Goal: Task Accomplishment & Management: Manage account settings

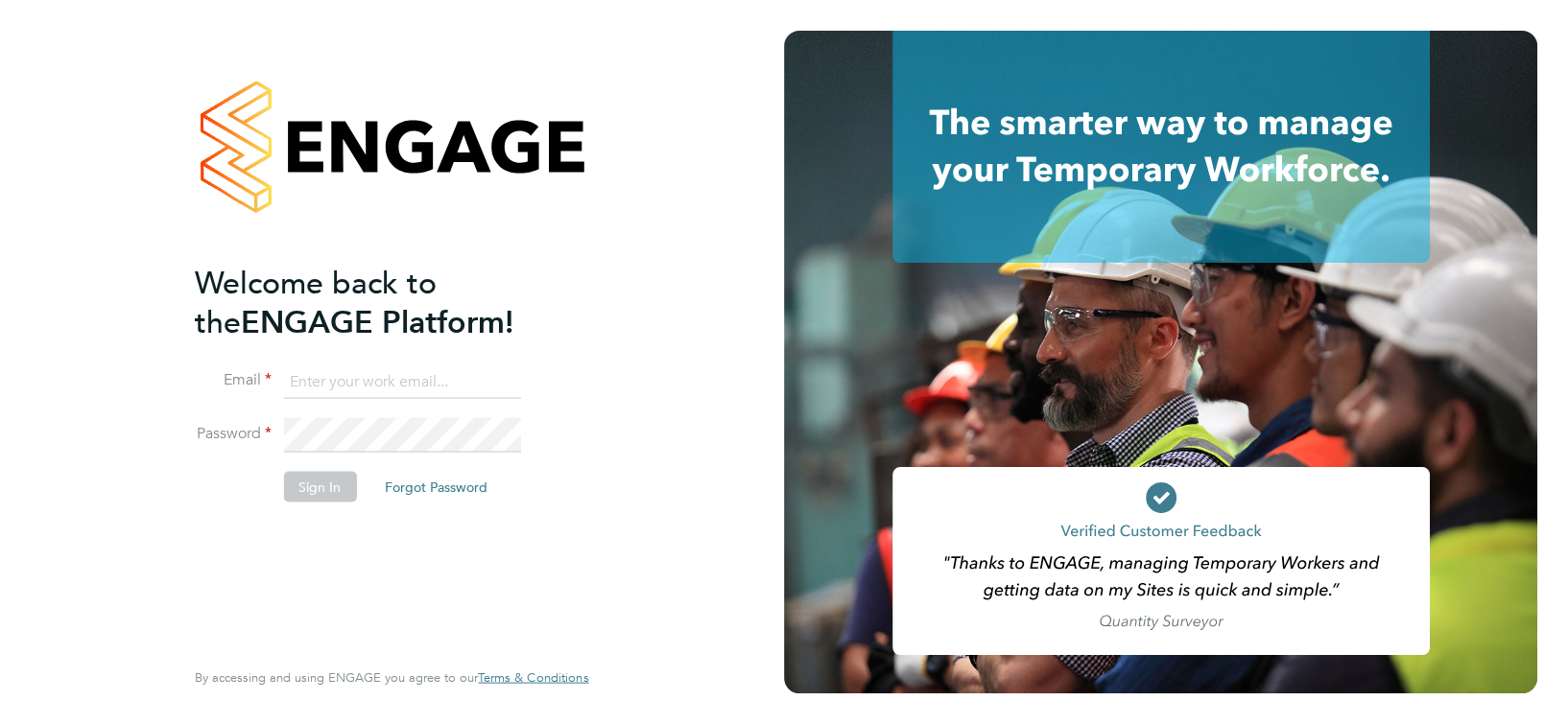
click at [380, 376] on input at bounding box center [401, 382] width 237 height 35
type input "joseph.duddy@vistry.co.uk"
click at [318, 498] on button "Sign In" at bounding box center [319, 487] width 73 height 31
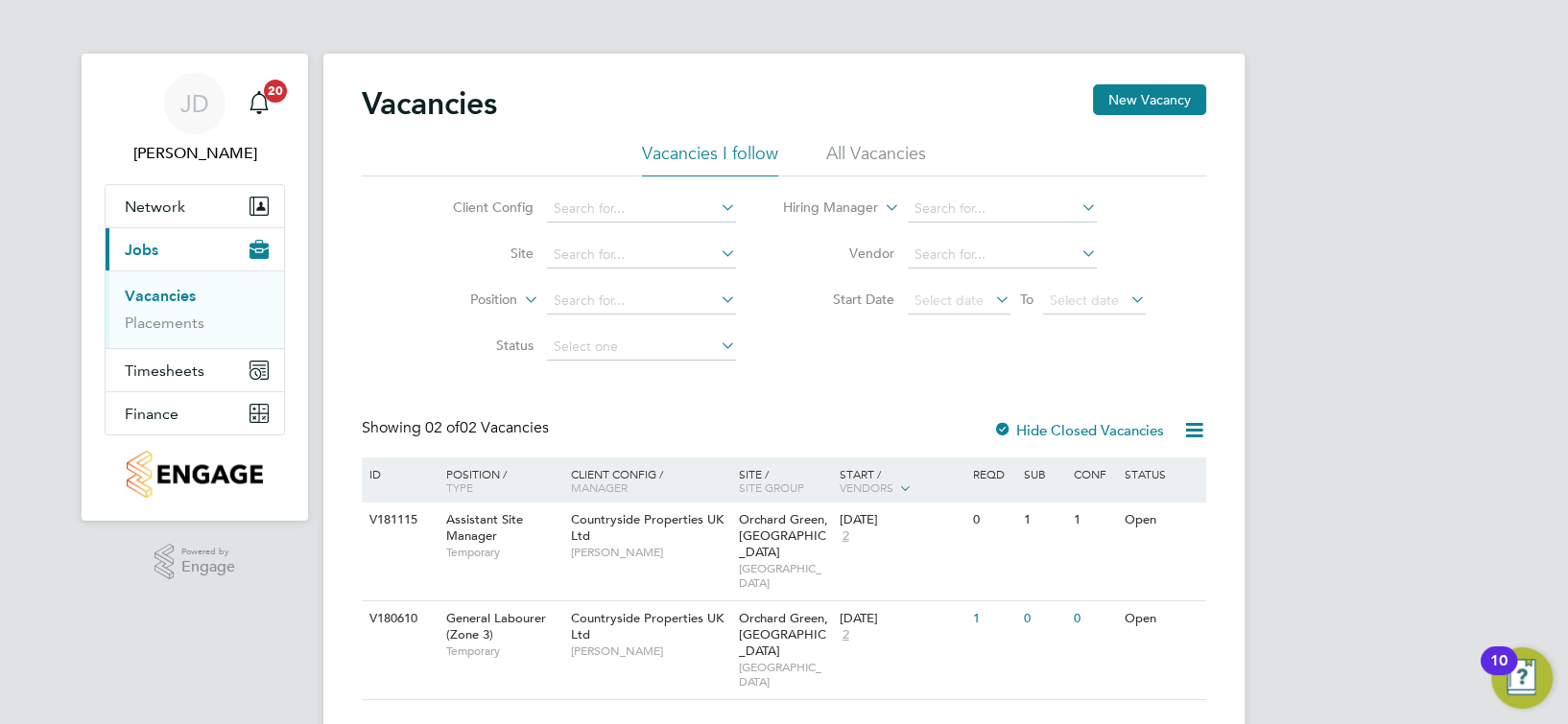
scroll to position [13, 0]
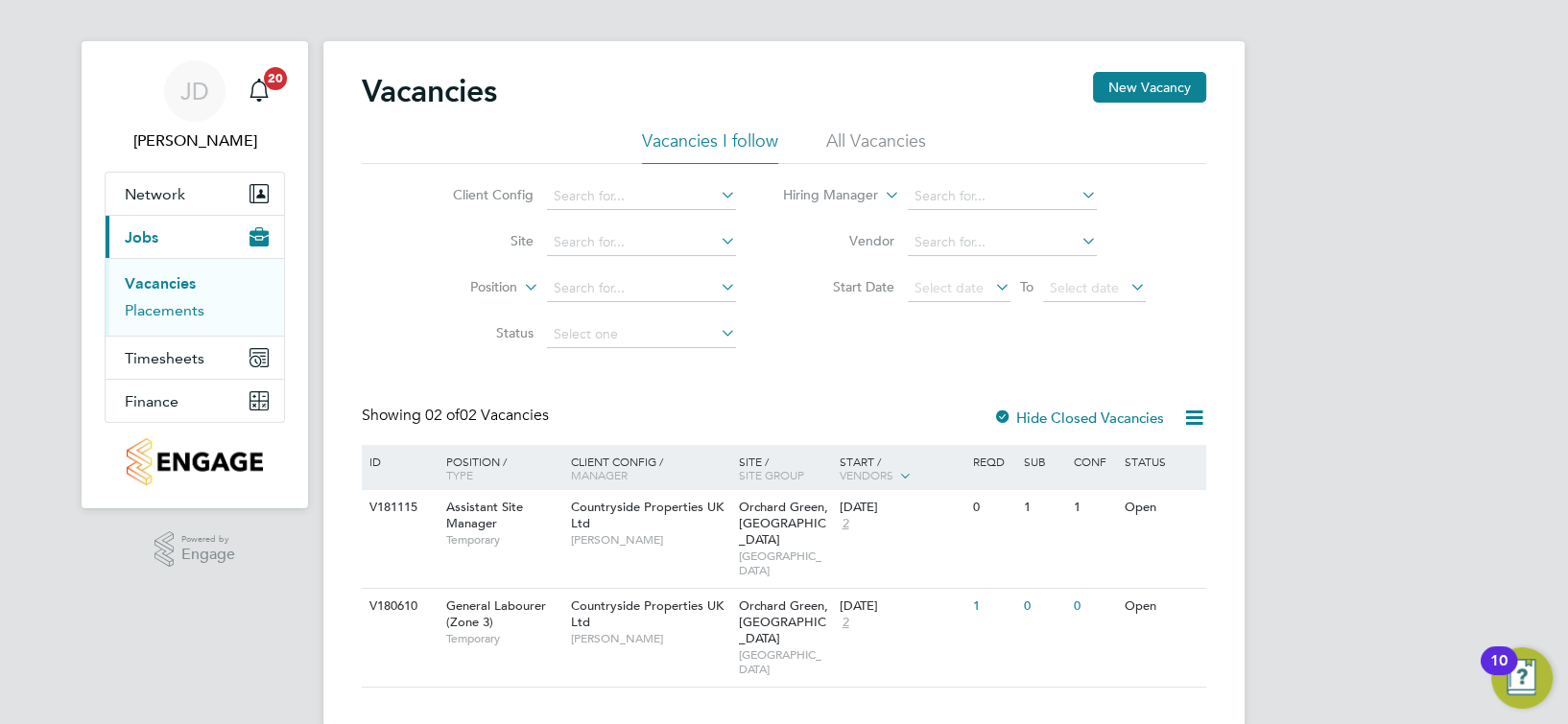
click at [165, 310] on link "Placements" at bounding box center [165, 310] width 80 height 18
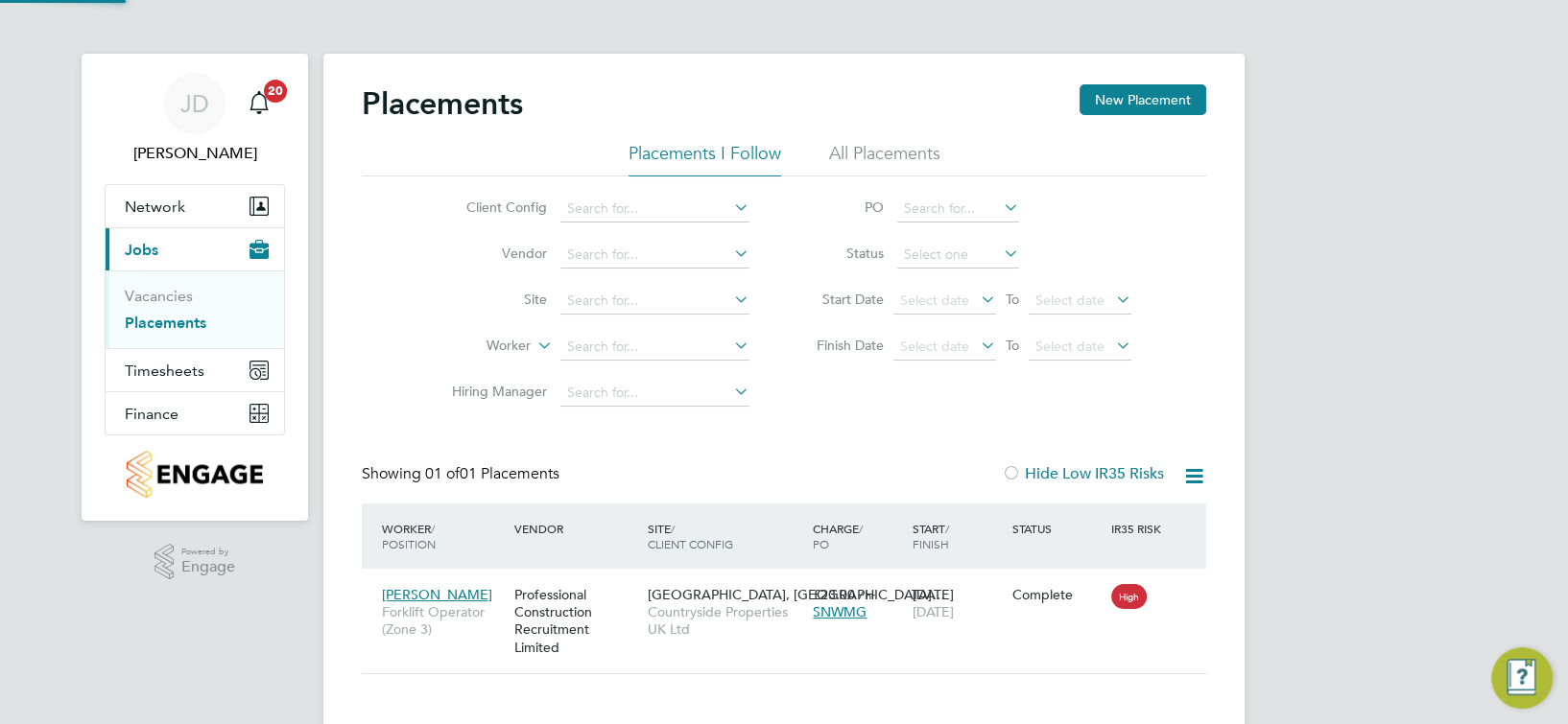
scroll to position [17, 90]
click at [594, 293] on input at bounding box center [655, 301] width 189 height 27
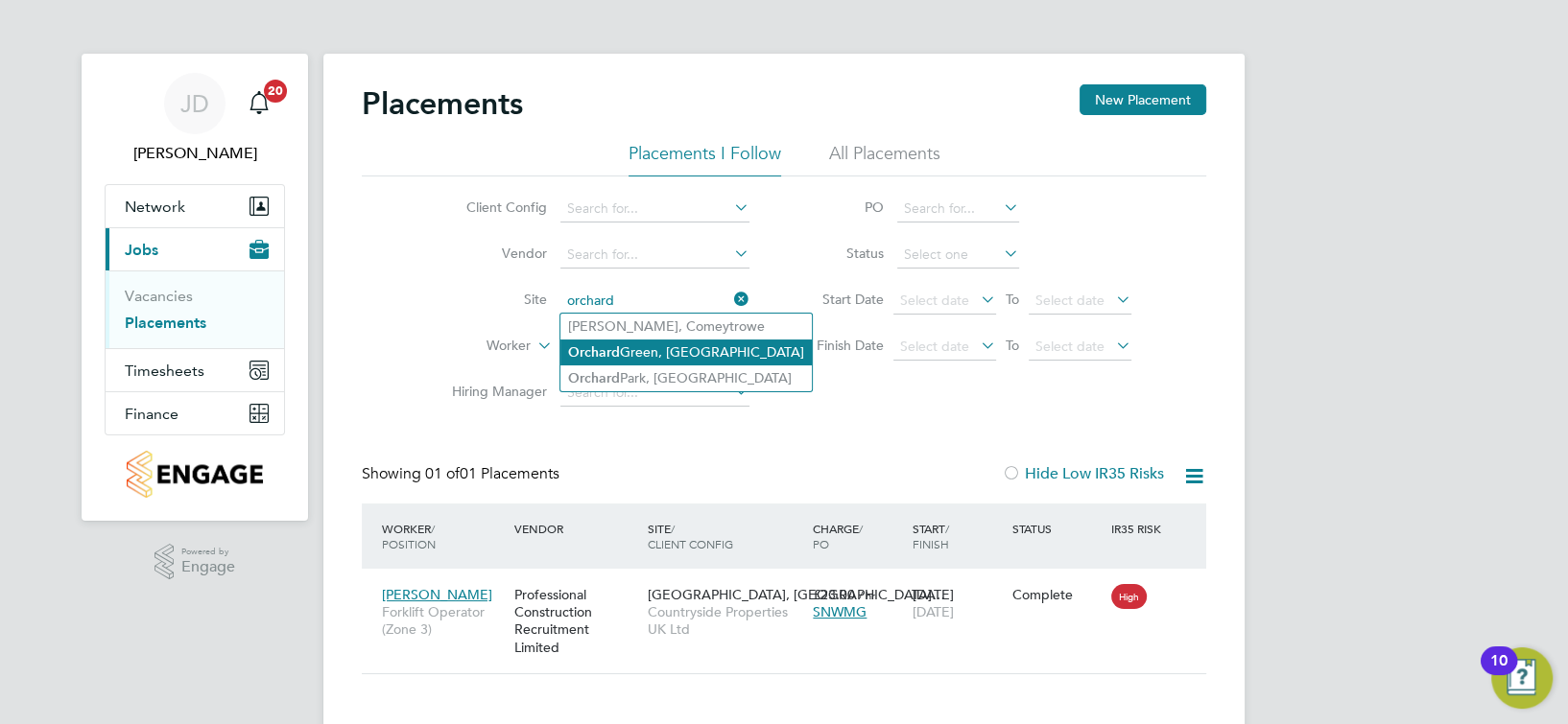
click at [613, 341] on li "Orchard Green, Aylesbury" at bounding box center [686, 352] width 251 height 26
type input "Orchard Green, [GEOGRAPHIC_DATA]"
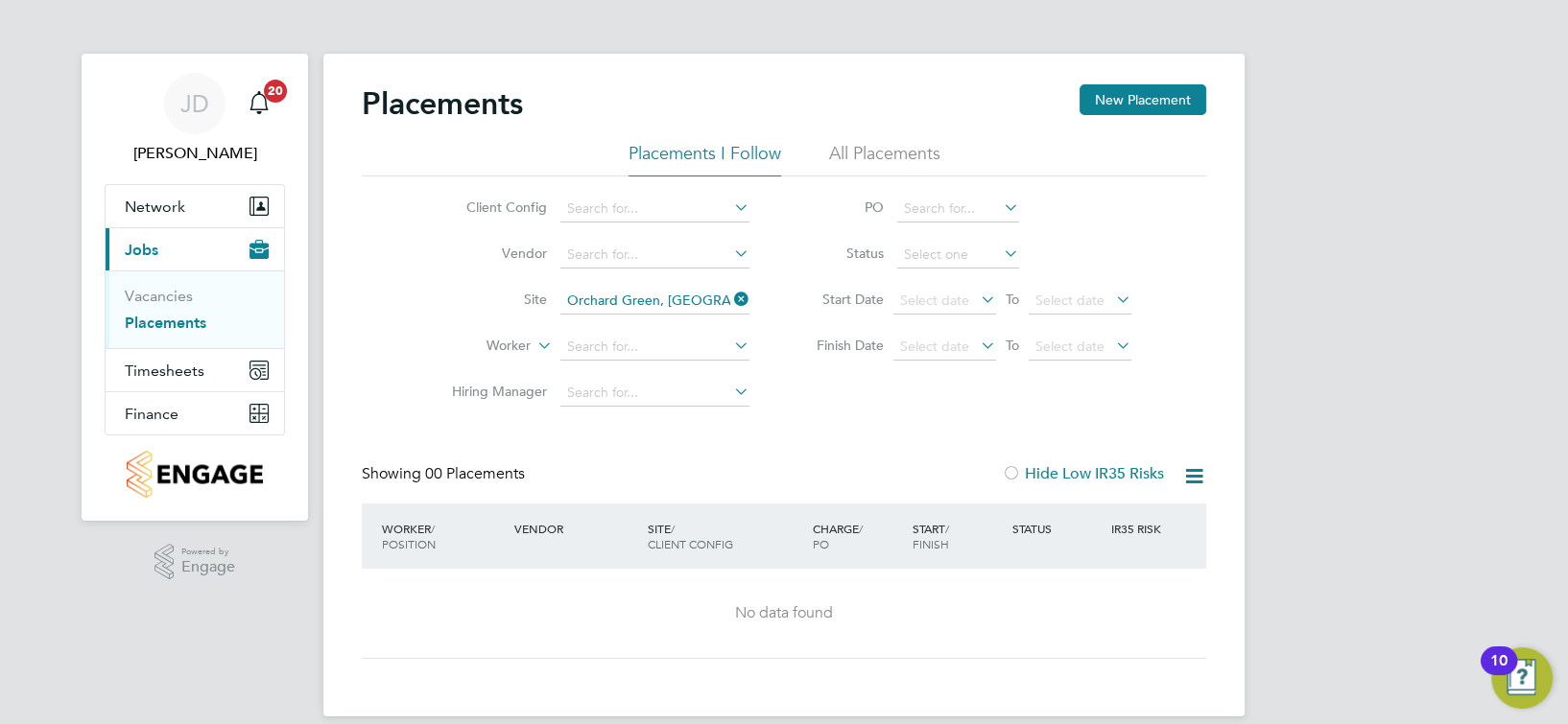
click at [906, 150] on li "All Placements" at bounding box center [884, 159] width 112 height 35
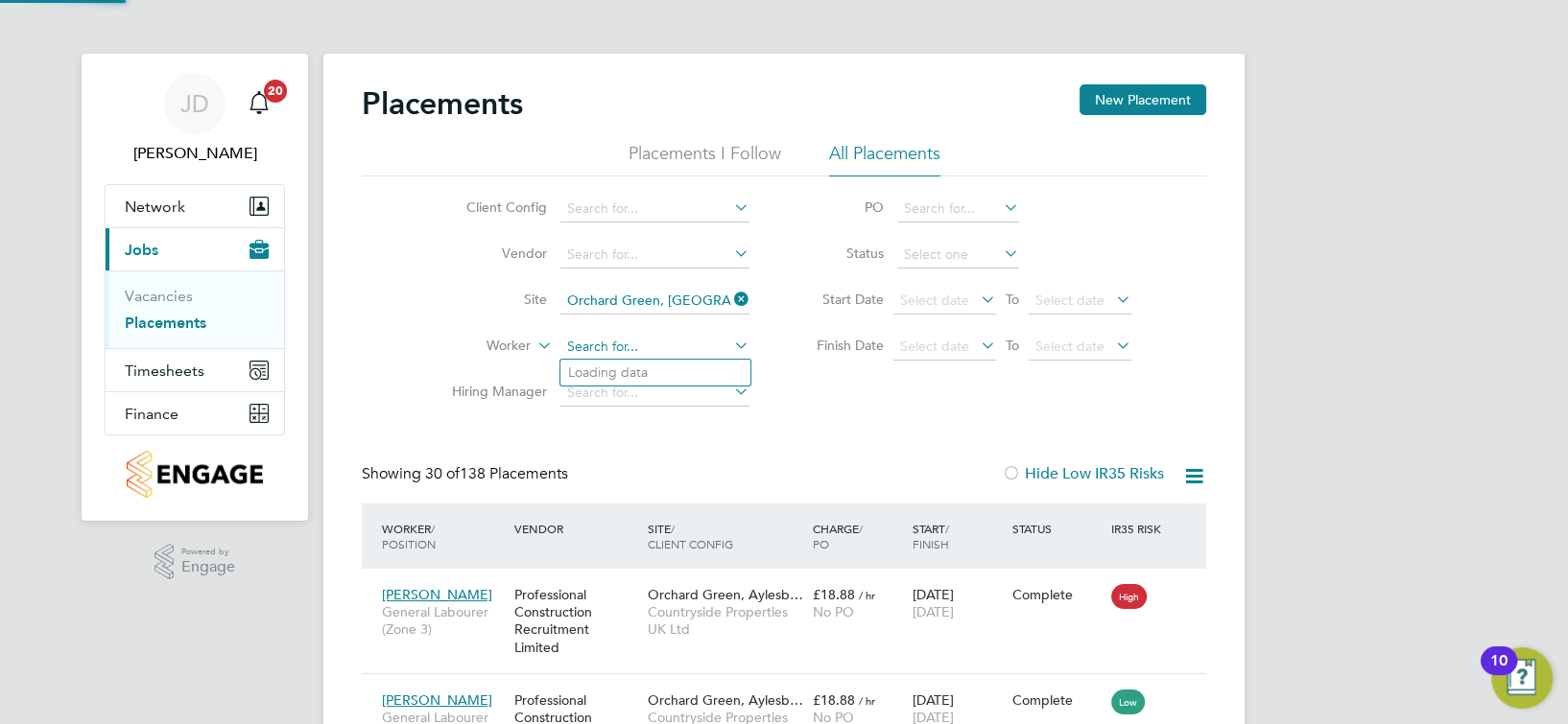
click at [594, 337] on input at bounding box center [655, 347] width 189 height 27
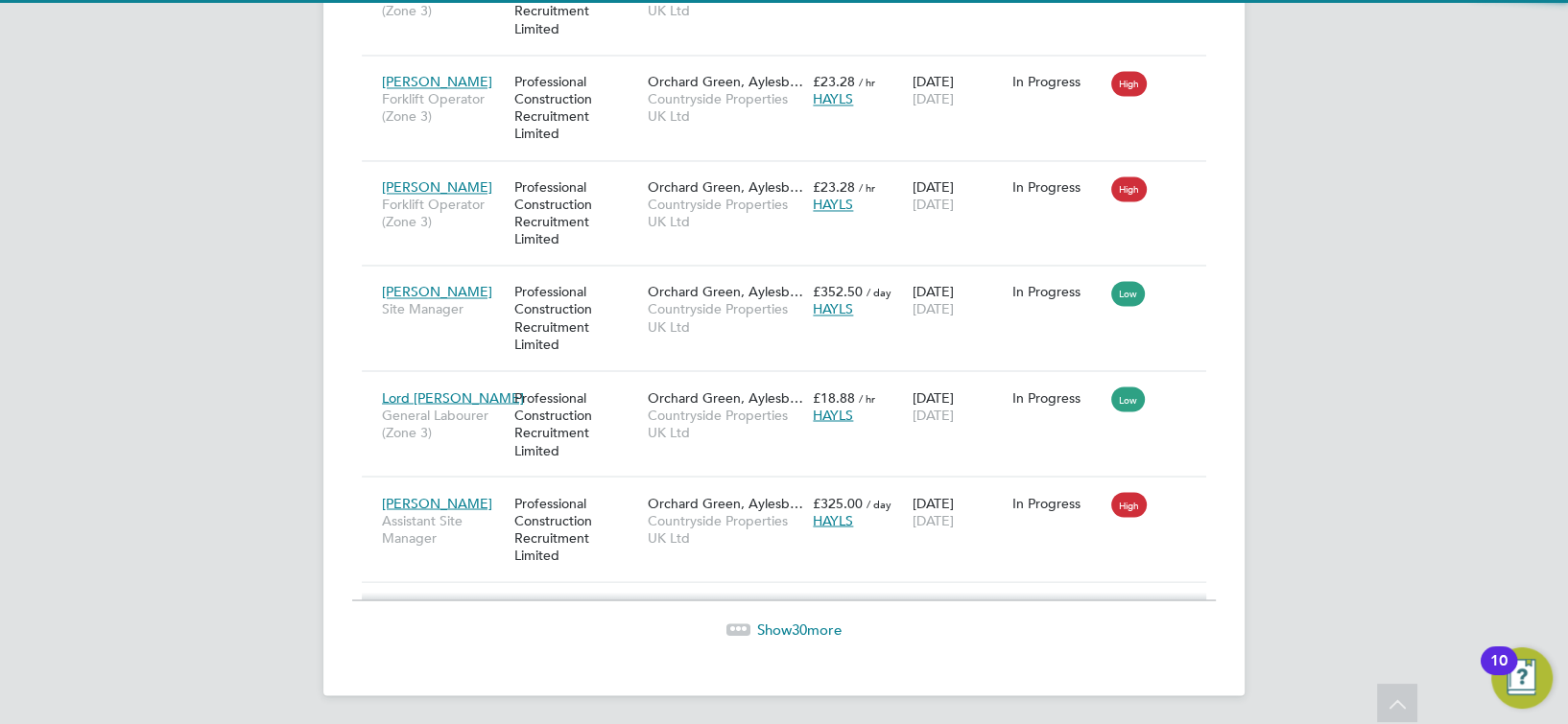
type input "sam drew"
click at [786, 628] on span "Show 30 more" at bounding box center [799, 628] width 84 height 18
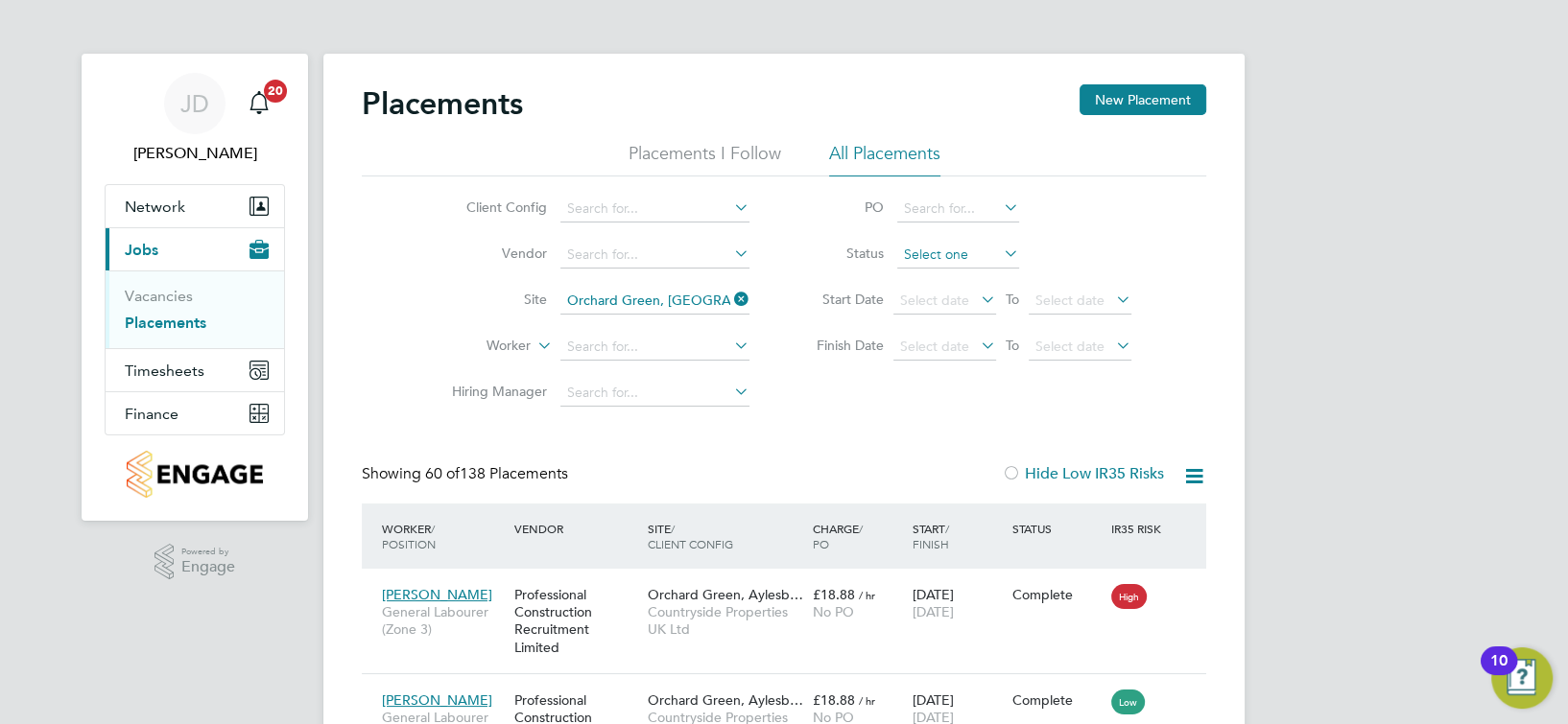
click at [933, 245] on input at bounding box center [958, 255] width 122 height 27
click at [933, 246] on input at bounding box center [958, 255] width 122 height 27
click at [1190, 264] on div "Client Config Vendor Site Orchard Green, Aylesbury Worker Hiring Manager PO Sta…" at bounding box center [784, 296] width 845 height 239
click at [612, 388] on input at bounding box center [655, 393] width 189 height 27
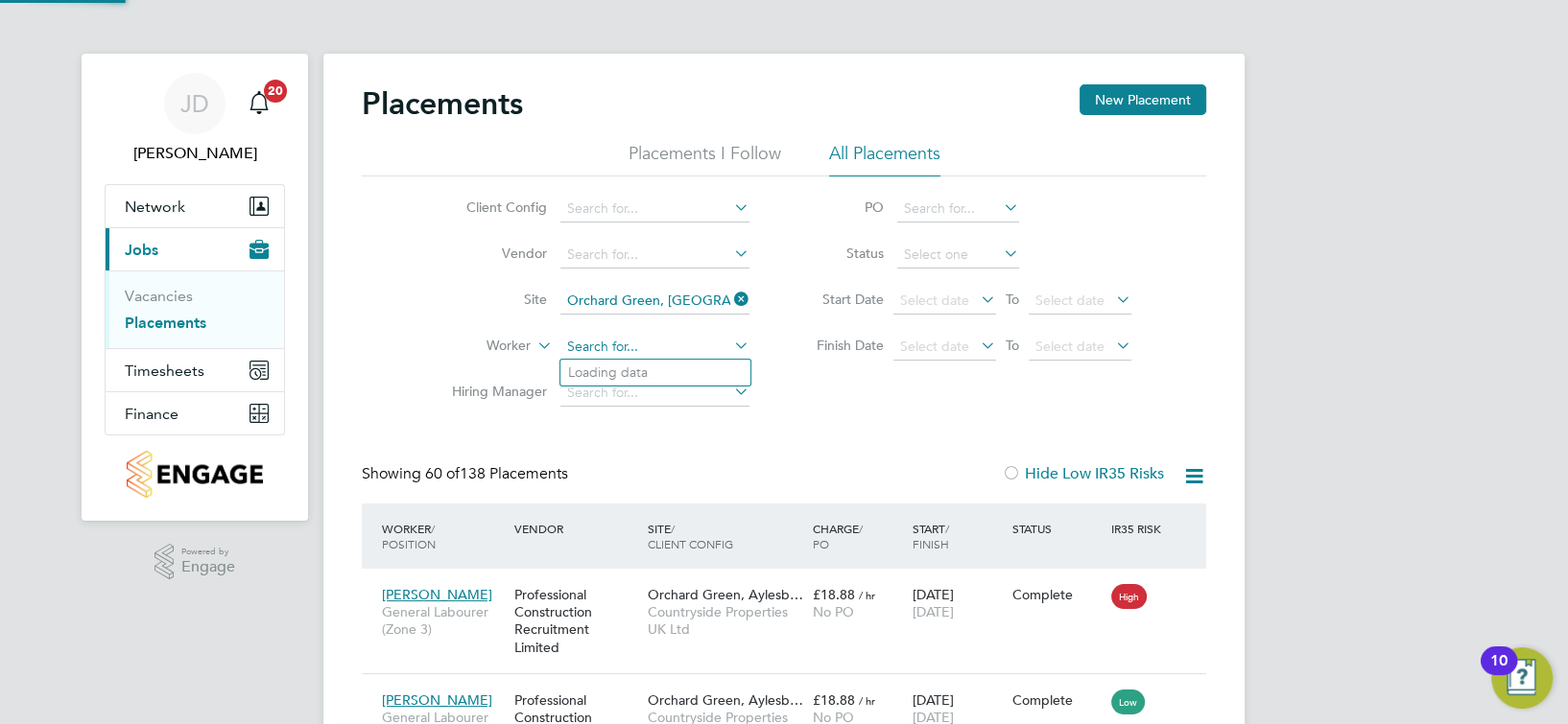
click at [630, 353] on input at bounding box center [655, 347] width 189 height 27
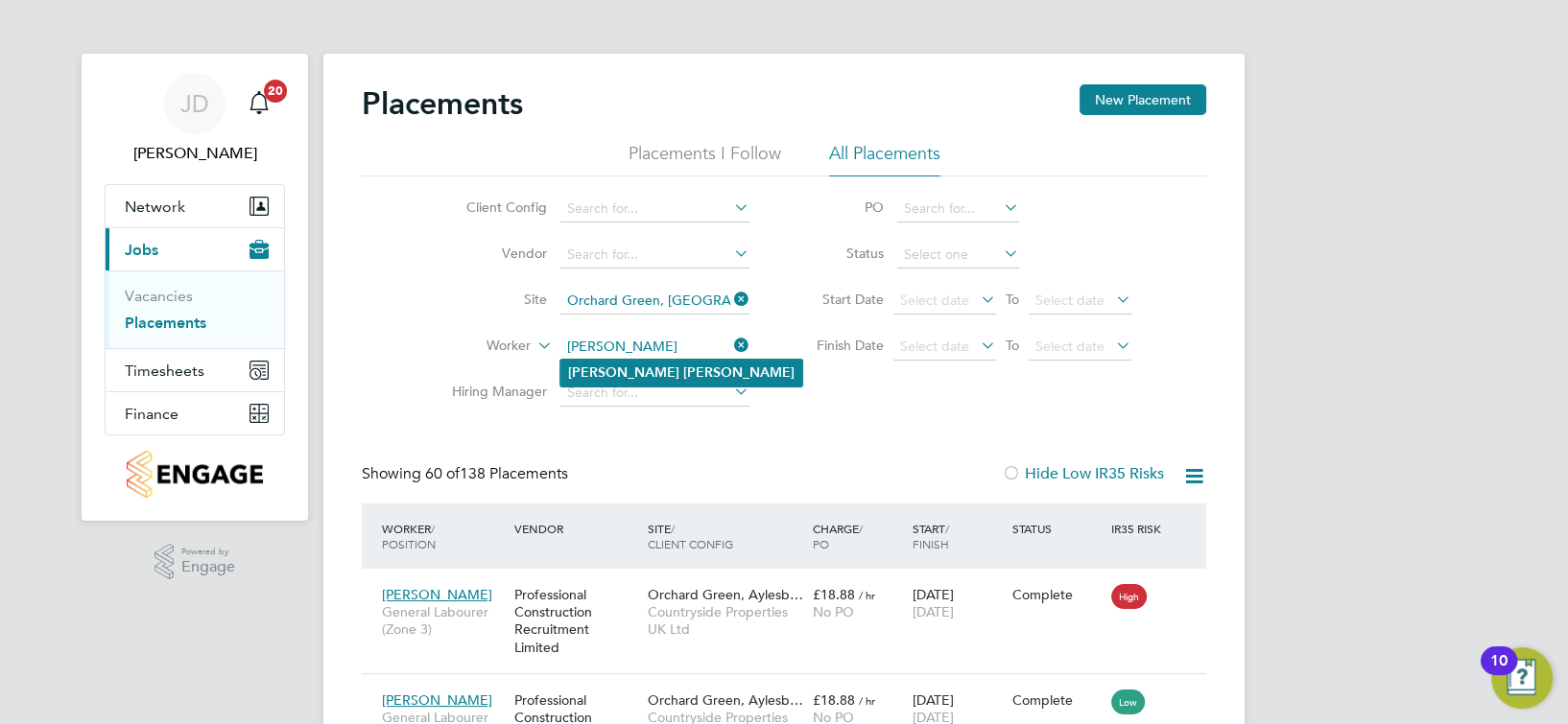
click at [700, 376] on li "Sam Drew" at bounding box center [681, 372] width 241 height 26
type input "[PERSON_NAME]"
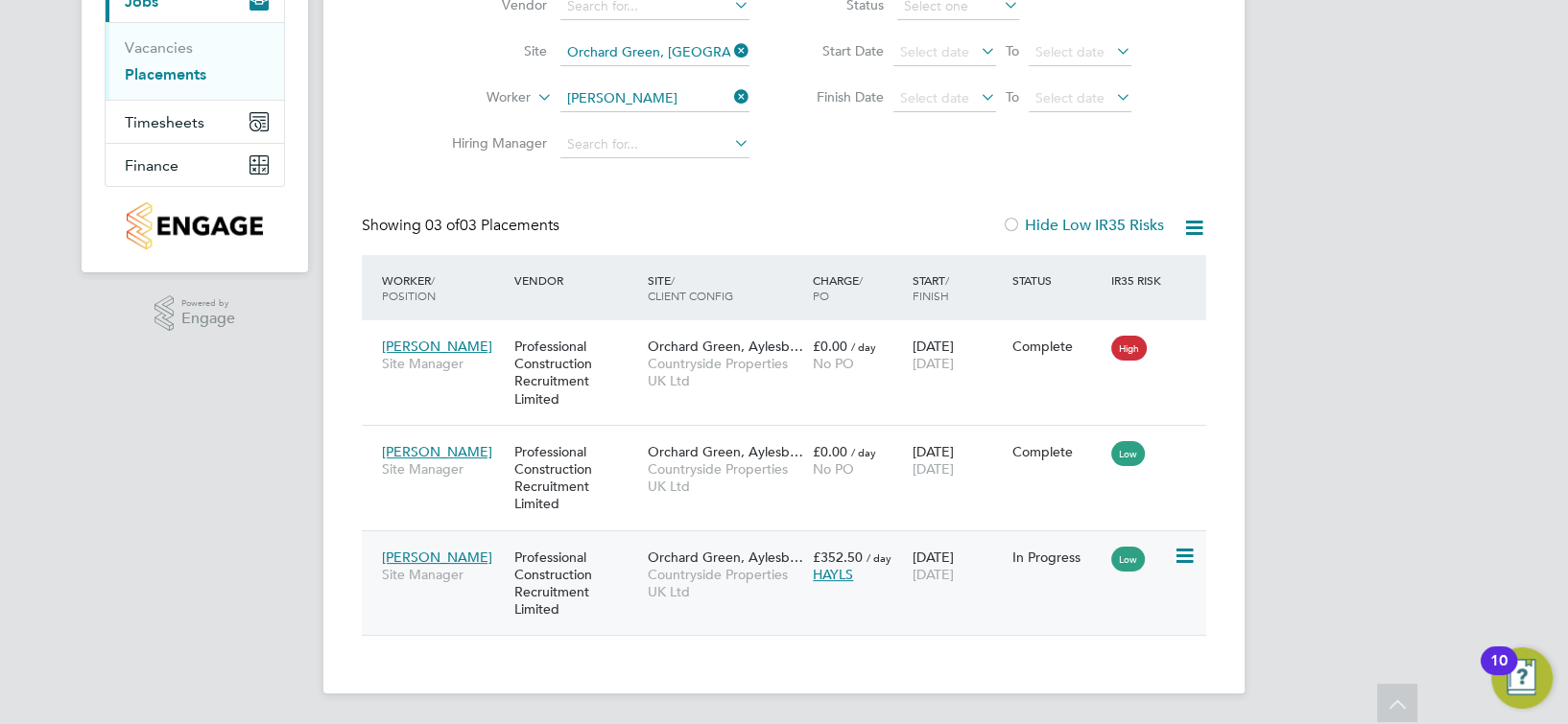
click at [1189, 554] on icon at bounding box center [1182, 556] width 19 height 23
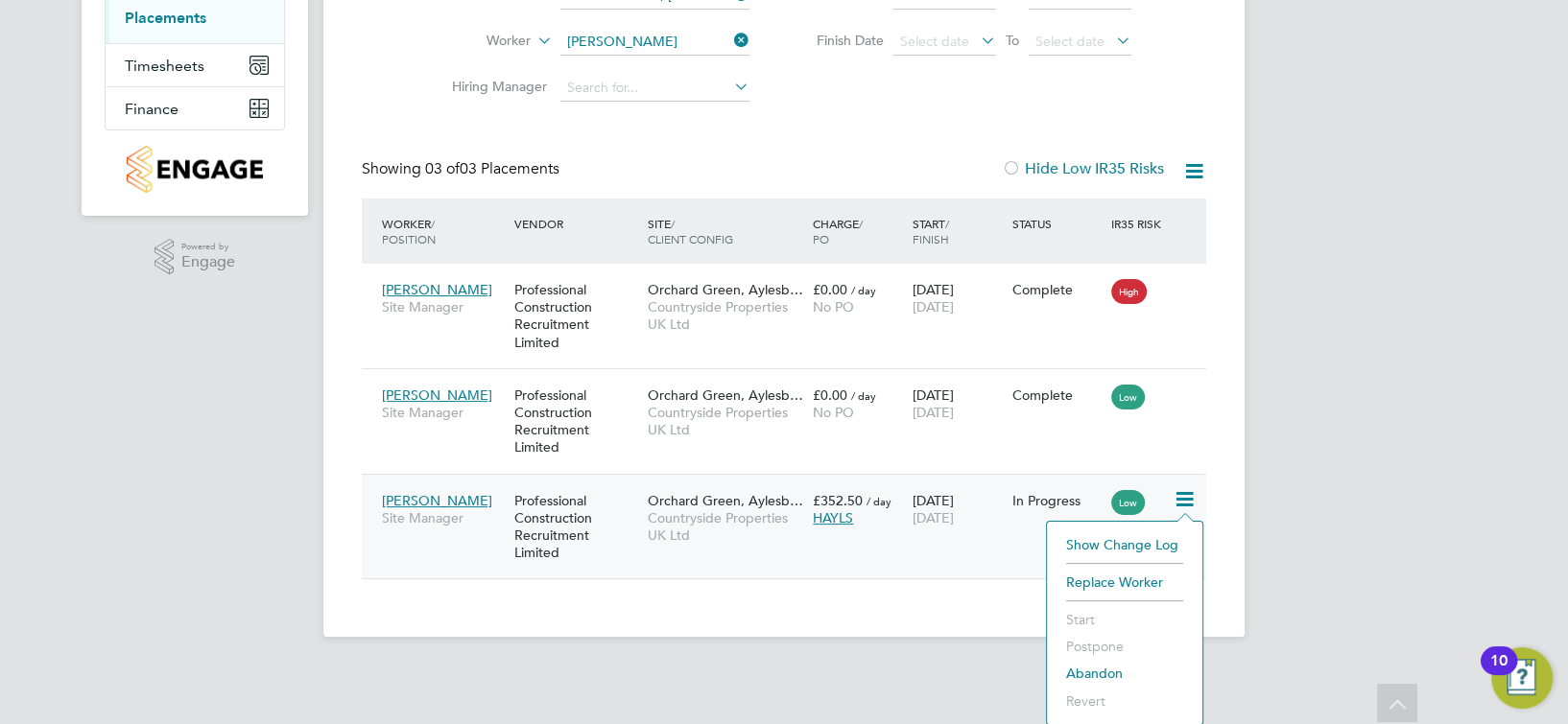
click at [619, 555] on div "Professional Construction Recruitment Limited" at bounding box center [575, 527] width 133 height 89
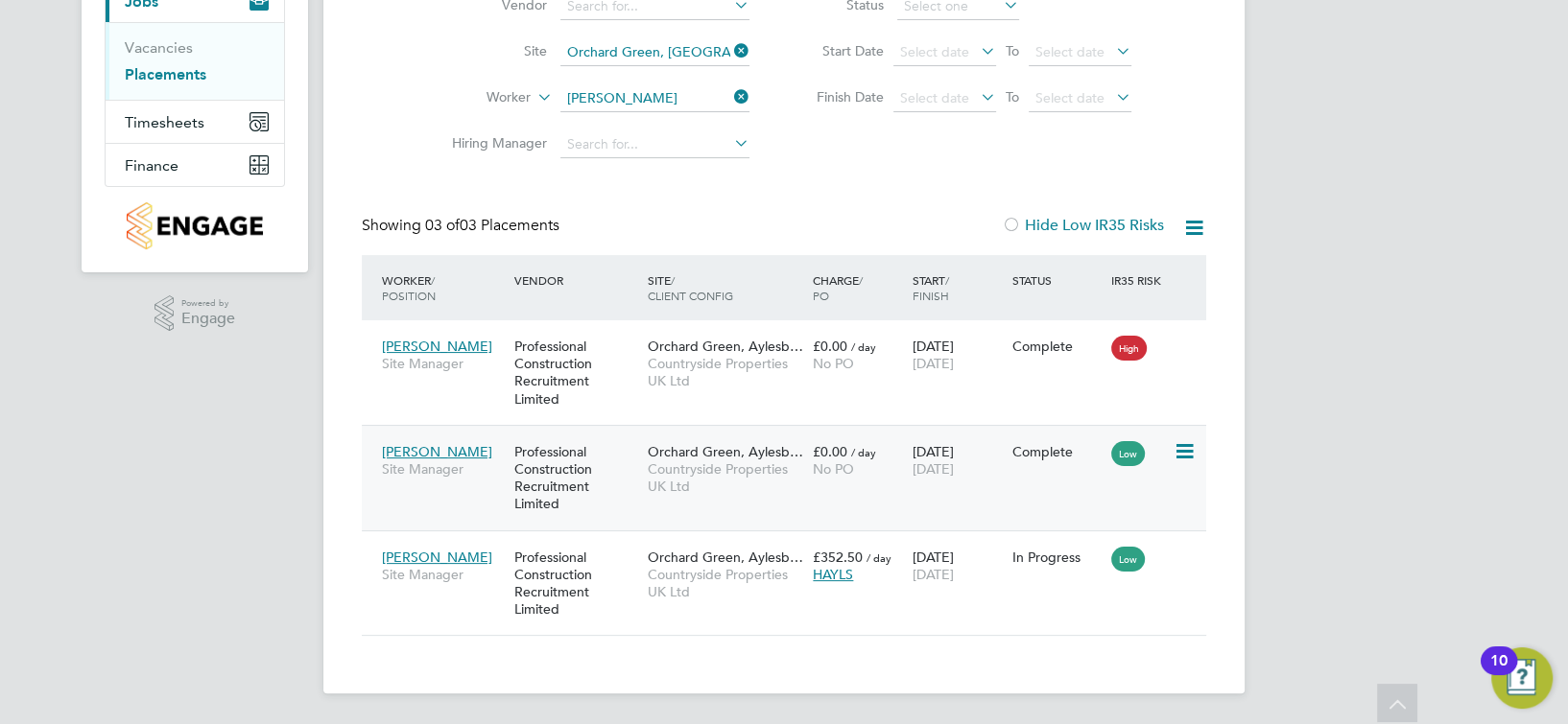
scroll to position [228, 0]
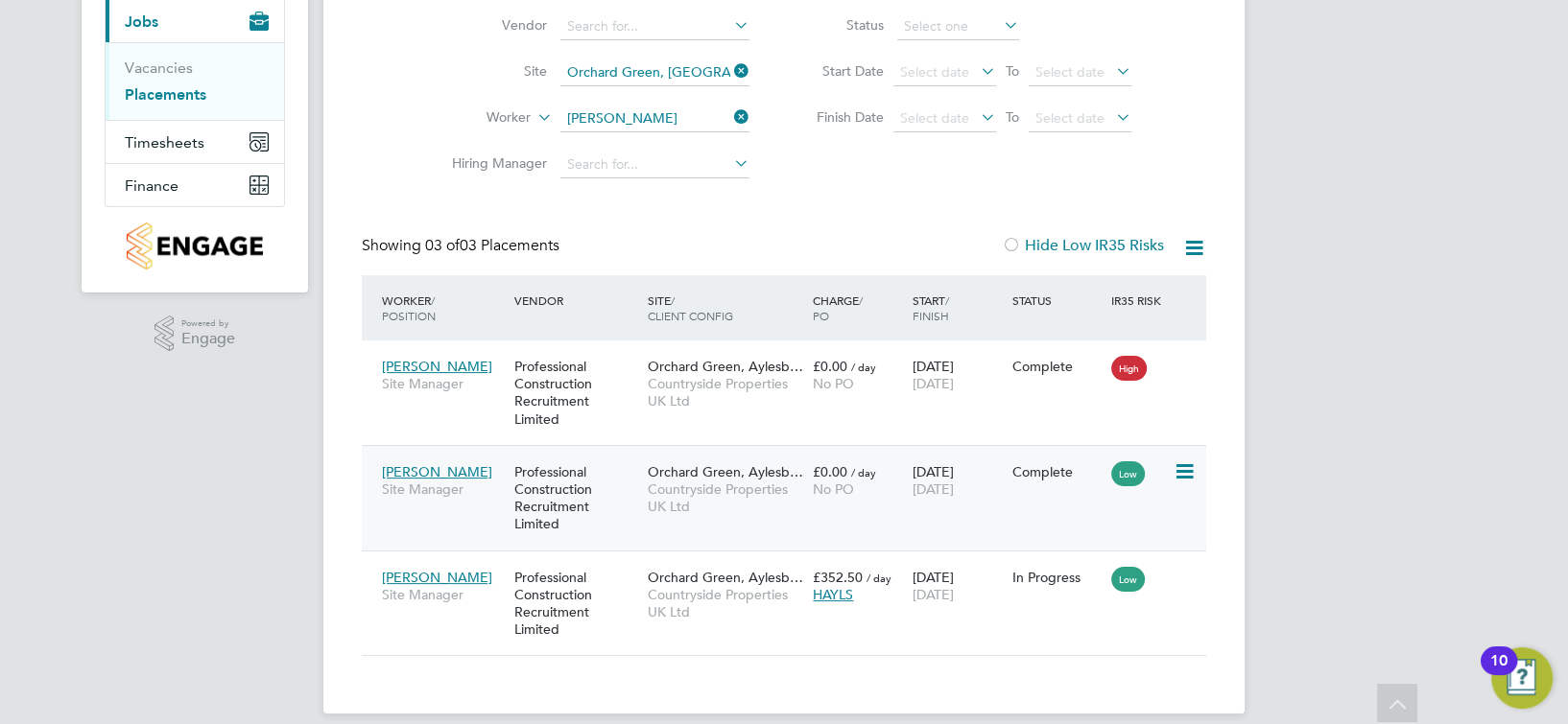
click at [1183, 468] on icon at bounding box center [1182, 472] width 19 height 23
click at [945, 481] on span "30 Aug 2025" at bounding box center [933, 489] width 42 height 17
click at [597, 399] on div "Professional Construction Recruitment Limited" at bounding box center [575, 393] width 133 height 89
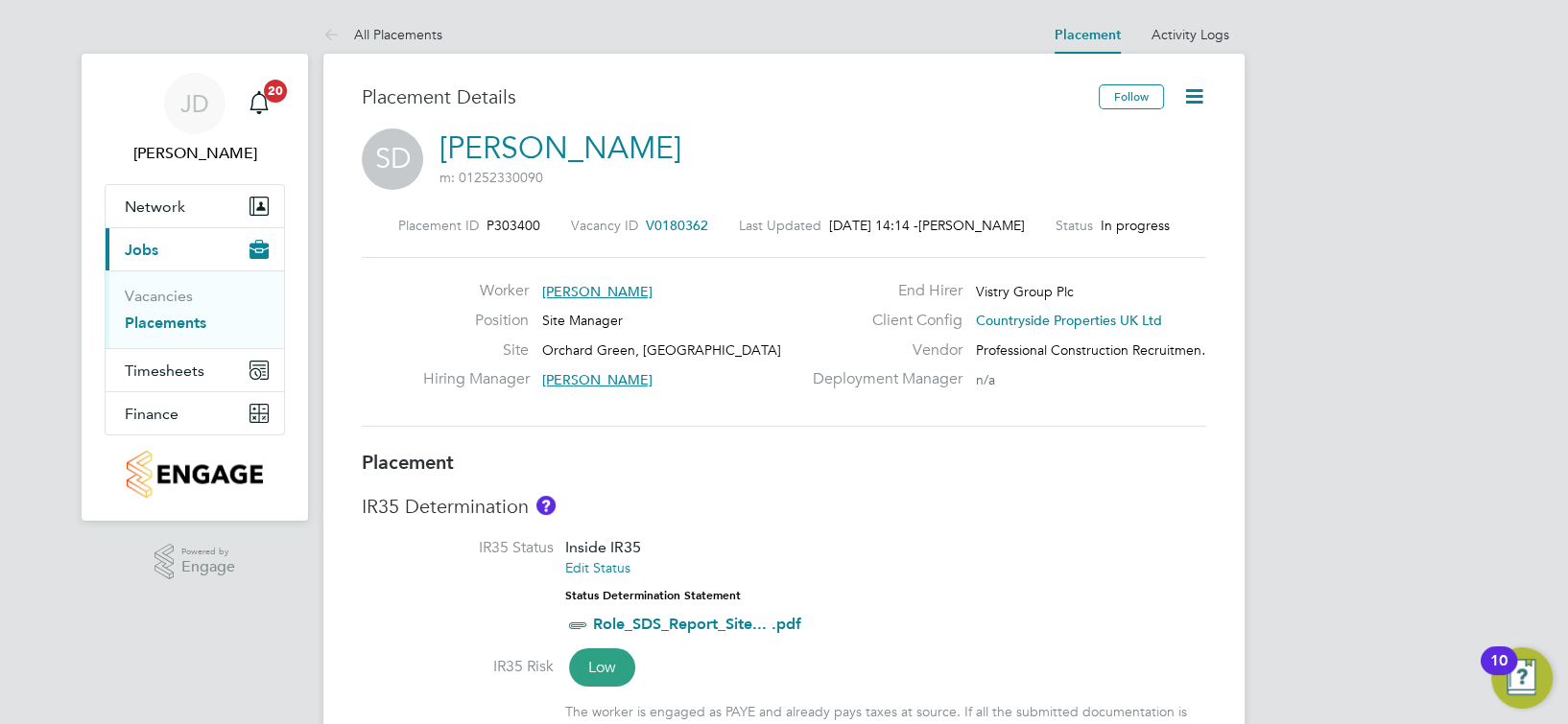
click at [1195, 103] on icon at bounding box center [1194, 96] width 24 height 24
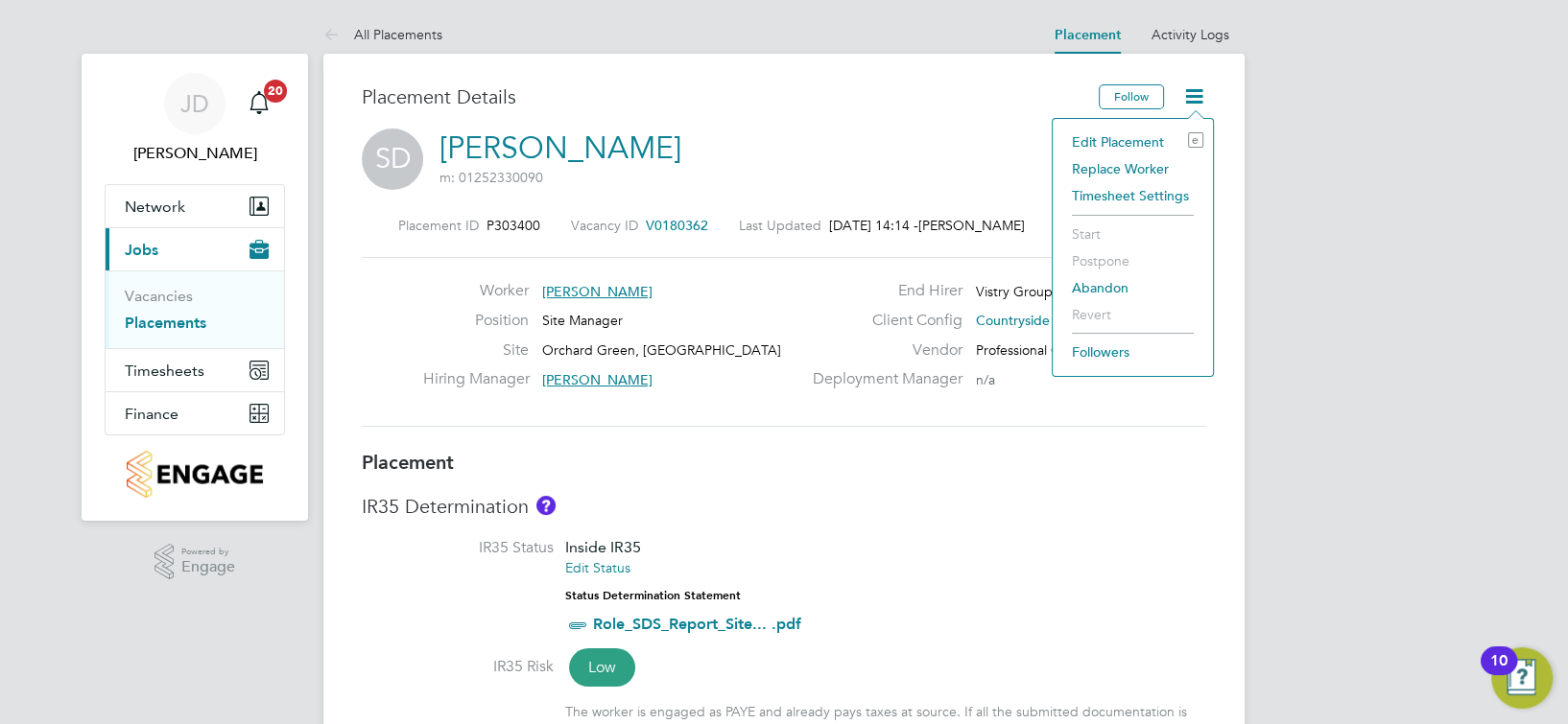
click at [1117, 140] on li "Edit Placement e" at bounding box center [1132, 142] width 141 height 27
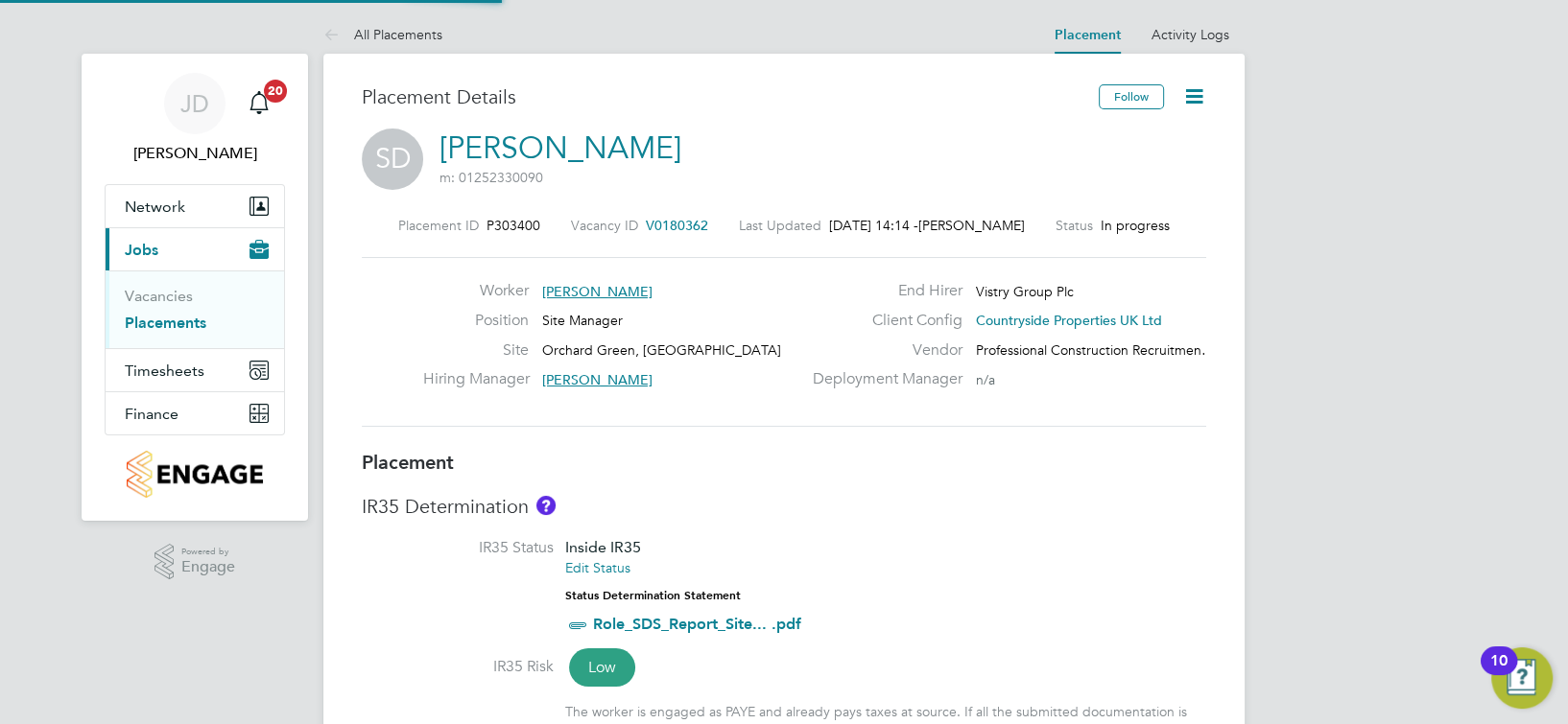
type input "[PERSON_NAME]"
type input "[DATE]"
type input "07:30"
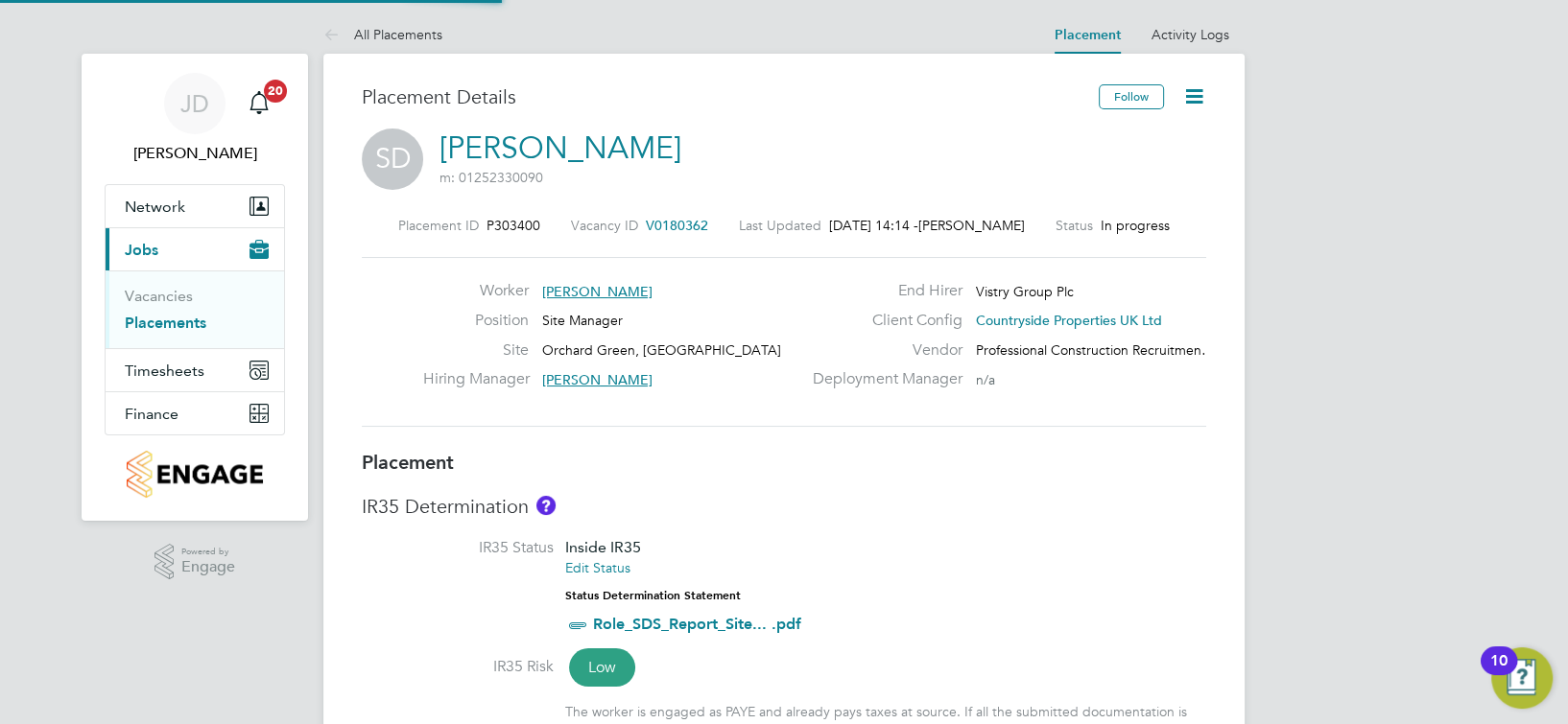
type input "16:30"
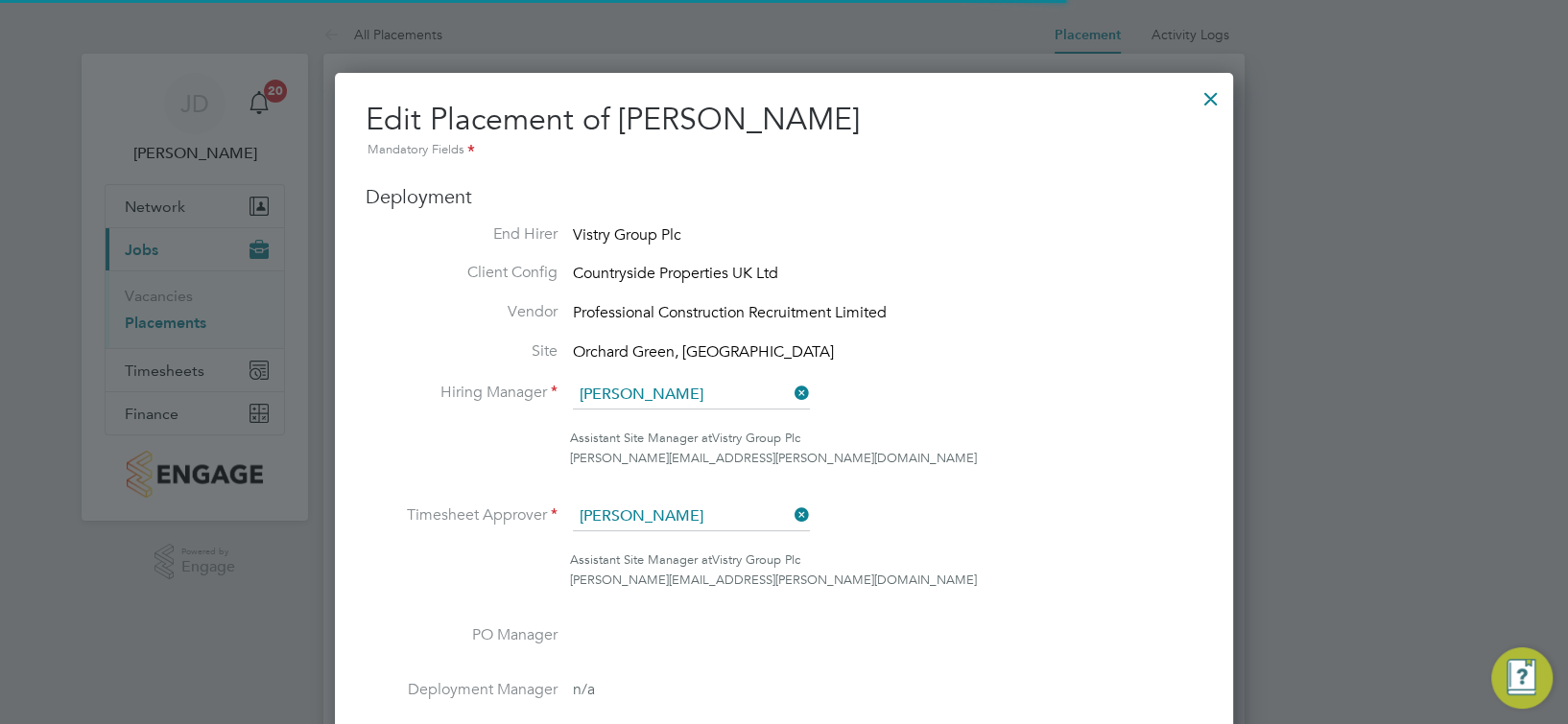
scroll to position [10, 9]
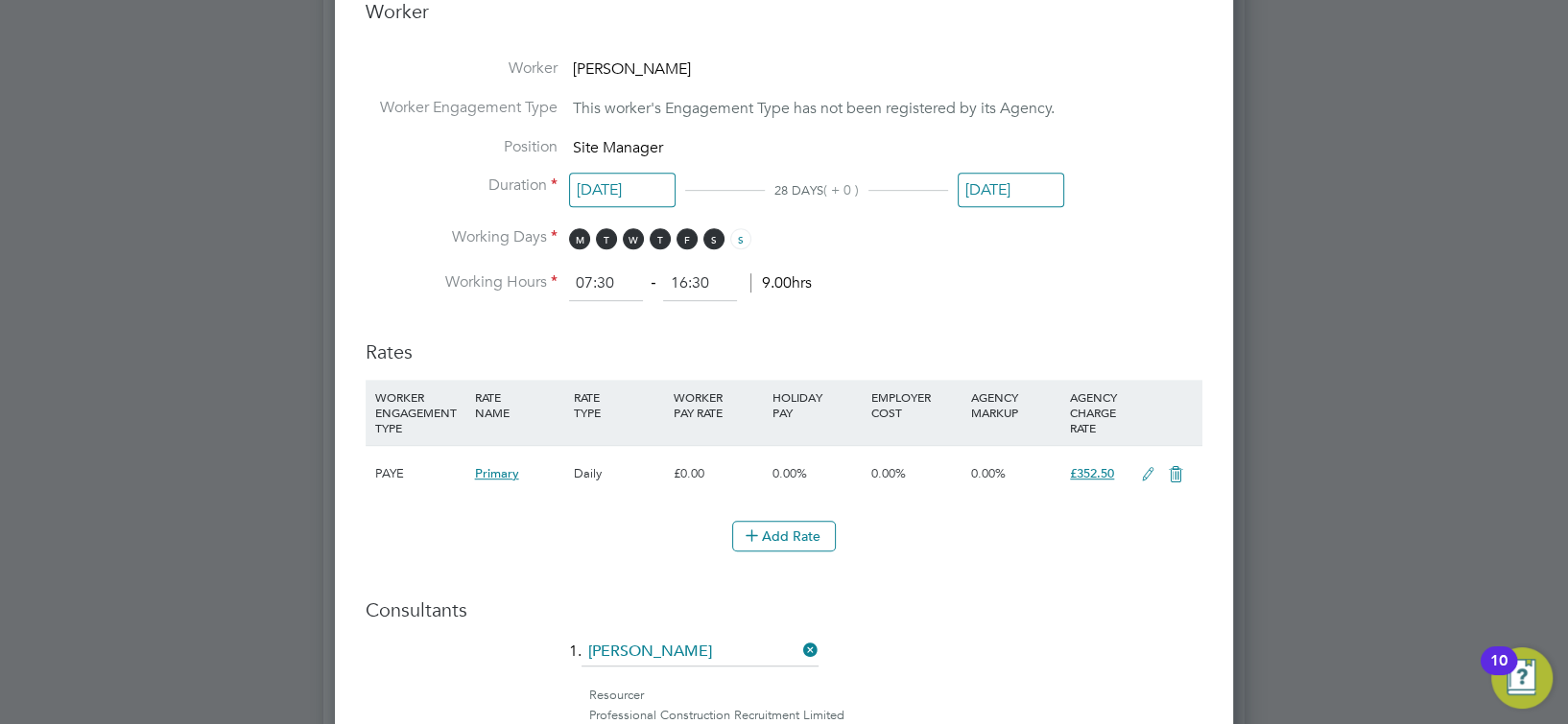
click at [1145, 472] on icon at bounding box center [1147, 475] width 24 height 16
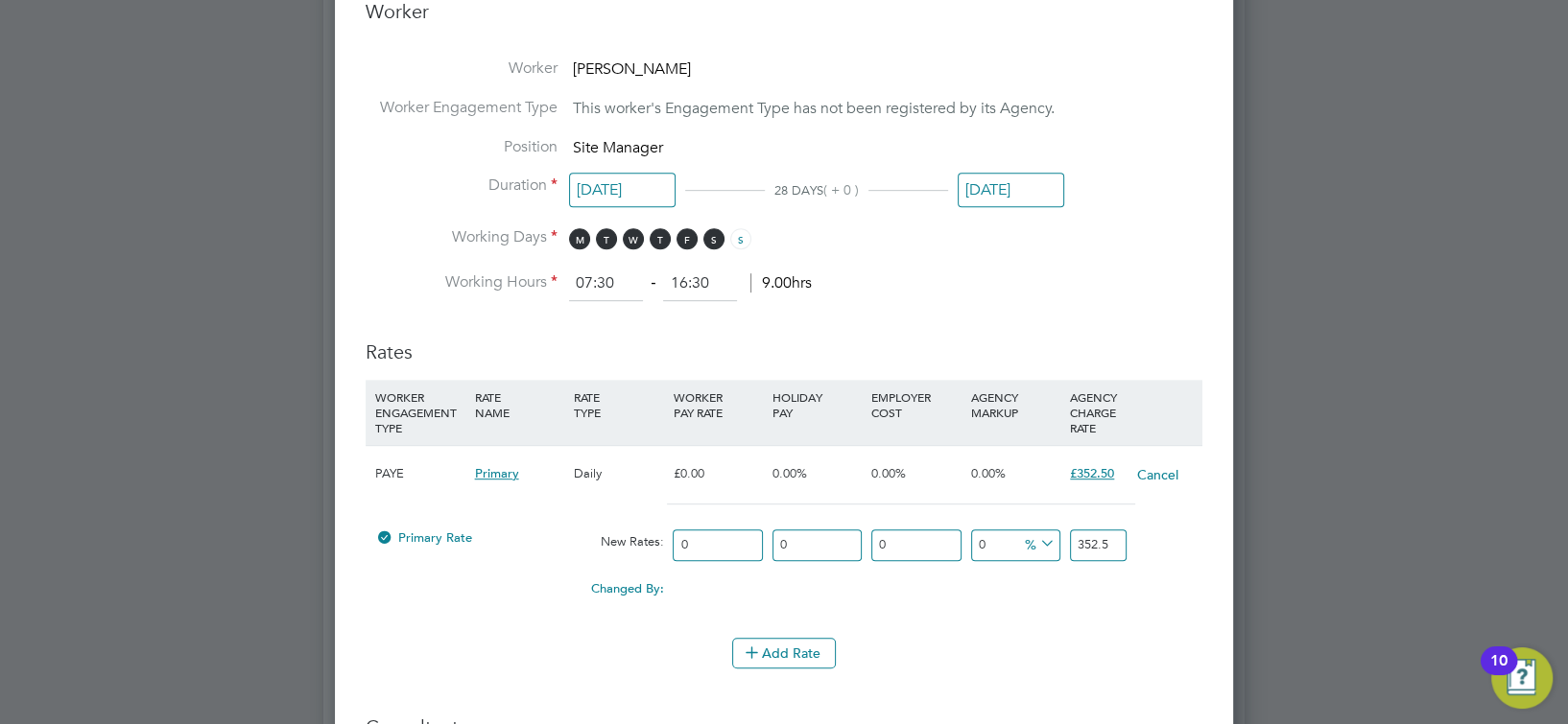
click at [1091, 542] on input "352.5" at bounding box center [1098, 545] width 56 height 32
type input "400"
click at [1017, 601] on div "Changed By: 0.00 0.00 0.00 0.00 47.5 47.50" at bounding box center [784, 594] width 837 height 47
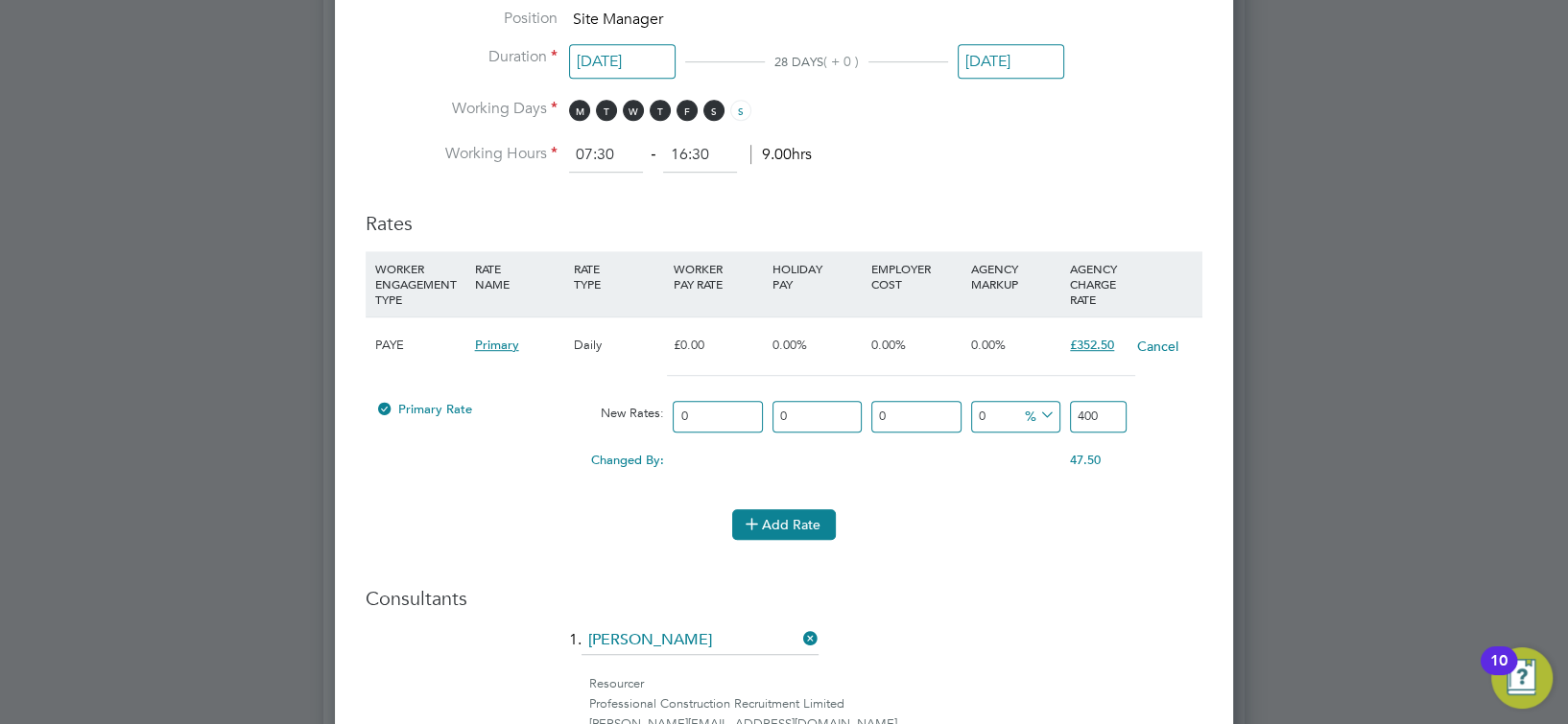
click at [791, 522] on button "Add Rate" at bounding box center [784, 524] width 104 height 31
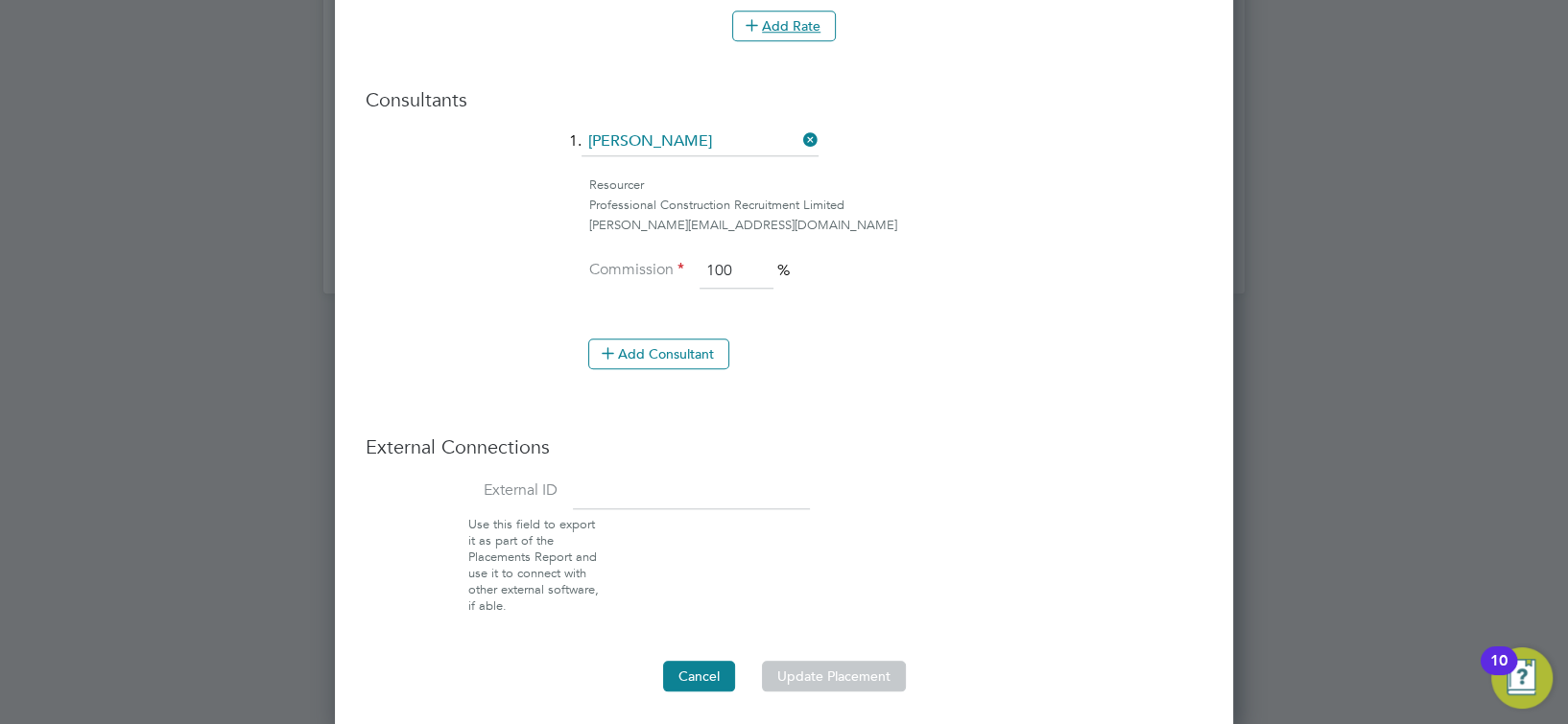
click at [669, 662] on button "Cancel" at bounding box center [699, 677] width 72 height 31
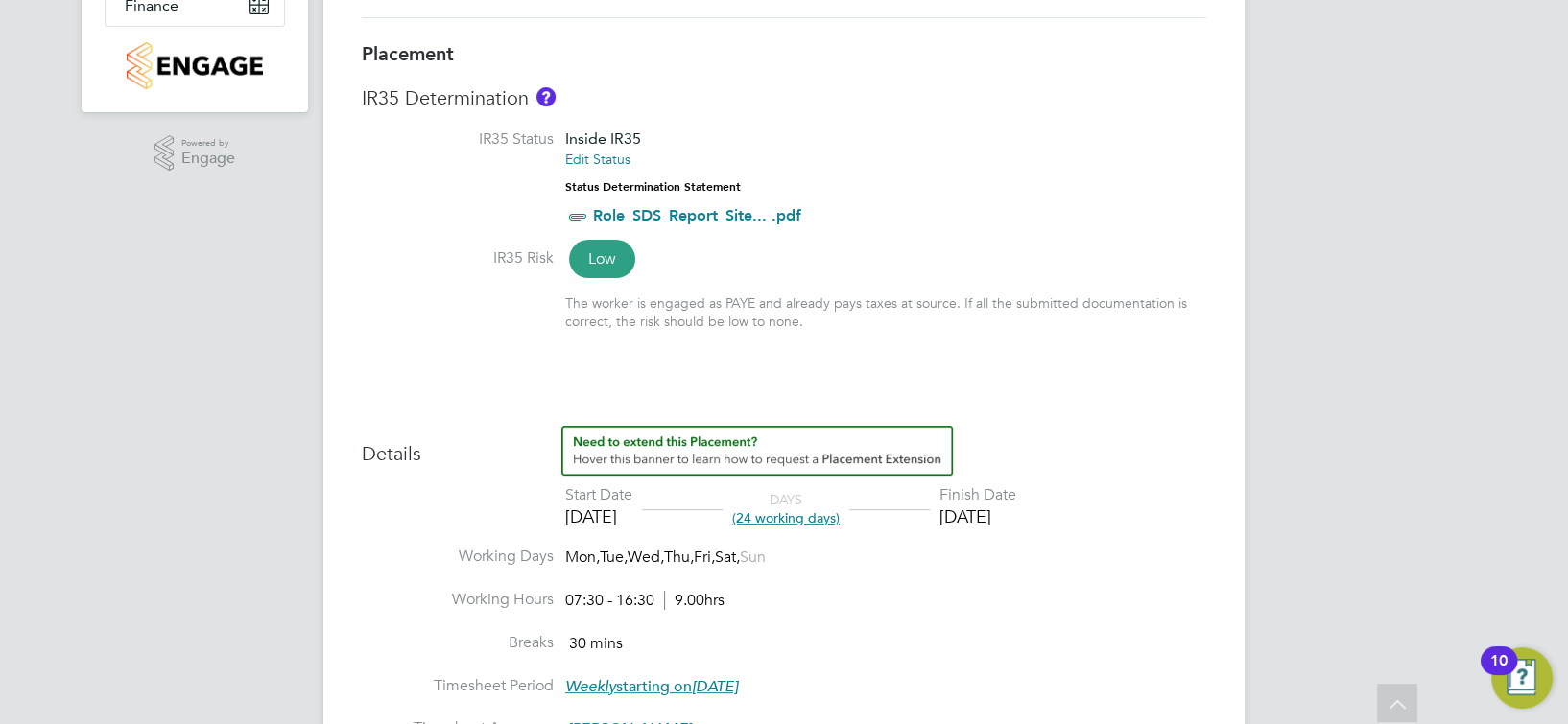
scroll to position [0, 0]
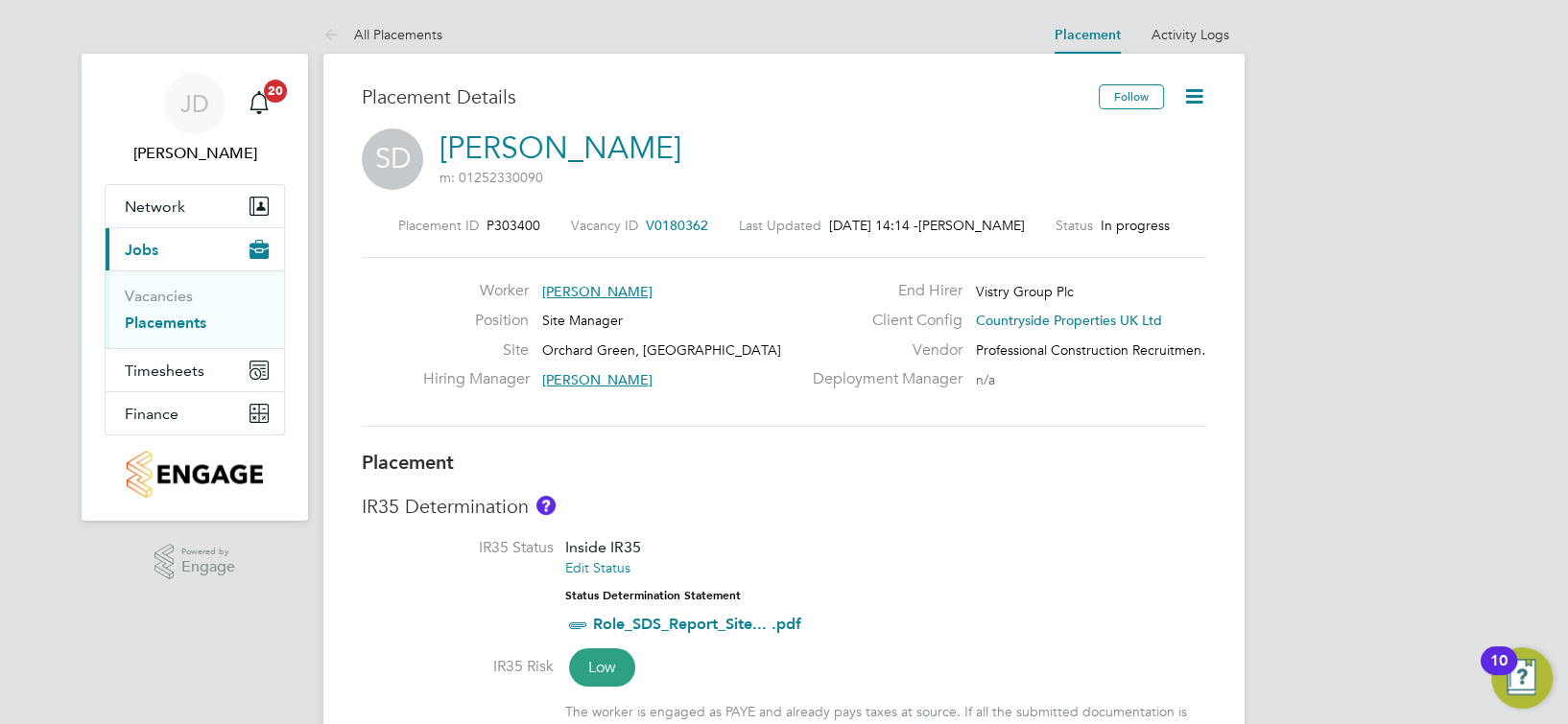
click at [1184, 102] on icon at bounding box center [1194, 96] width 24 height 24
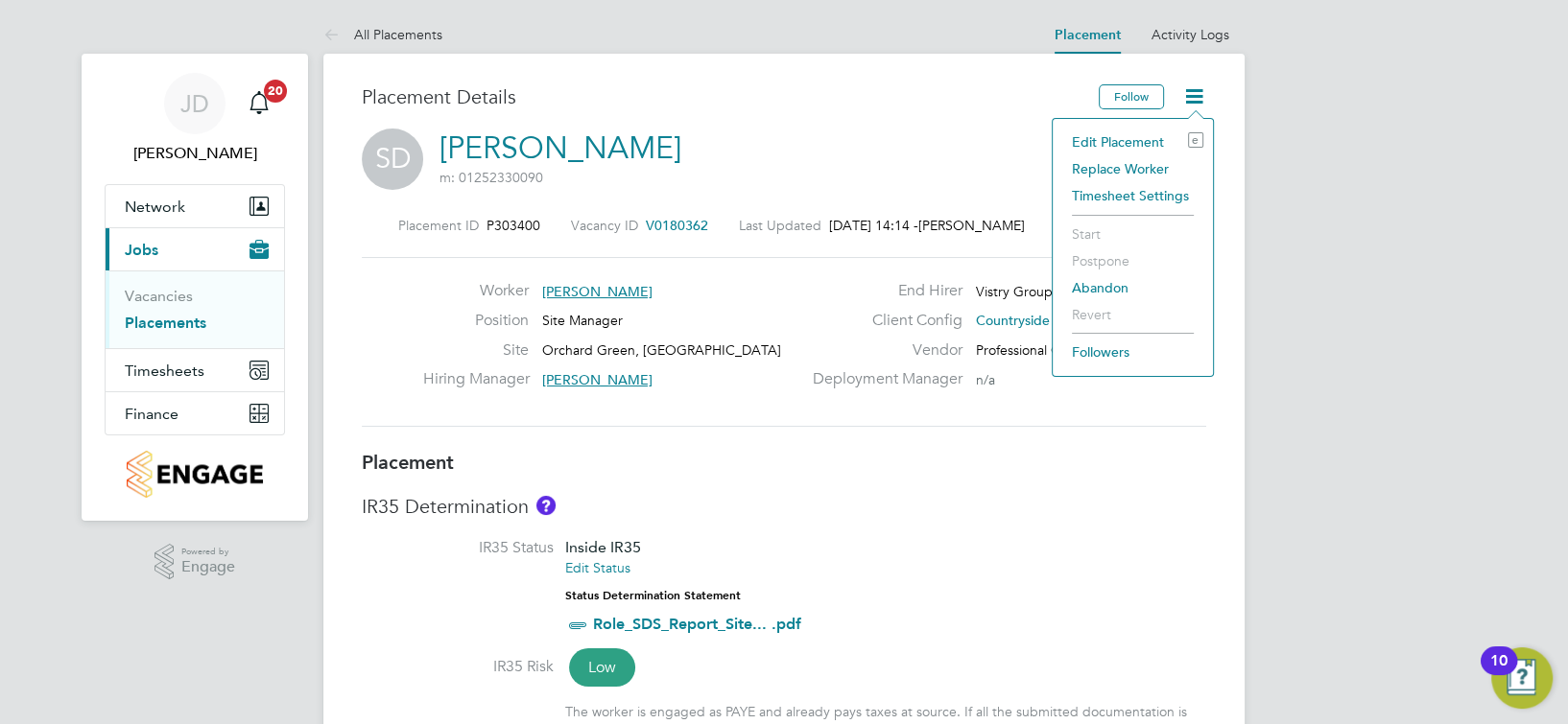
click at [1135, 138] on li "Edit Placement e" at bounding box center [1132, 142] width 141 height 27
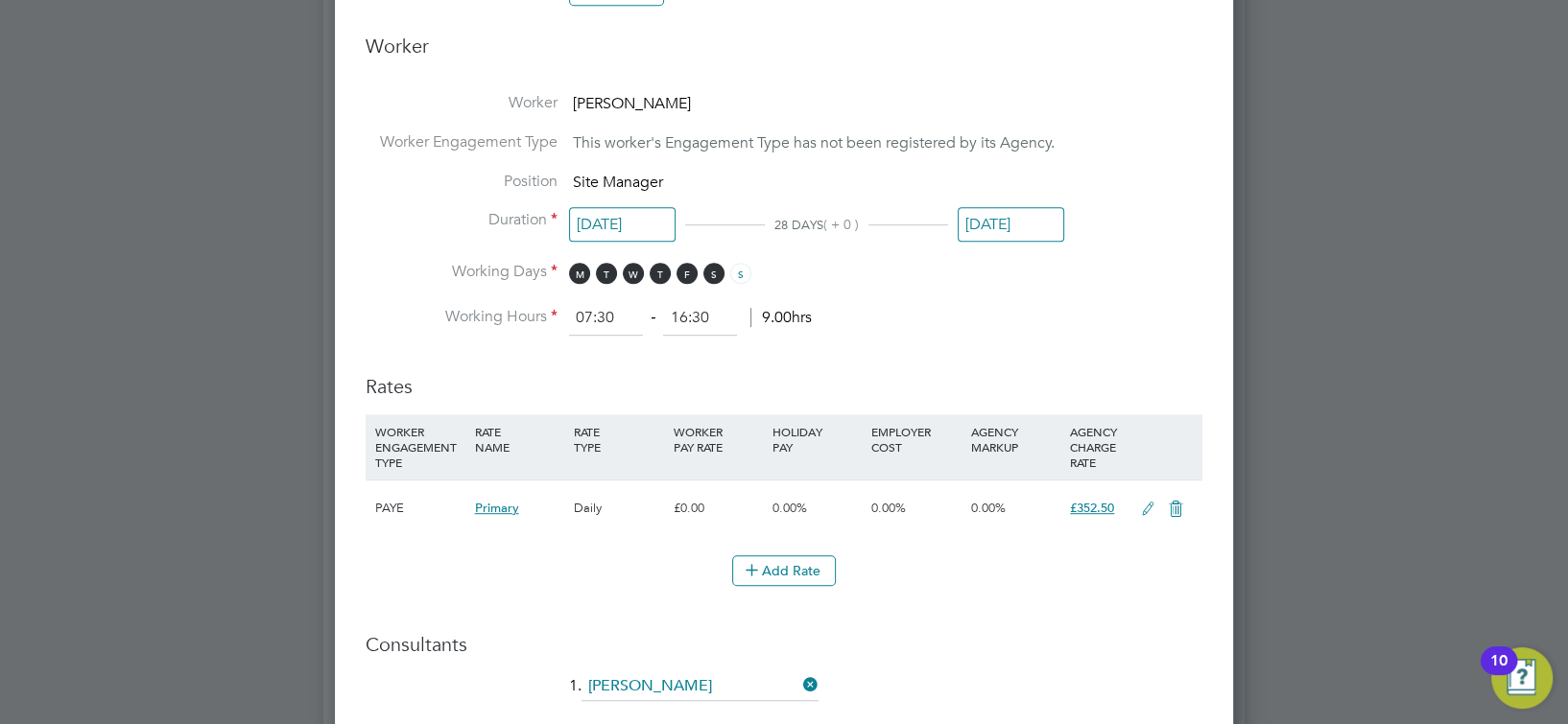
scroll to position [1023, 0]
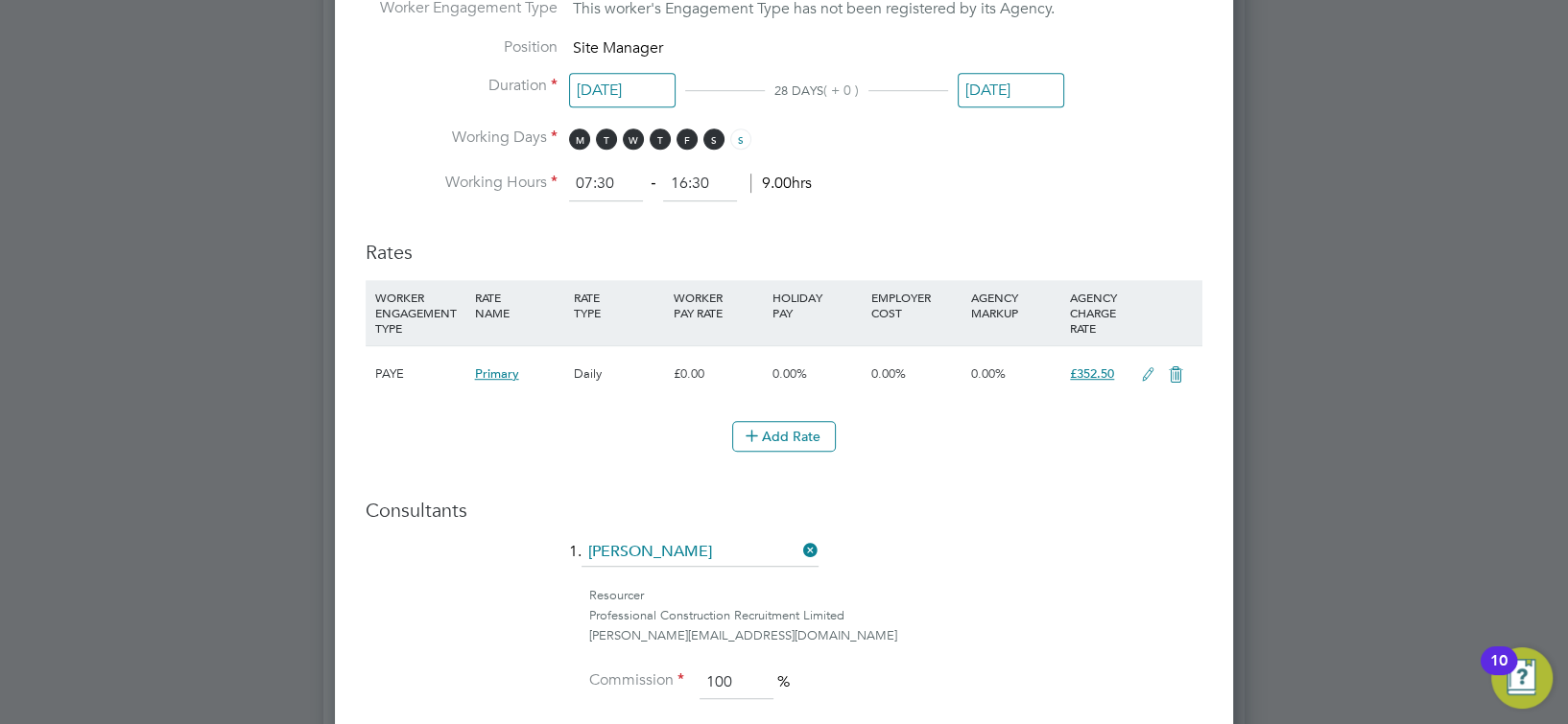
click at [1149, 368] on icon at bounding box center [1147, 375] width 24 height 16
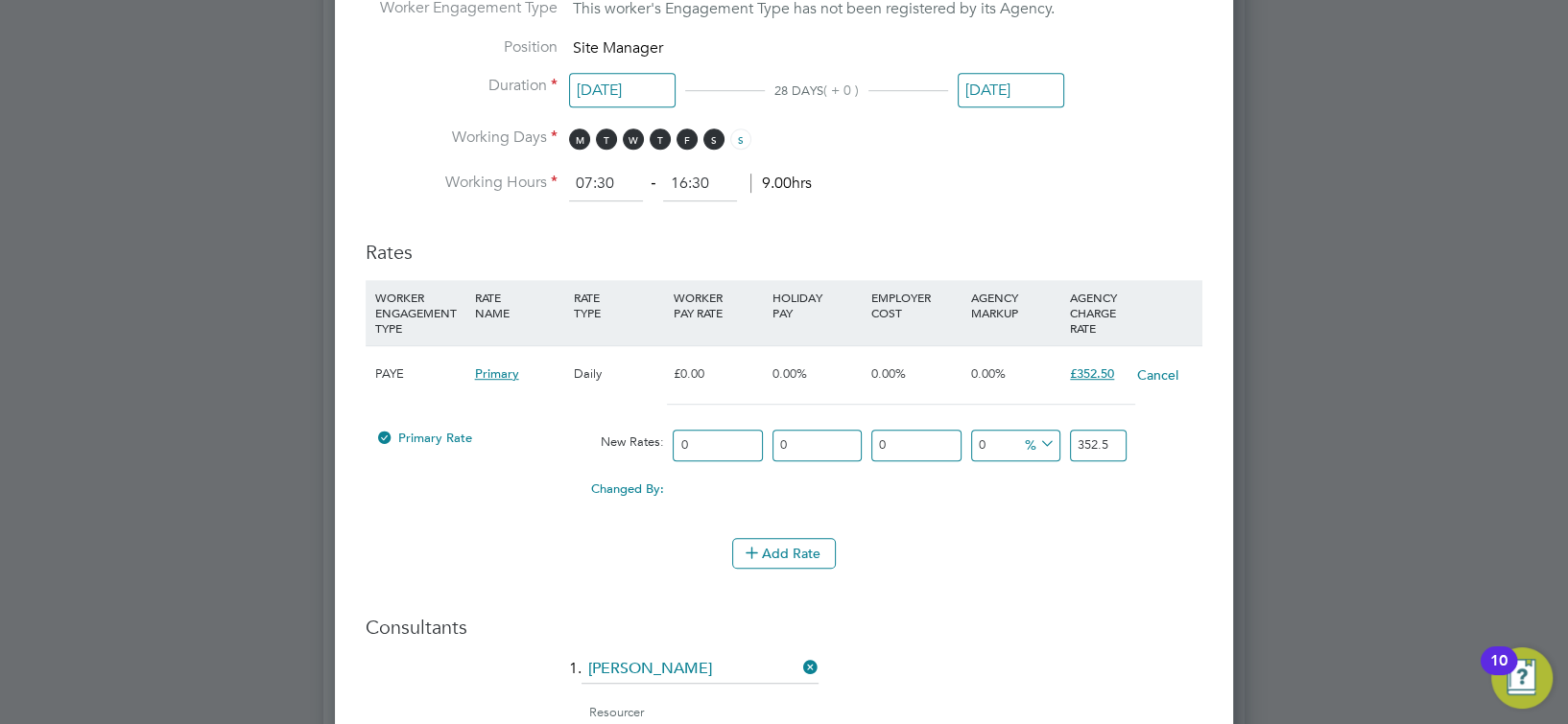
click at [1086, 429] on input "352.5" at bounding box center [1098, 445] width 56 height 32
type input "400"
click at [1071, 520] on li "WORKER ENGAGEMENT TYPE RATE NAME RATE TYPE WORKER PAY RATE HOLIDAY PAY EMPLOYER…" at bounding box center [784, 409] width 837 height 258
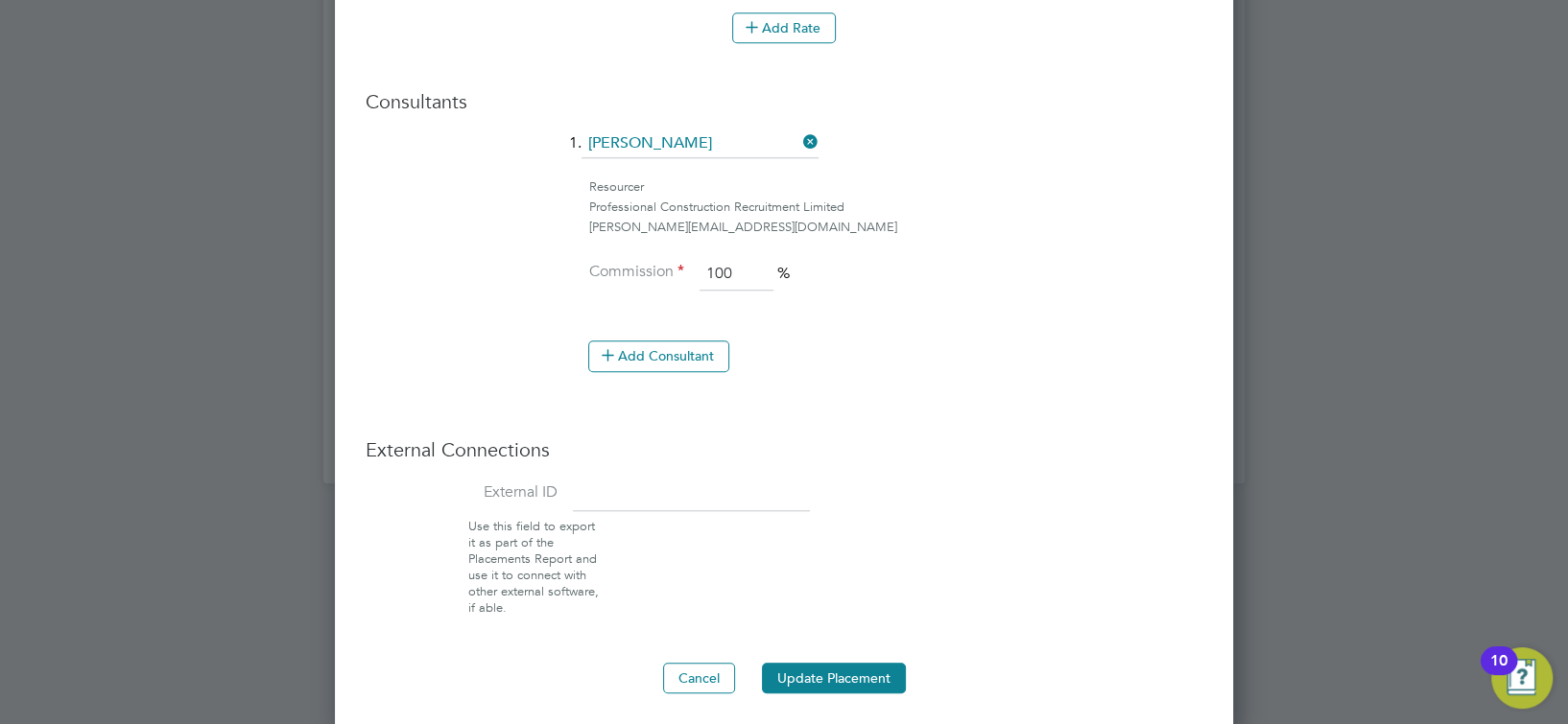
scroll to position [1550, 0]
click at [803, 676] on button "Update Placement" at bounding box center [834, 677] width 144 height 31
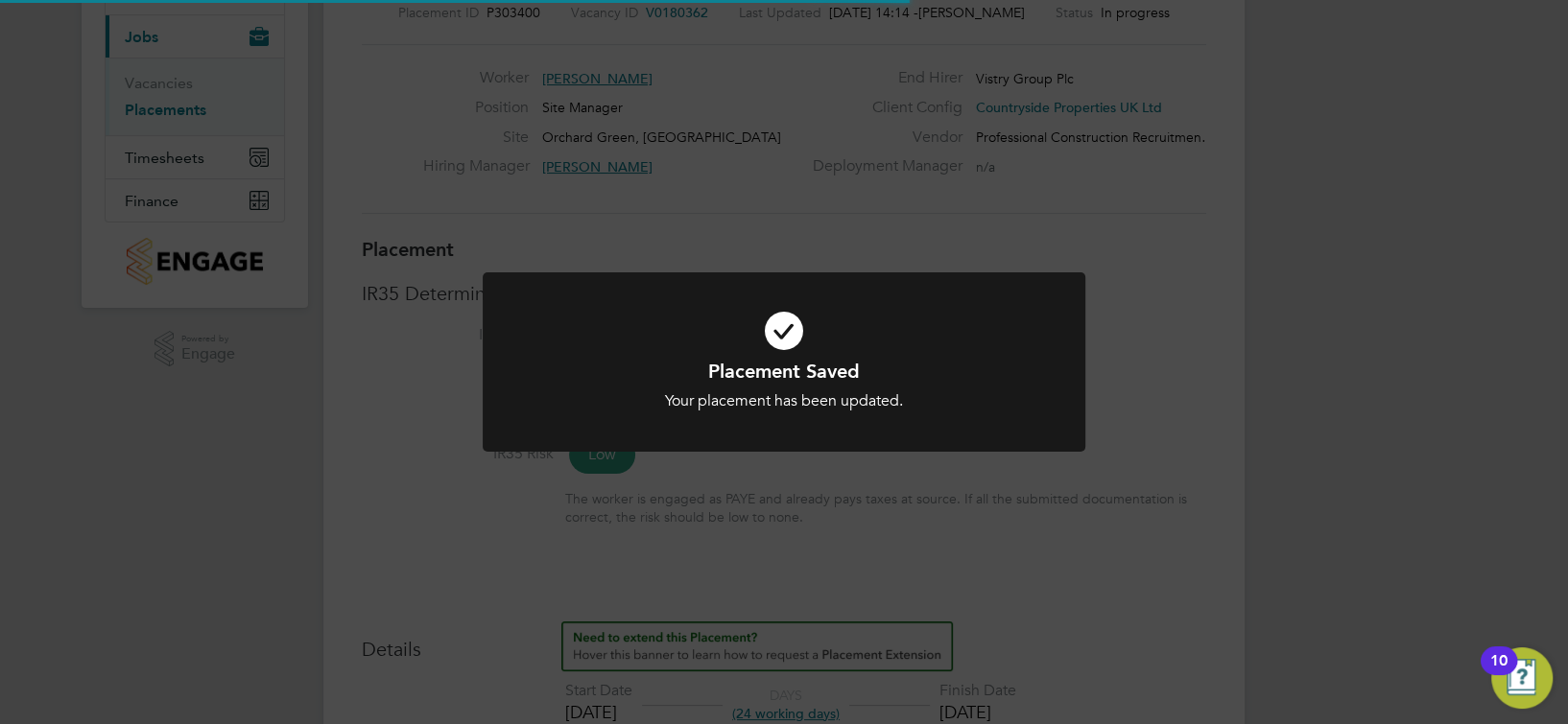
scroll to position [8, 0]
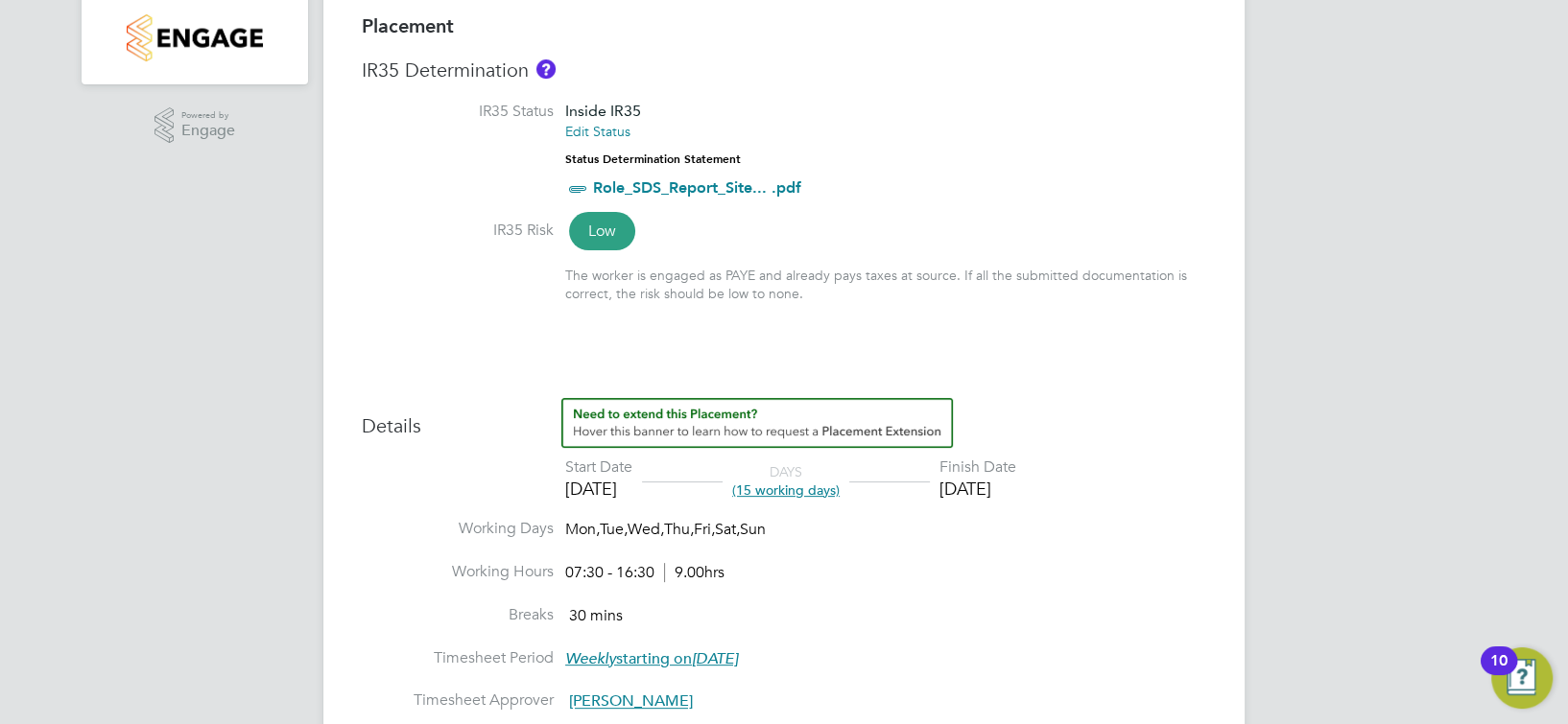
scroll to position [639, 0]
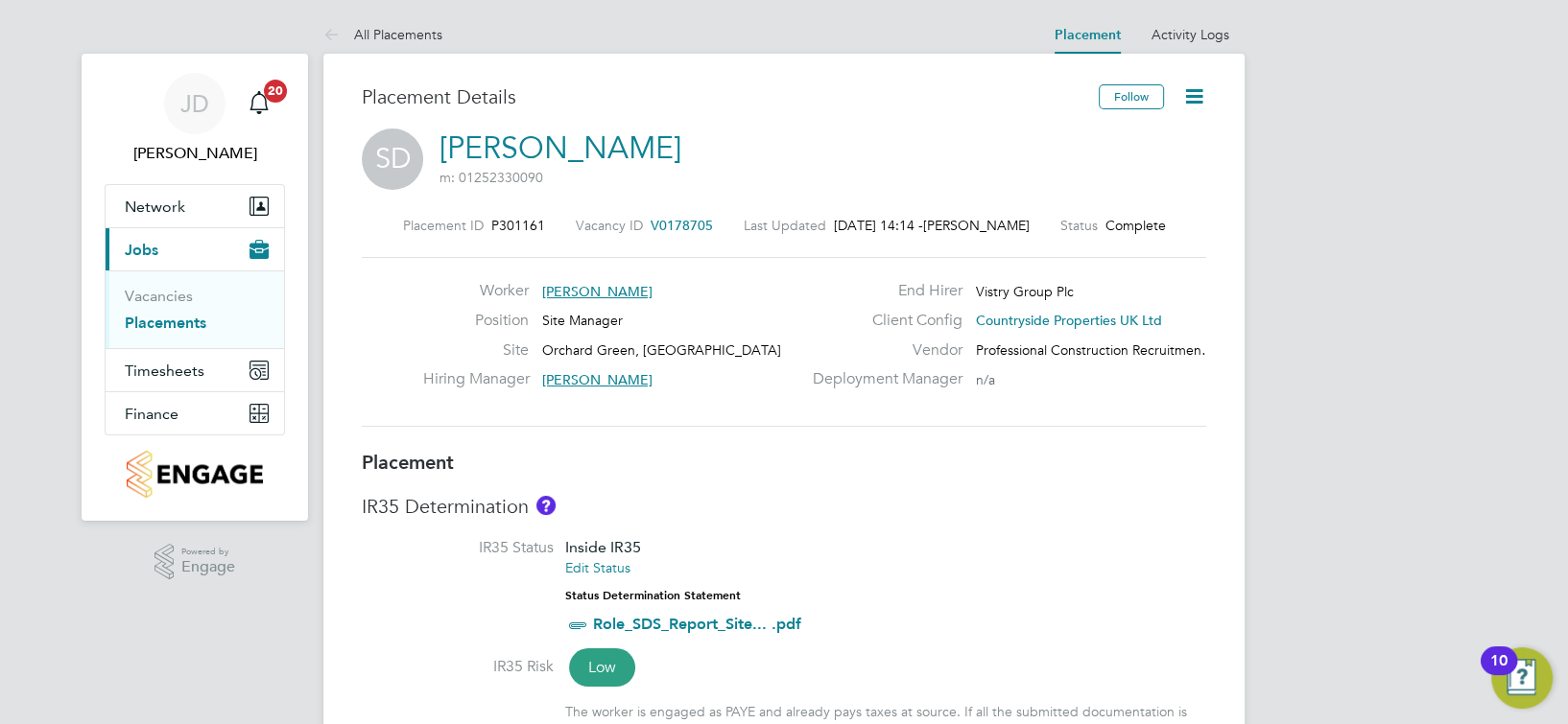
click at [1194, 99] on icon at bounding box center [1194, 96] width 24 height 24
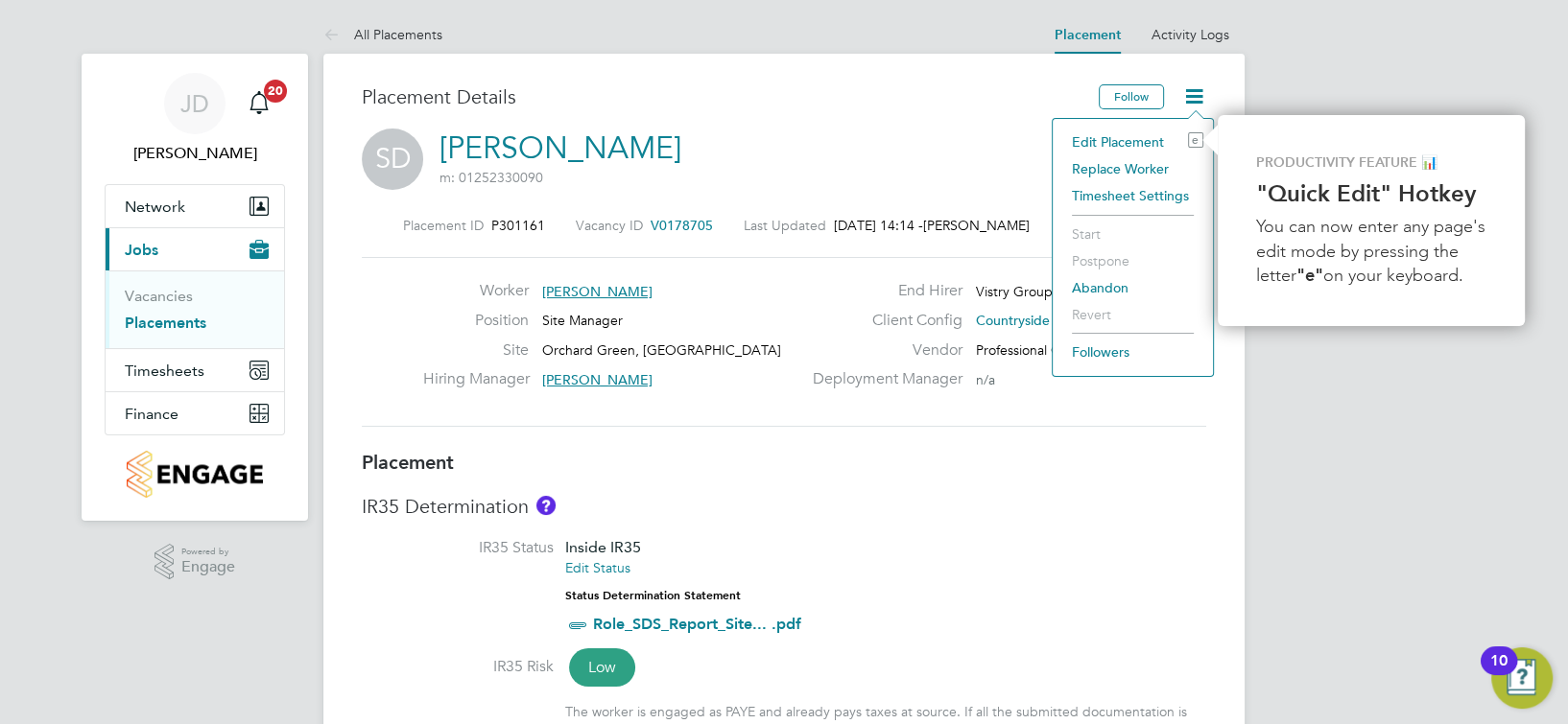
click at [1132, 141] on li "Edit Placement e" at bounding box center [1132, 142] width 141 height 27
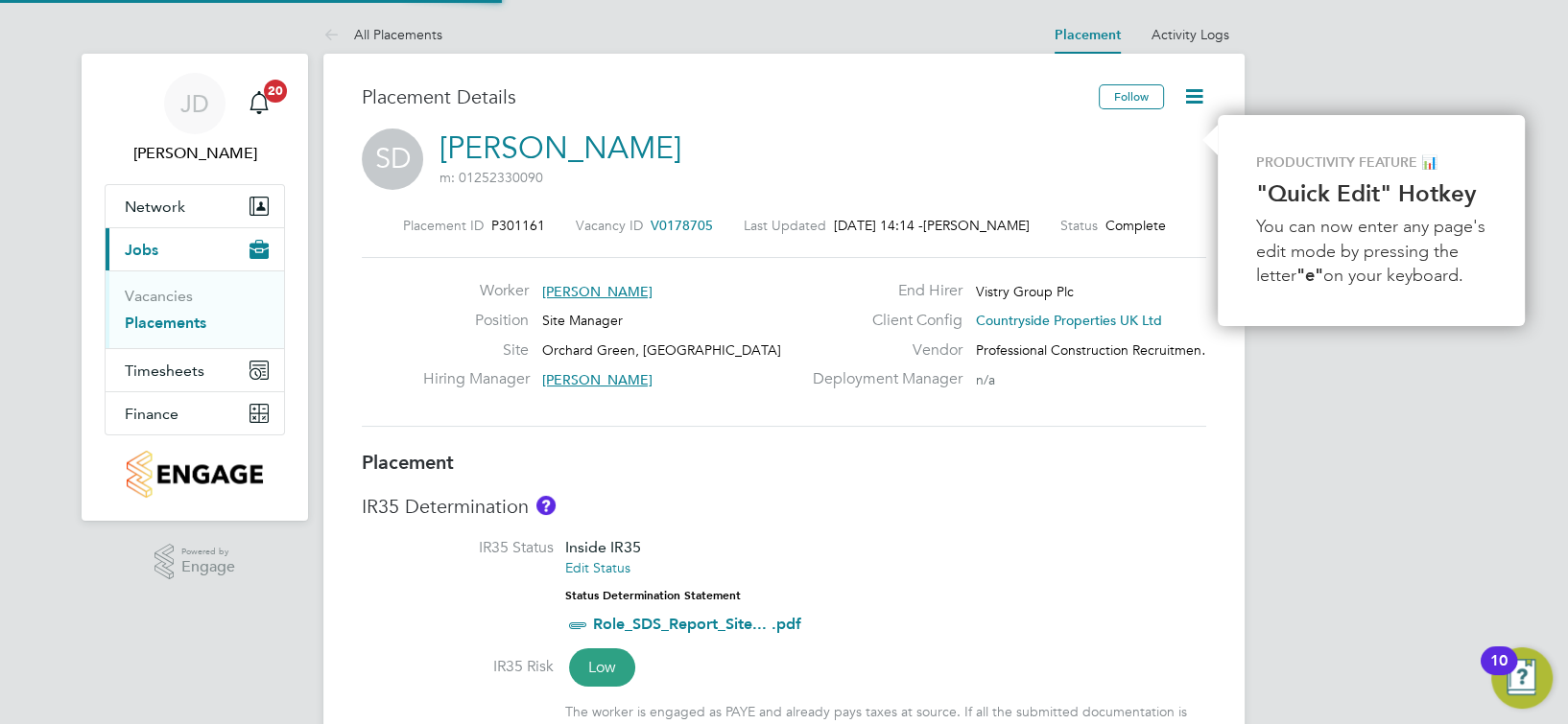
type input "[PERSON_NAME]"
type input "16 Aug 2025"
type input "30 Aug 2025"
type input "07:30"
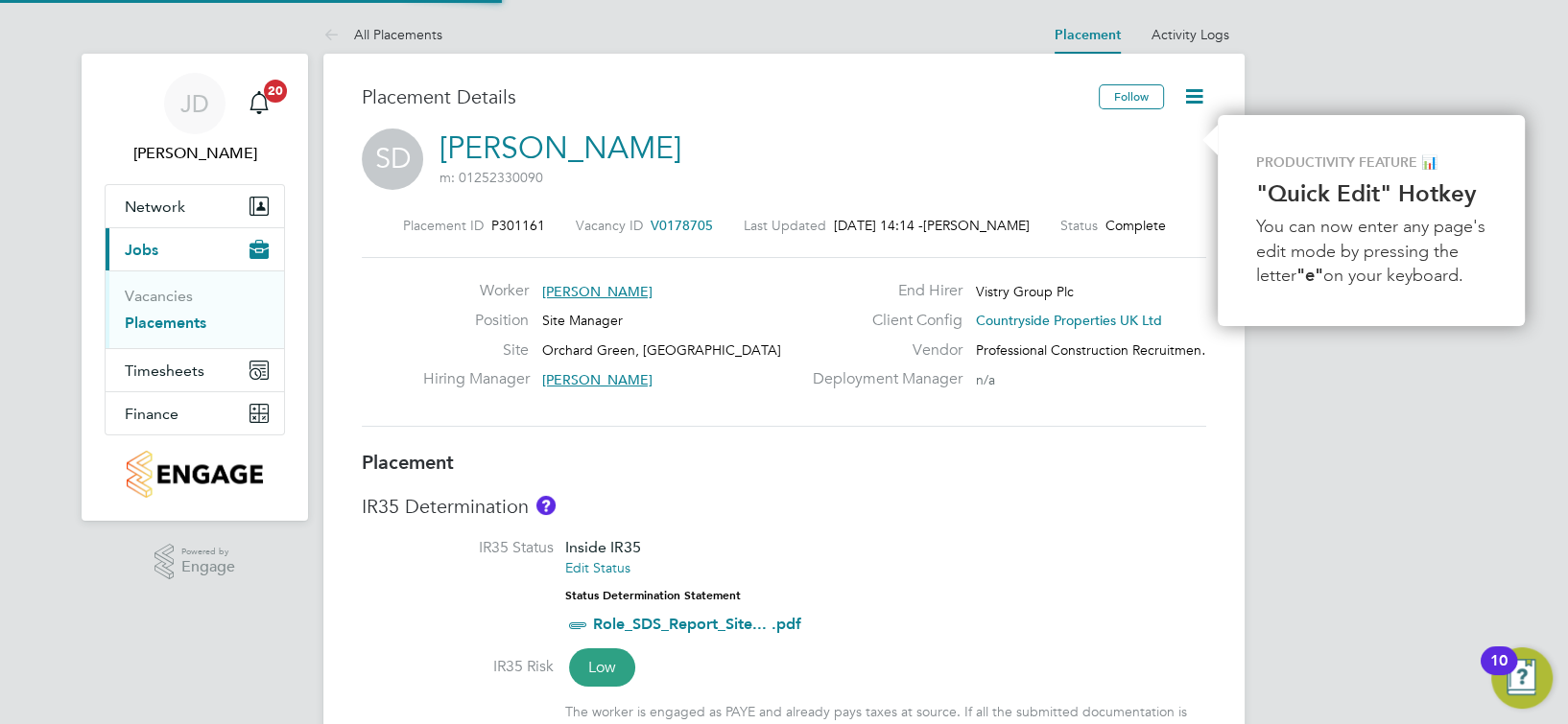
type input "16:30"
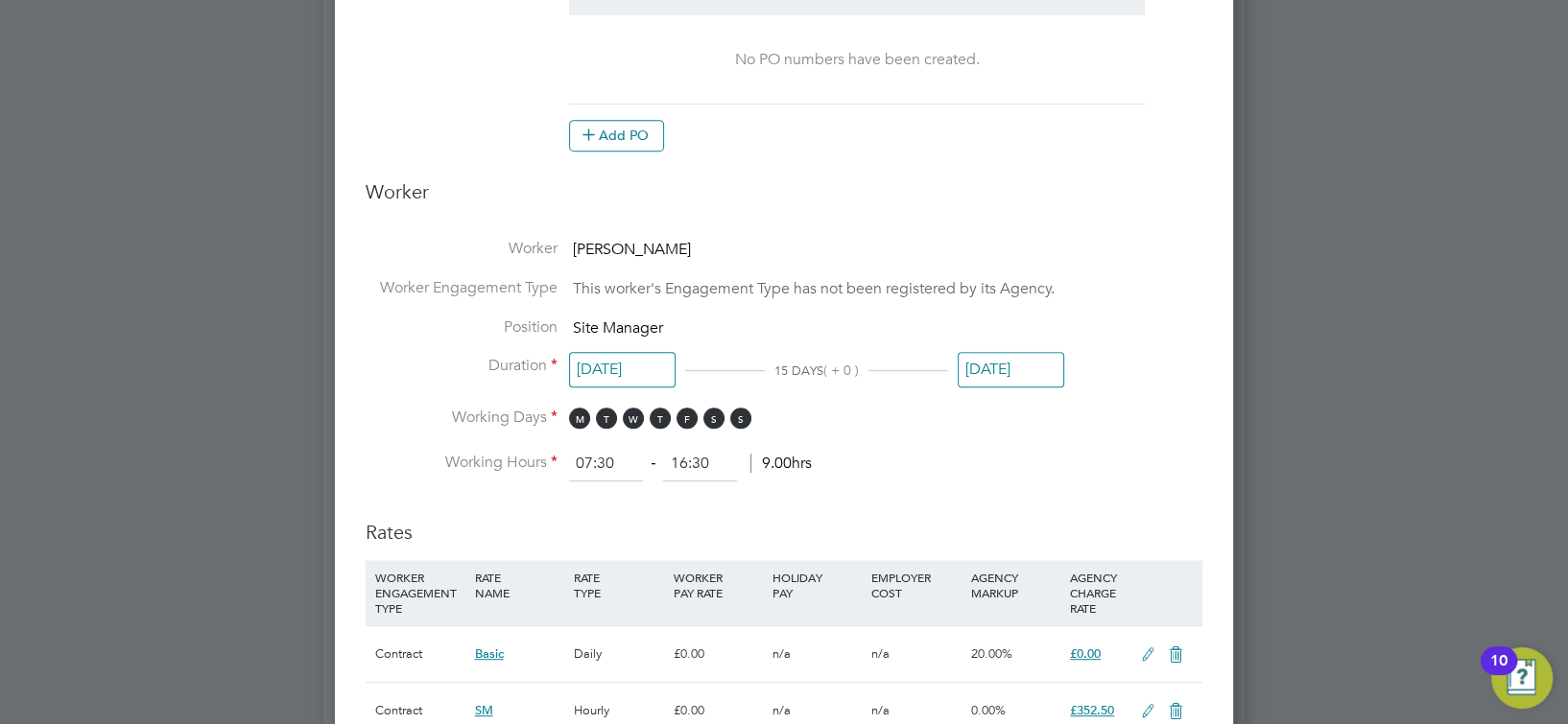
scroll to position [1150, 0]
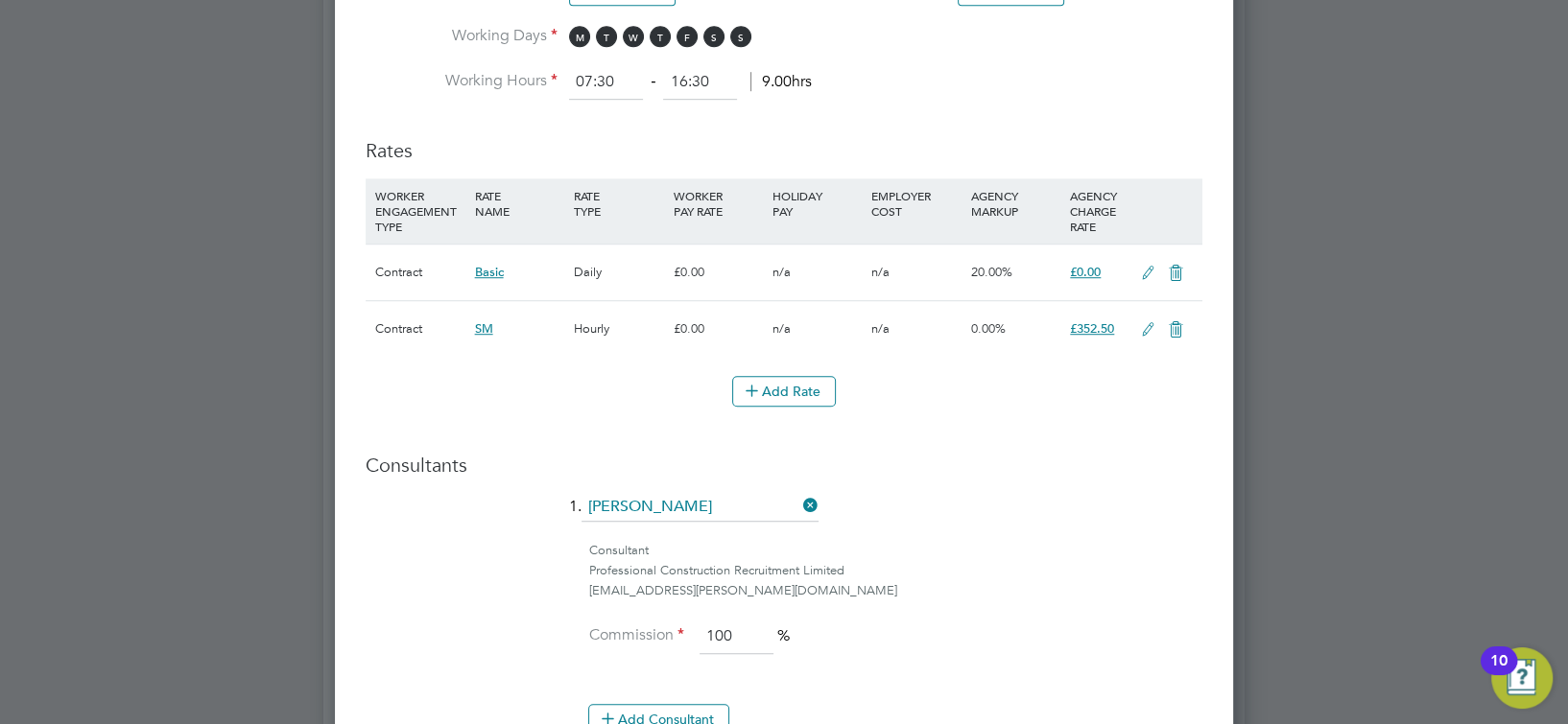
click at [1144, 323] on icon at bounding box center [1147, 330] width 24 height 16
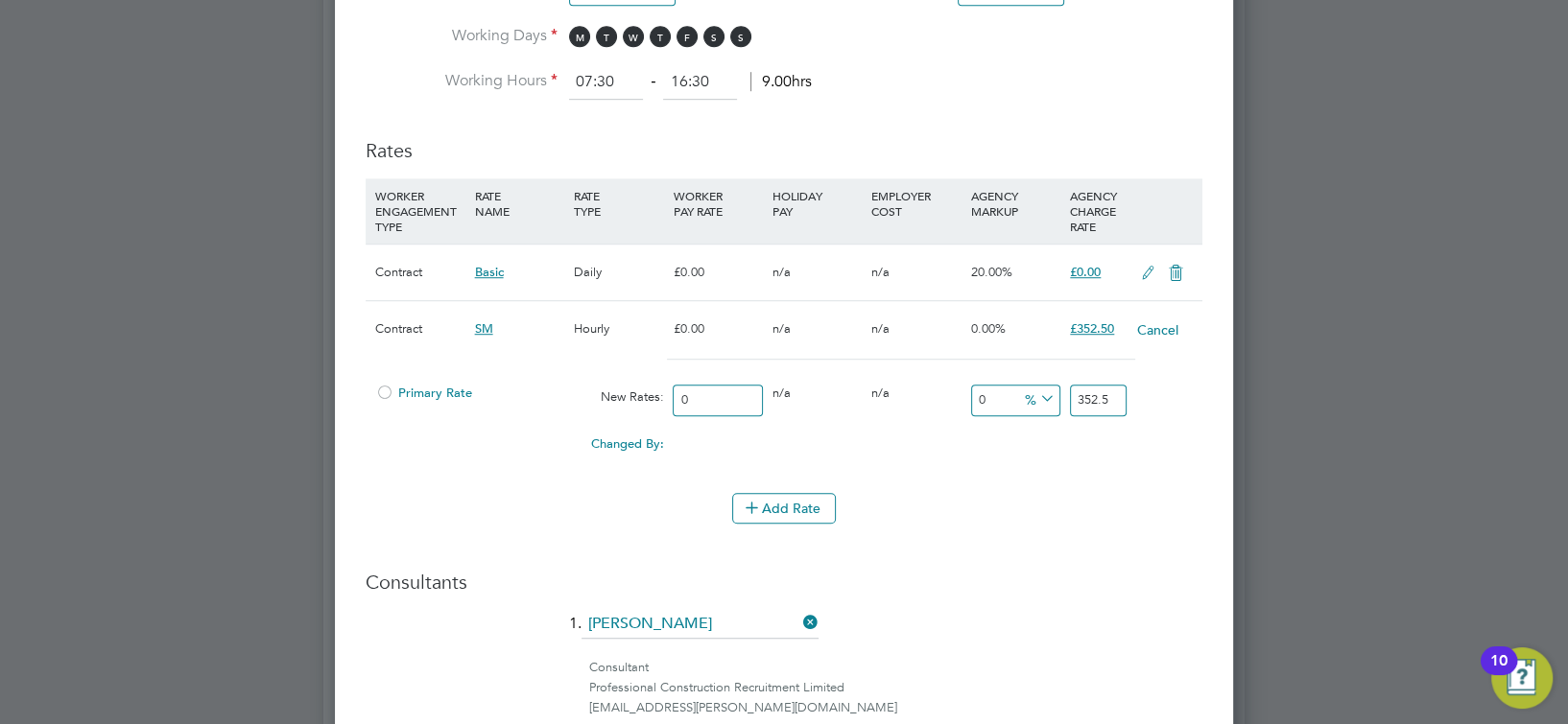
click at [1095, 393] on input "352.5" at bounding box center [1098, 400] width 56 height 32
type input "400"
click at [1037, 393] on icon at bounding box center [1037, 399] width 0 height 27
click at [1188, 348] on div "Cancel" at bounding box center [1165, 330] width 66 height 57
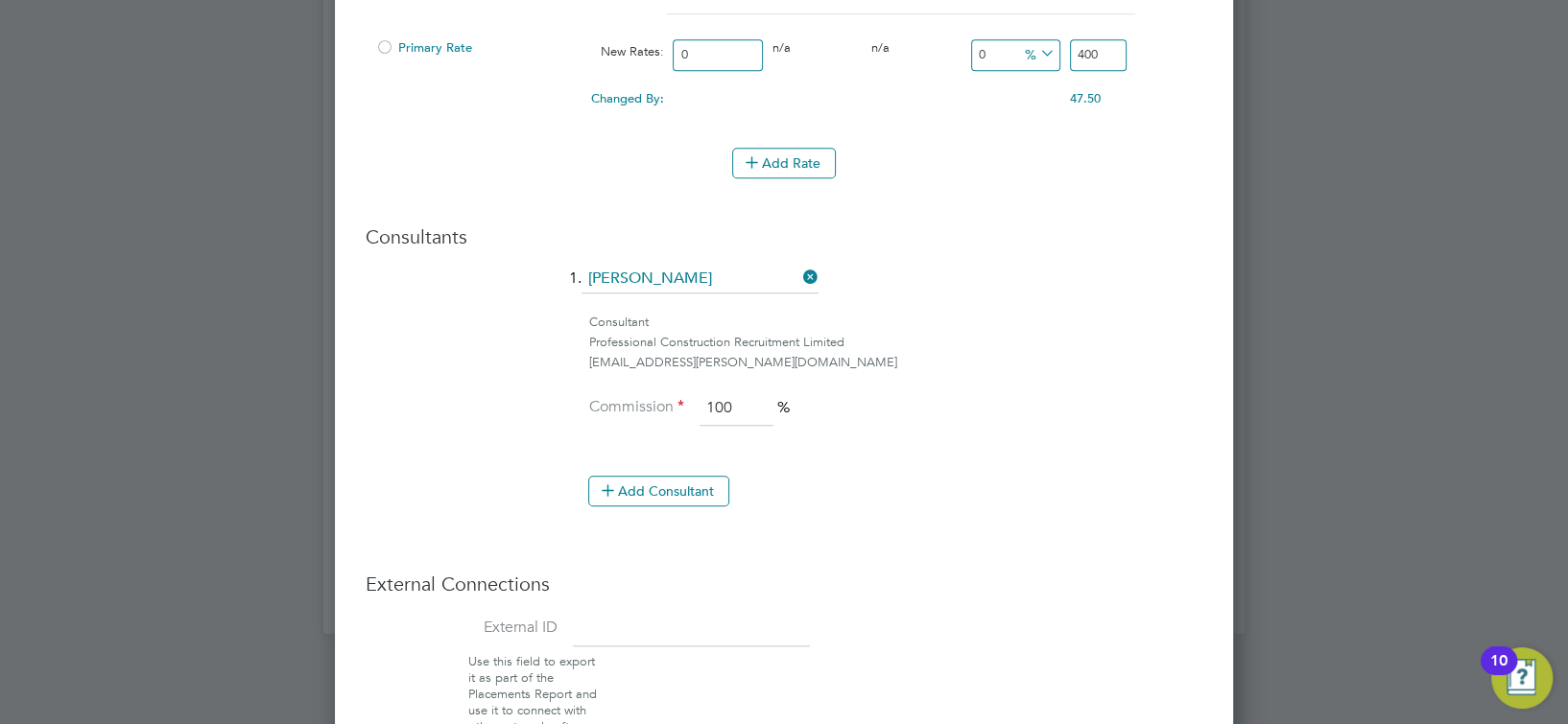
scroll to position [1634, 0]
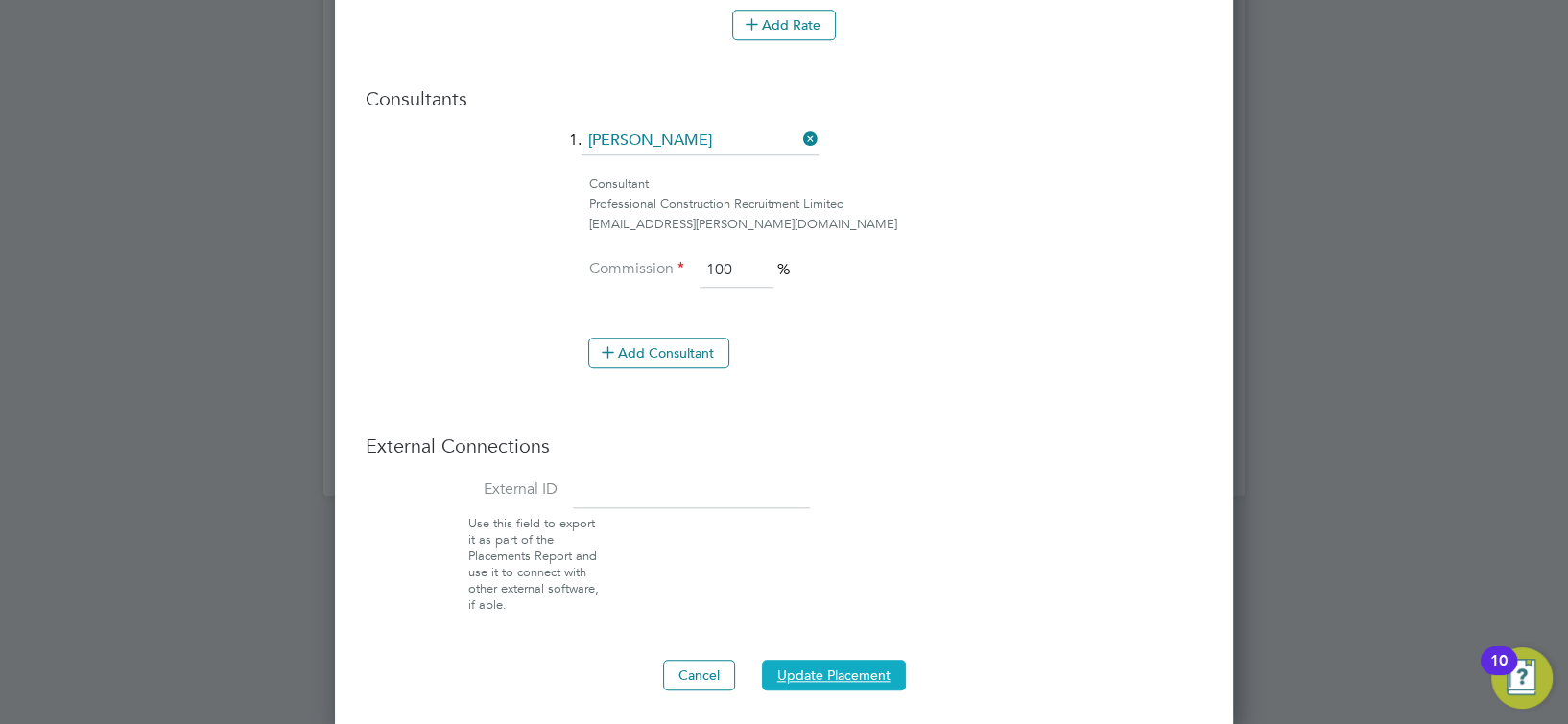
click at [828, 660] on button "Update Placement" at bounding box center [834, 676] width 144 height 31
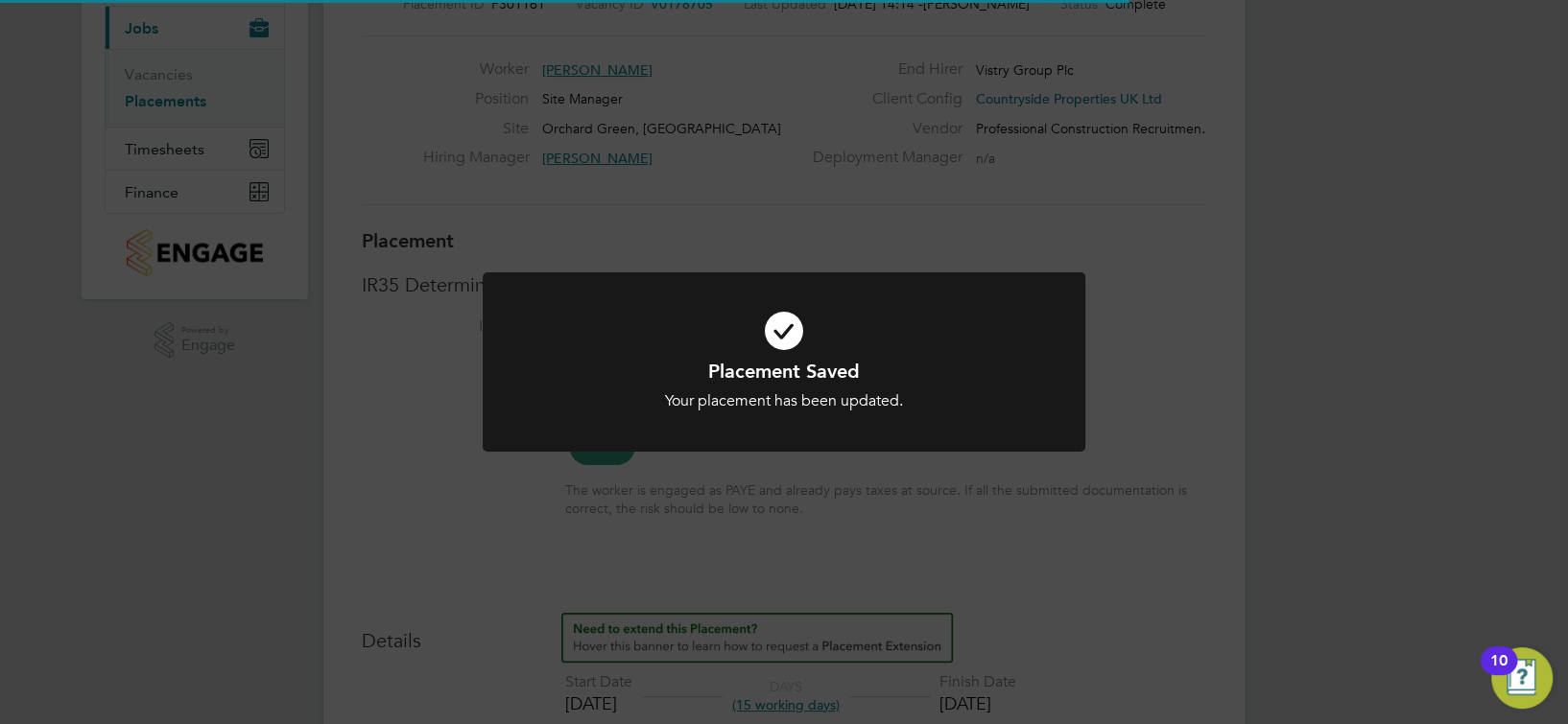
scroll to position [9, 10]
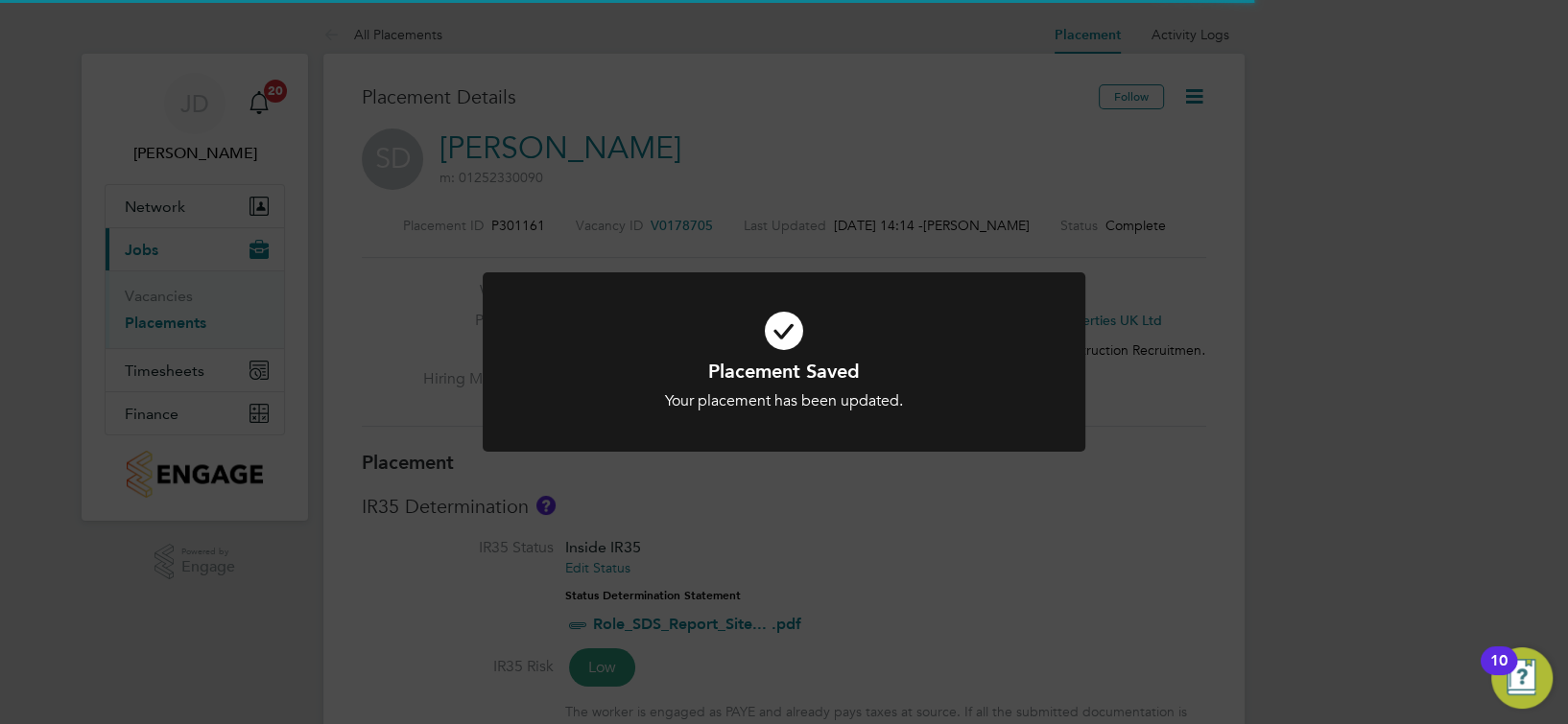
click at [1088, 481] on div "Placement Saved Your placement has been updated. Cancel Okay" at bounding box center [784, 362] width 1568 height 724
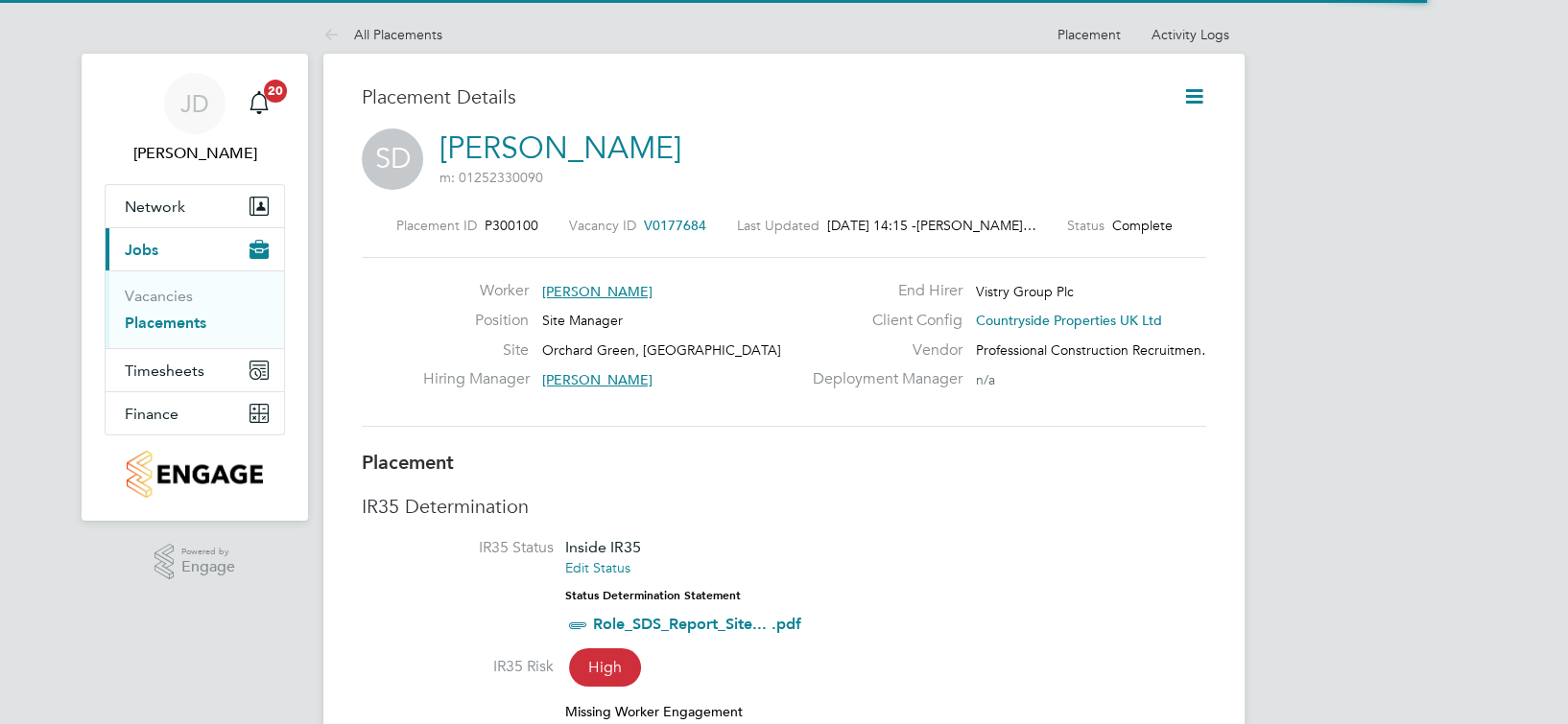
scroll to position [18, 141]
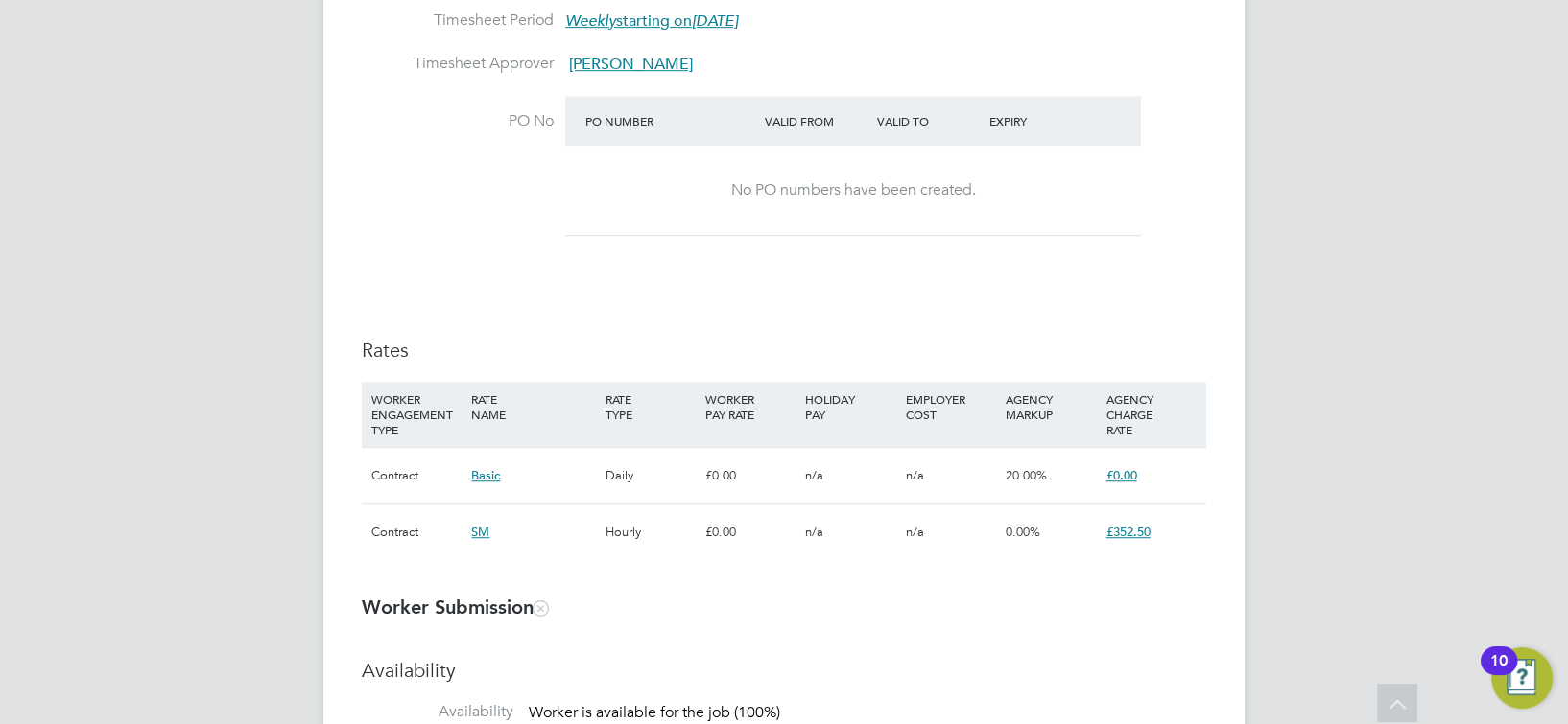
click at [1137, 535] on span "£352.50" at bounding box center [1129, 531] width 45 height 16
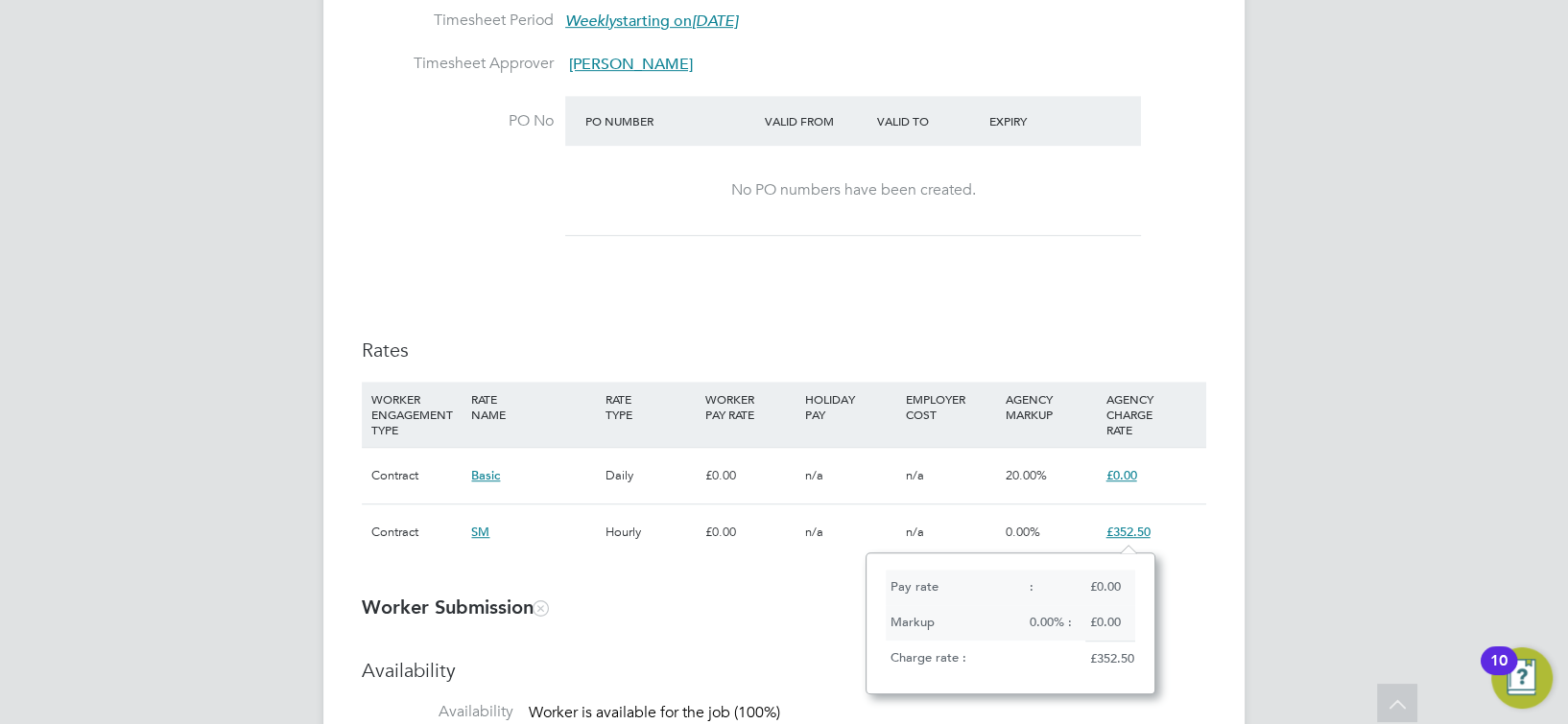
click at [1211, 571] on div "Placement Details Follow SD [PERSON_NAME] m: 01252330090 Placement ID P300100 V…" at bounding box center [784, 653] width 921 height 3396
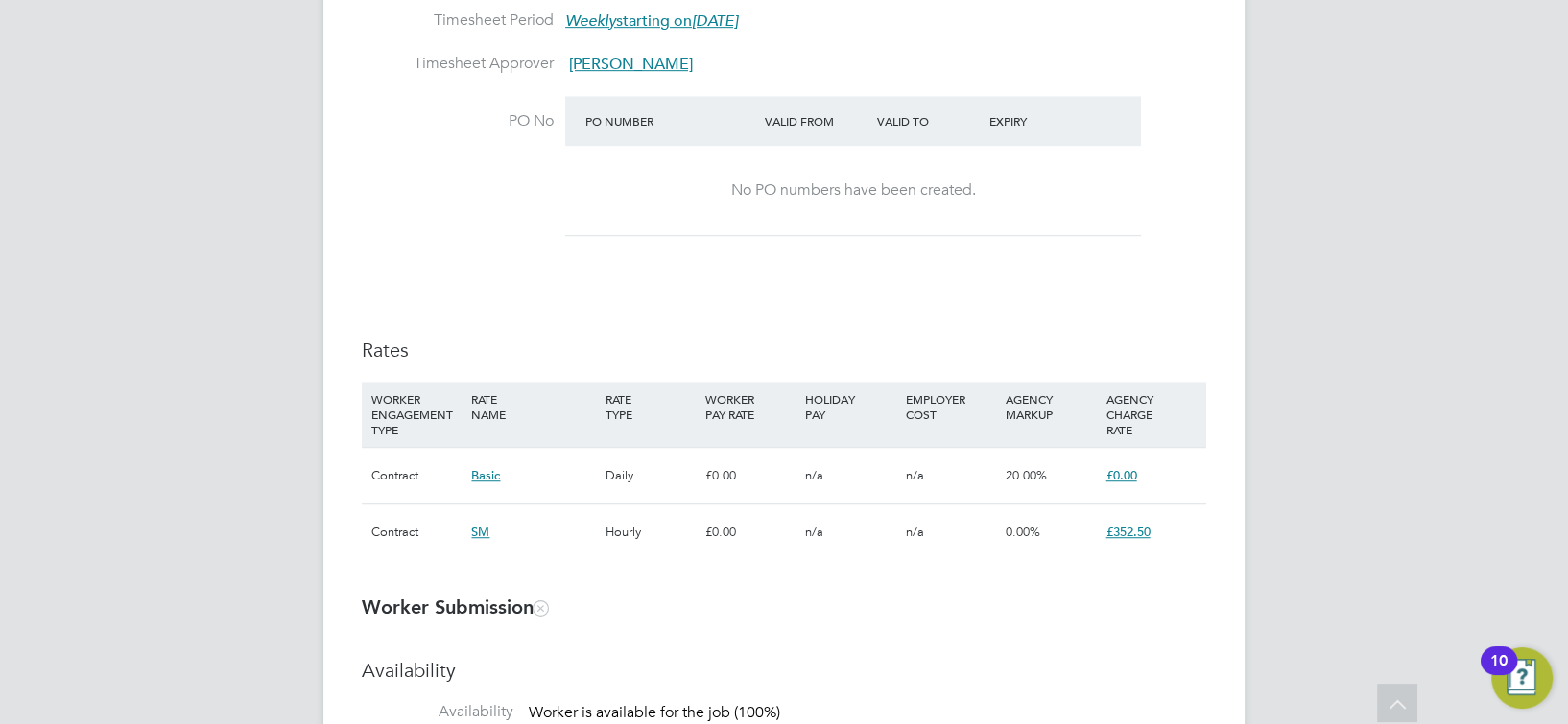
click at [1142, 535] on span "£352.50" at bounding box center [1129, 531] width 45 height 16
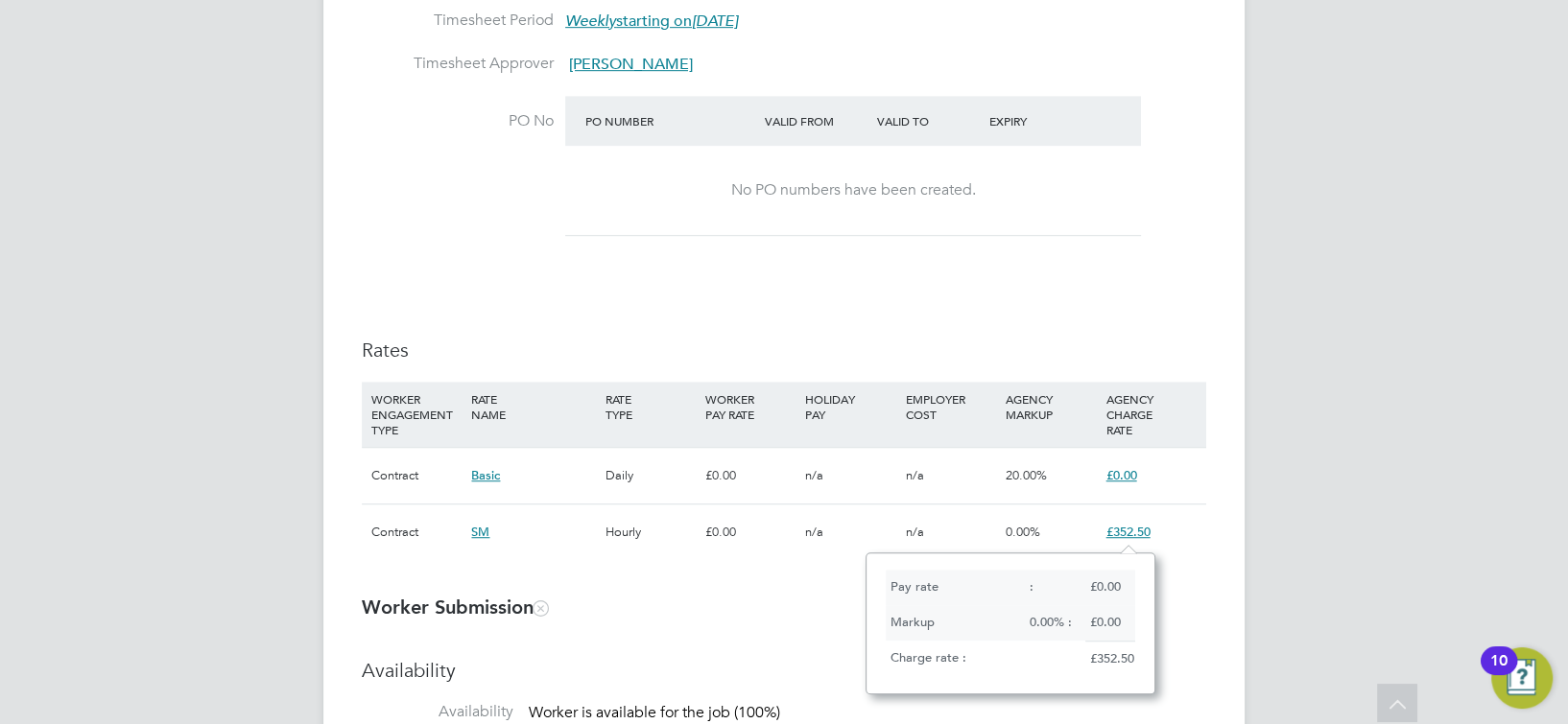
click at [1111, 660] on div "£352.50" at bounding box center [1109, 659] width 49 height 37
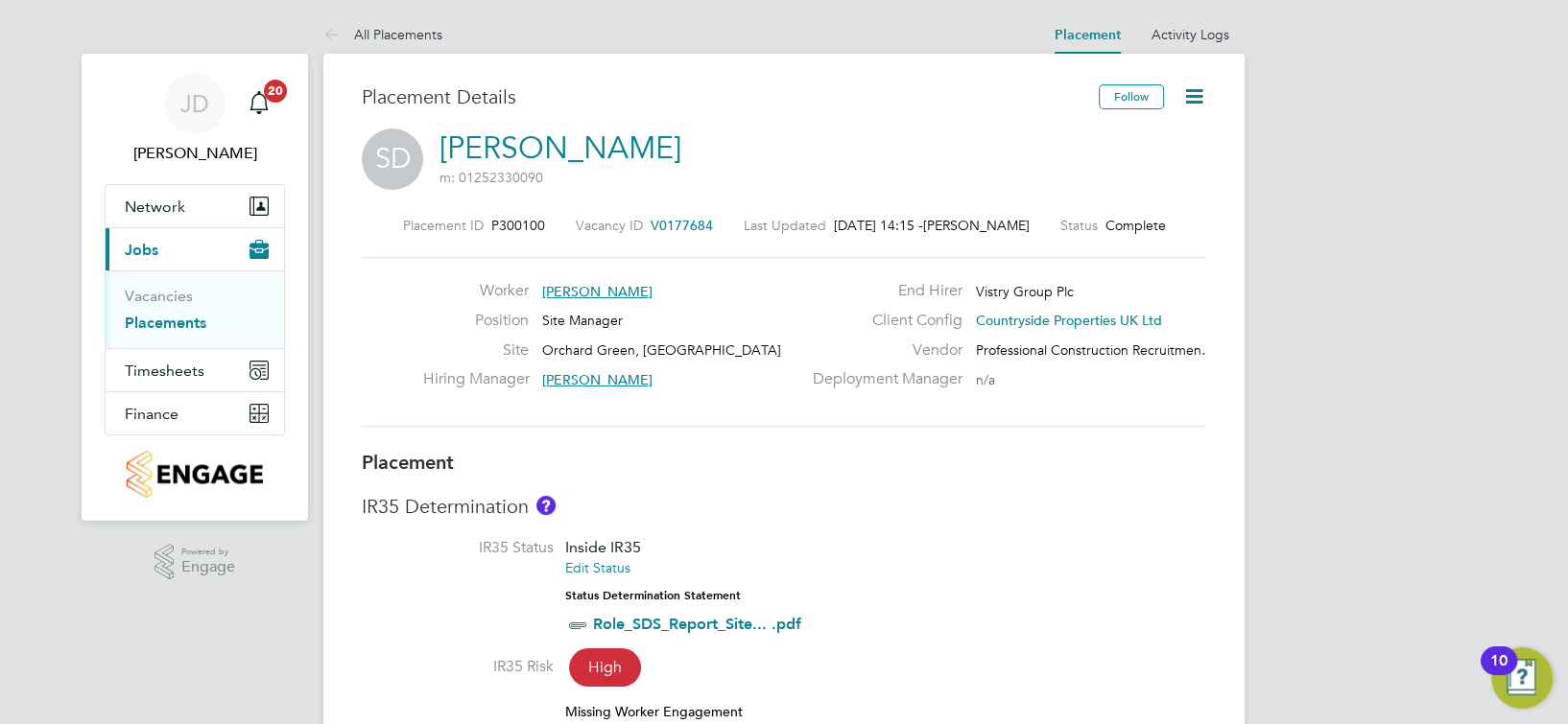
click at [1194, 102] on icon at bounding box center [1194, 96] width 24 height 24
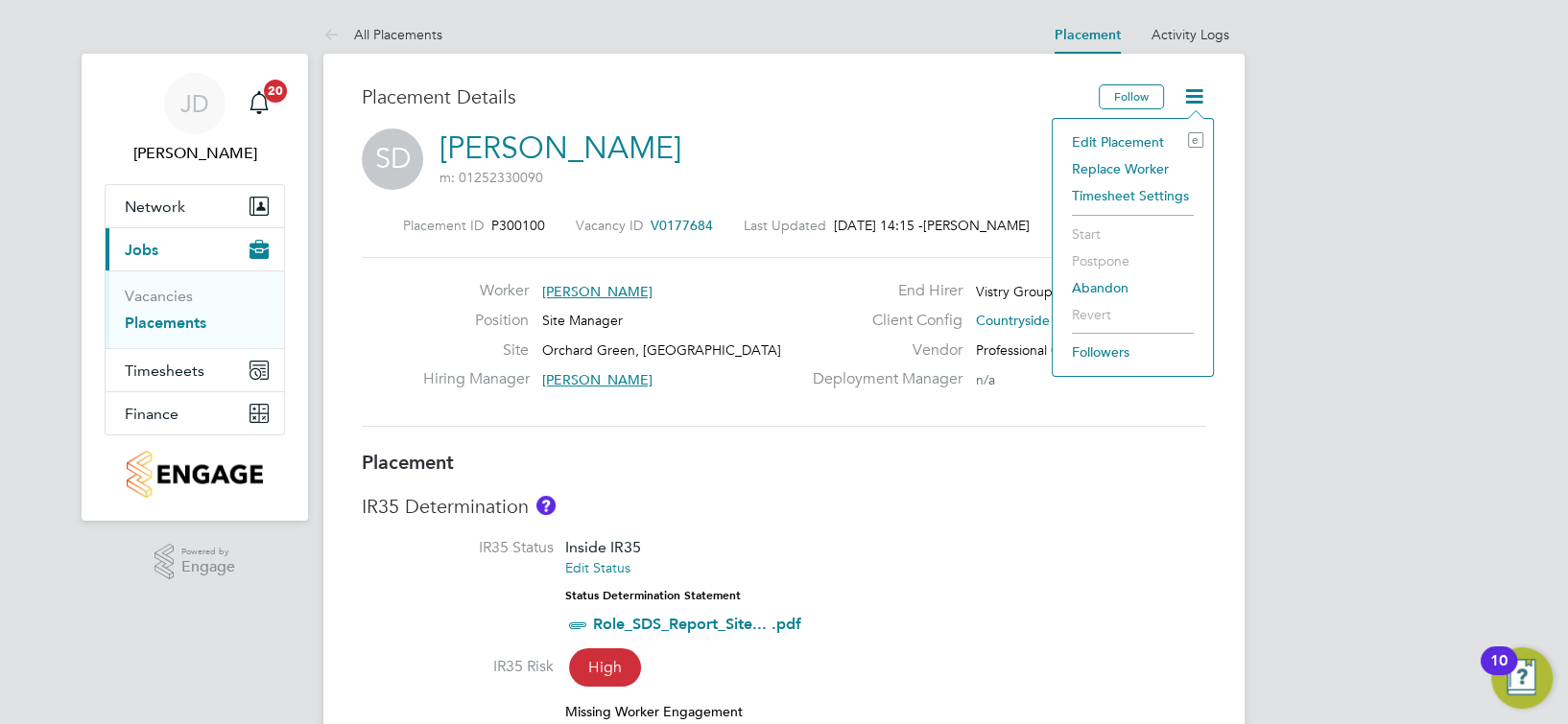
click at [1115, 141] on li "Edit Placement e" at bounding box center [1132, 142] width 141 height 27
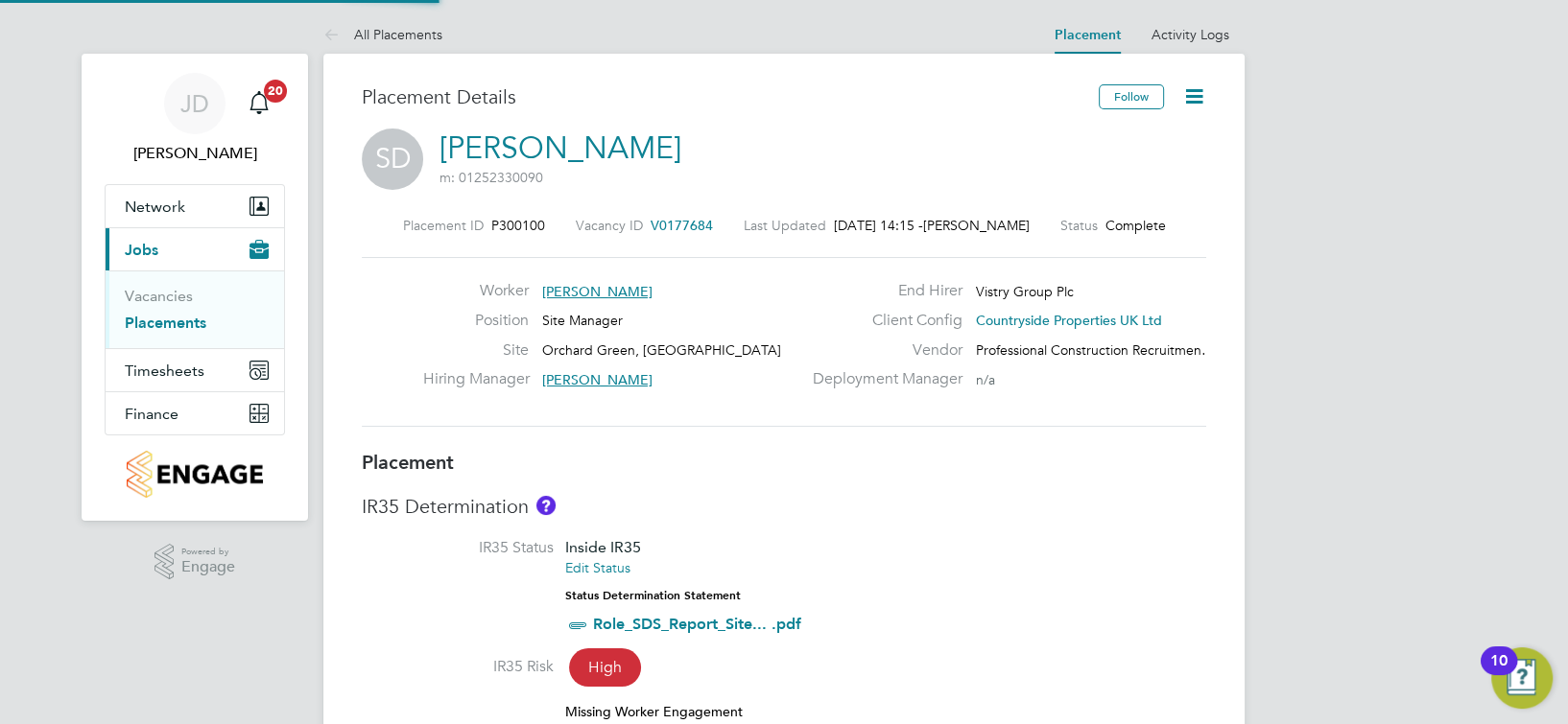
type input "[PERSON_NAME]"
type input "[DATE]"
type input "07:30"
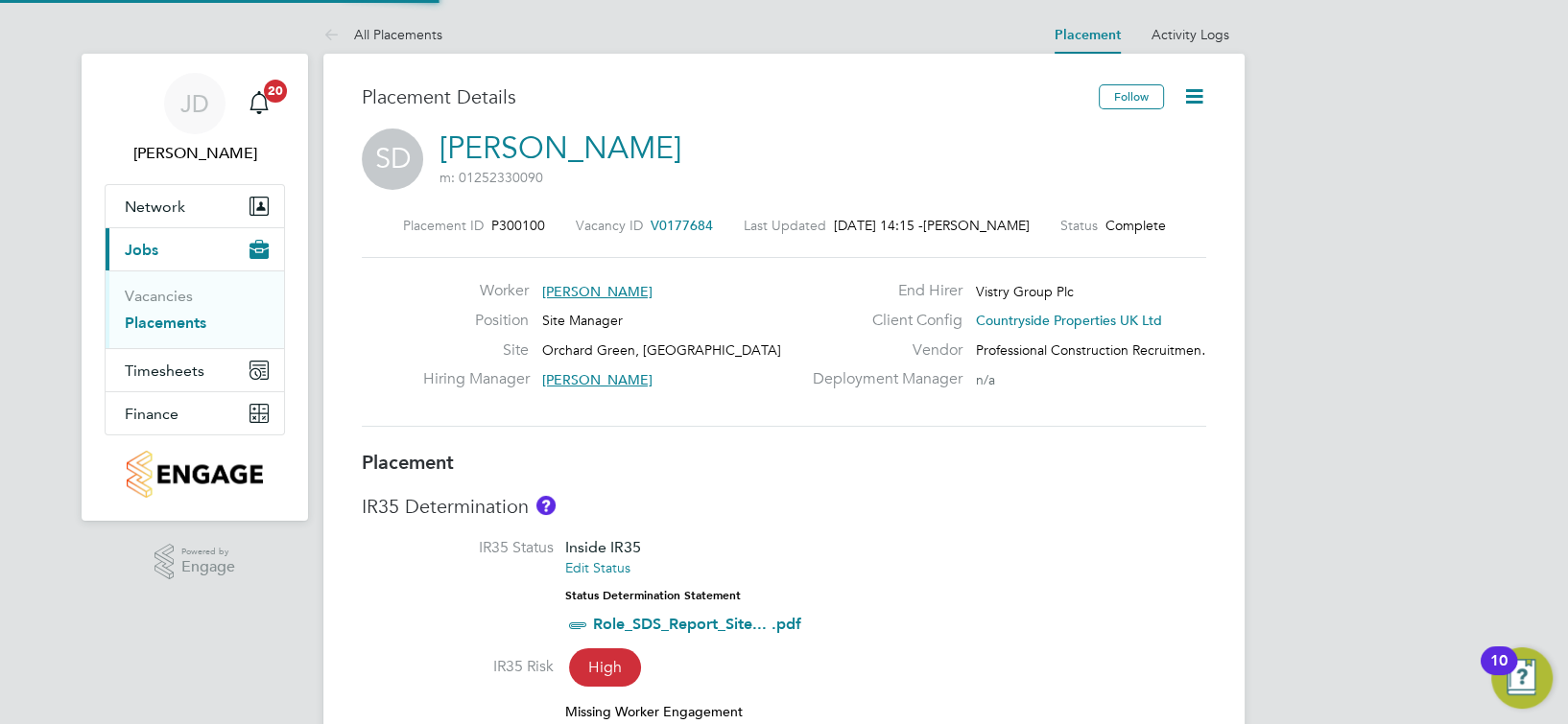
type input "16:30"
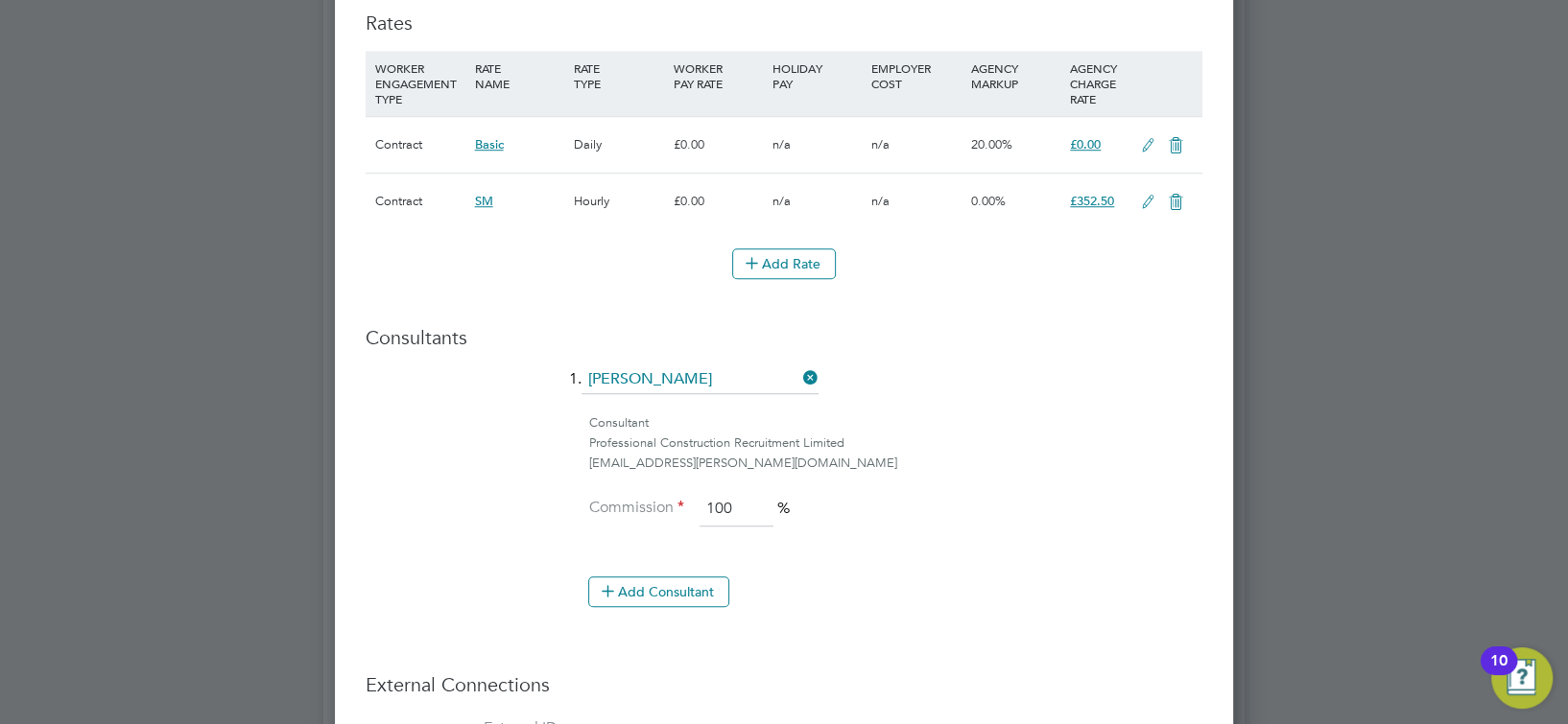
click at [1106, 199] on span "£352.50" at bounding box center [1092, 201] width 45 height 16
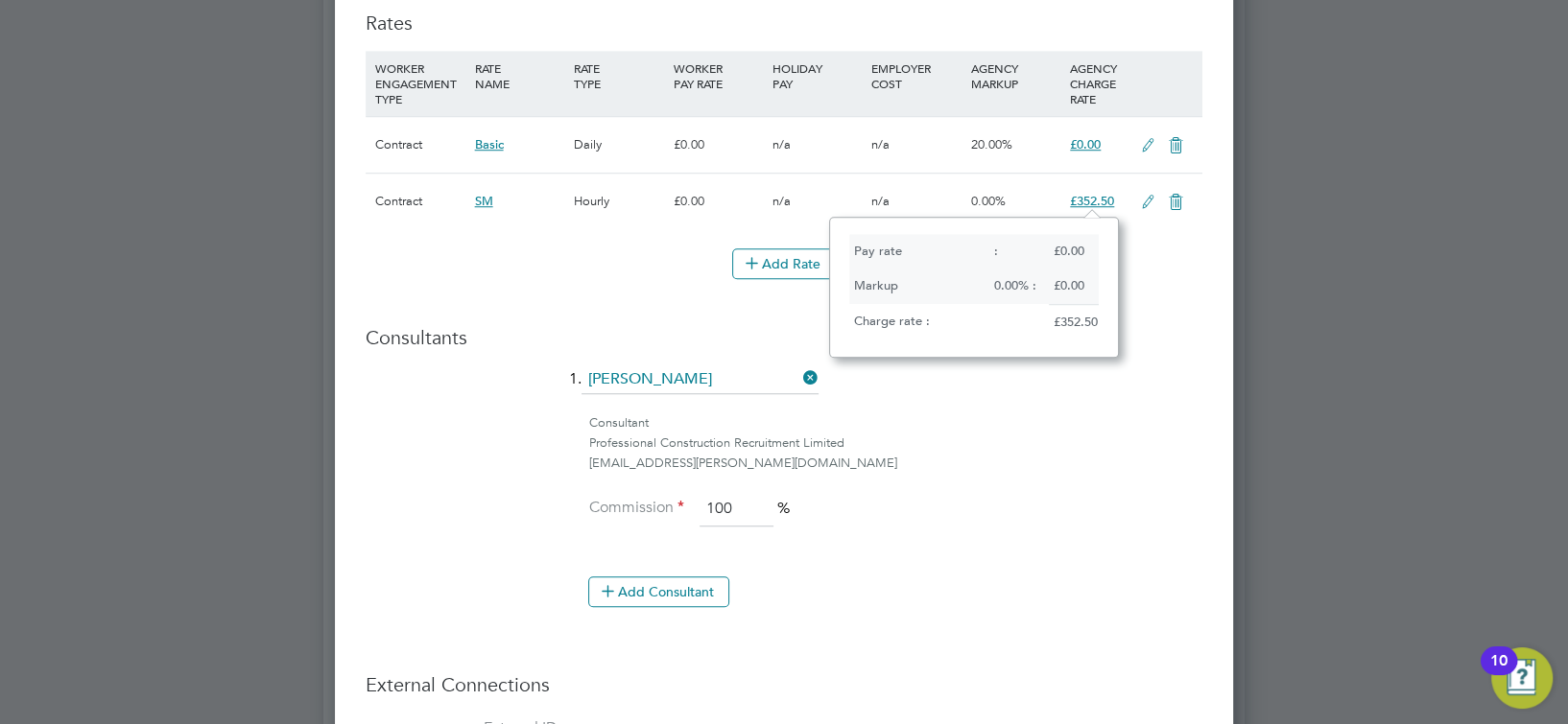
drag, startPoint x: 1222, startPoint y: 337, endPoint x: 1165, endPoint y: 250, distance: 104.0
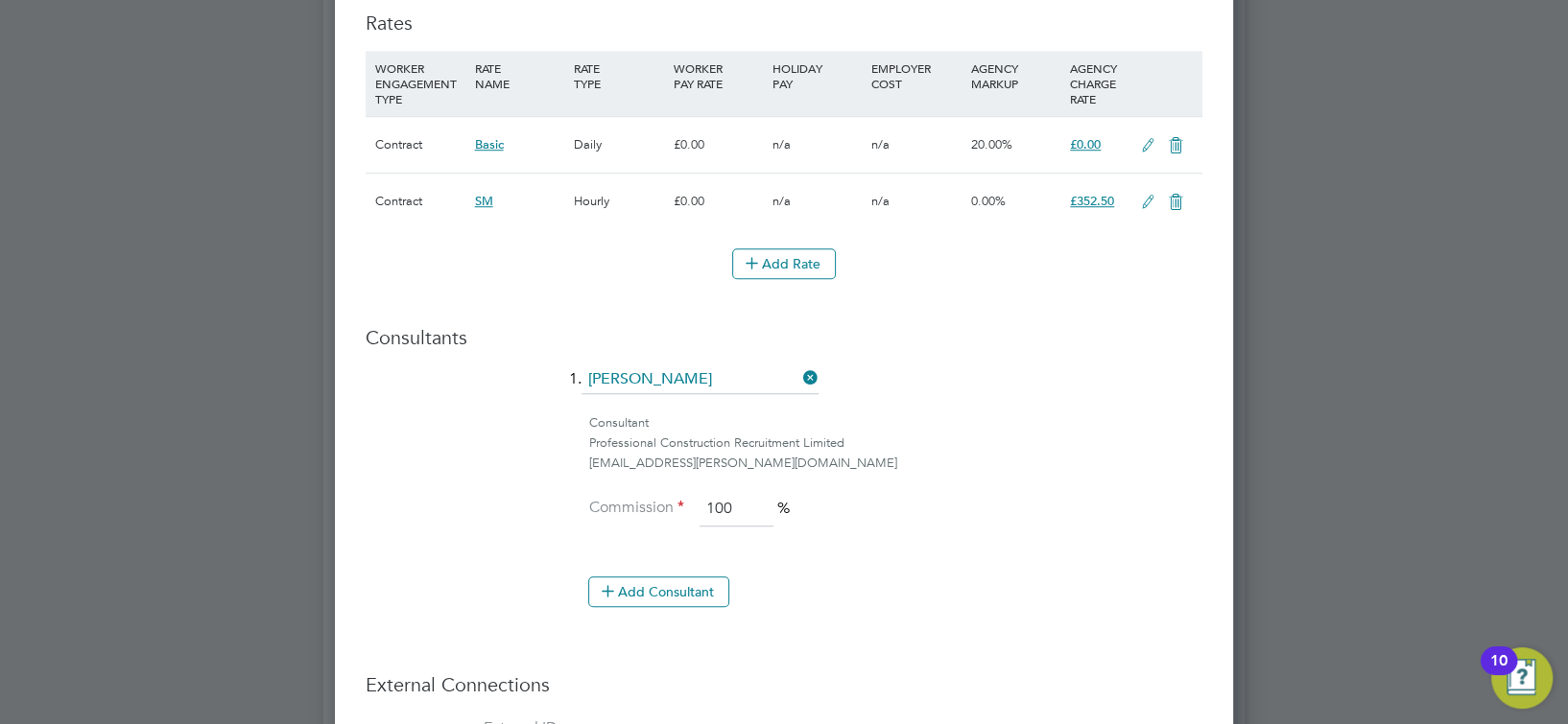
click at [1140, 195] on icon at bounding box center [1147, 203] width 24 height 16
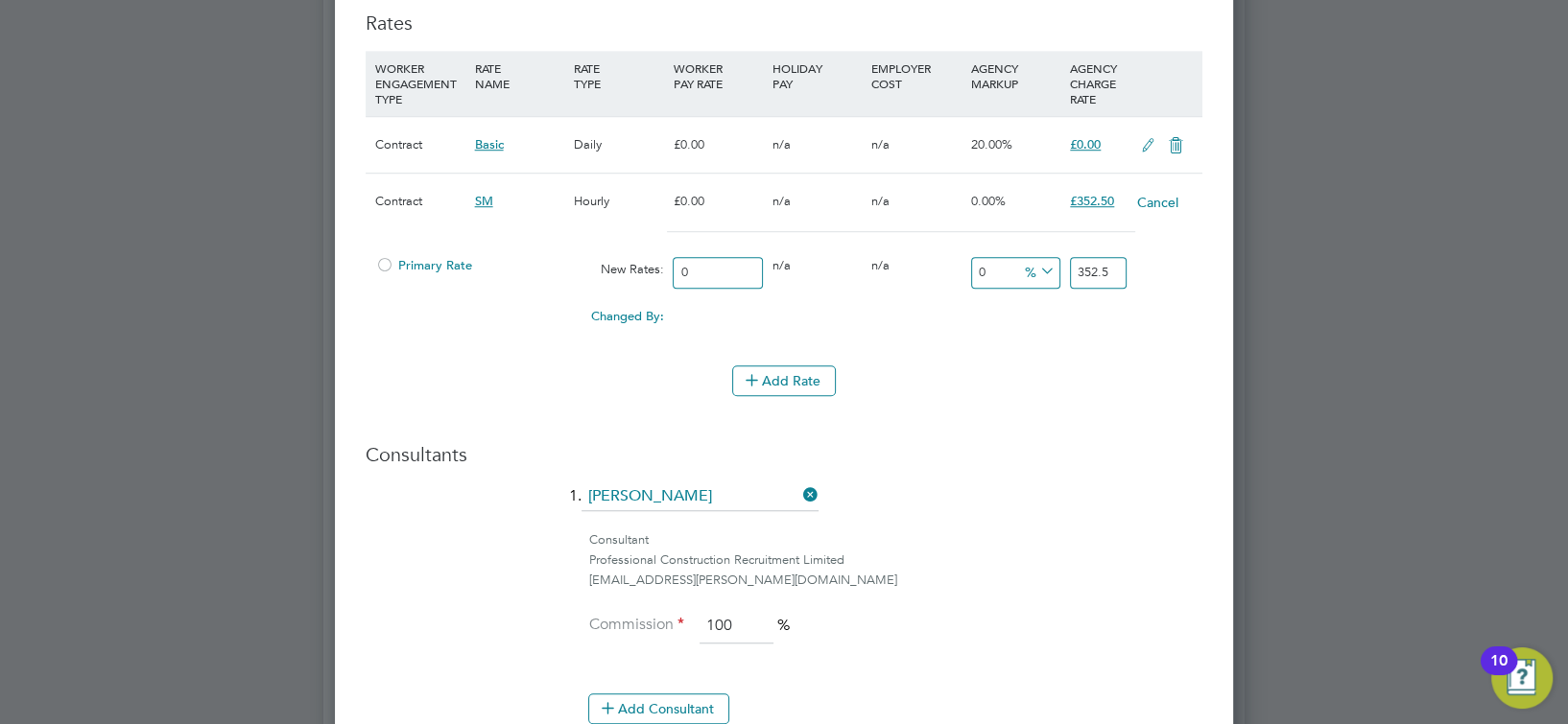
click at [1083, 265] on input "352.5" at bounding box center [1098, 272] width 56 height 32
type input "400"
click at [1095, 345] on li "WORKER ENGAGEMENT TYPE RATE NAME RATE TYPE WORKER PAY RATE HOLIDAY PAY EMPLOYER…" at bounding box center [784, 207] width 837 height 315
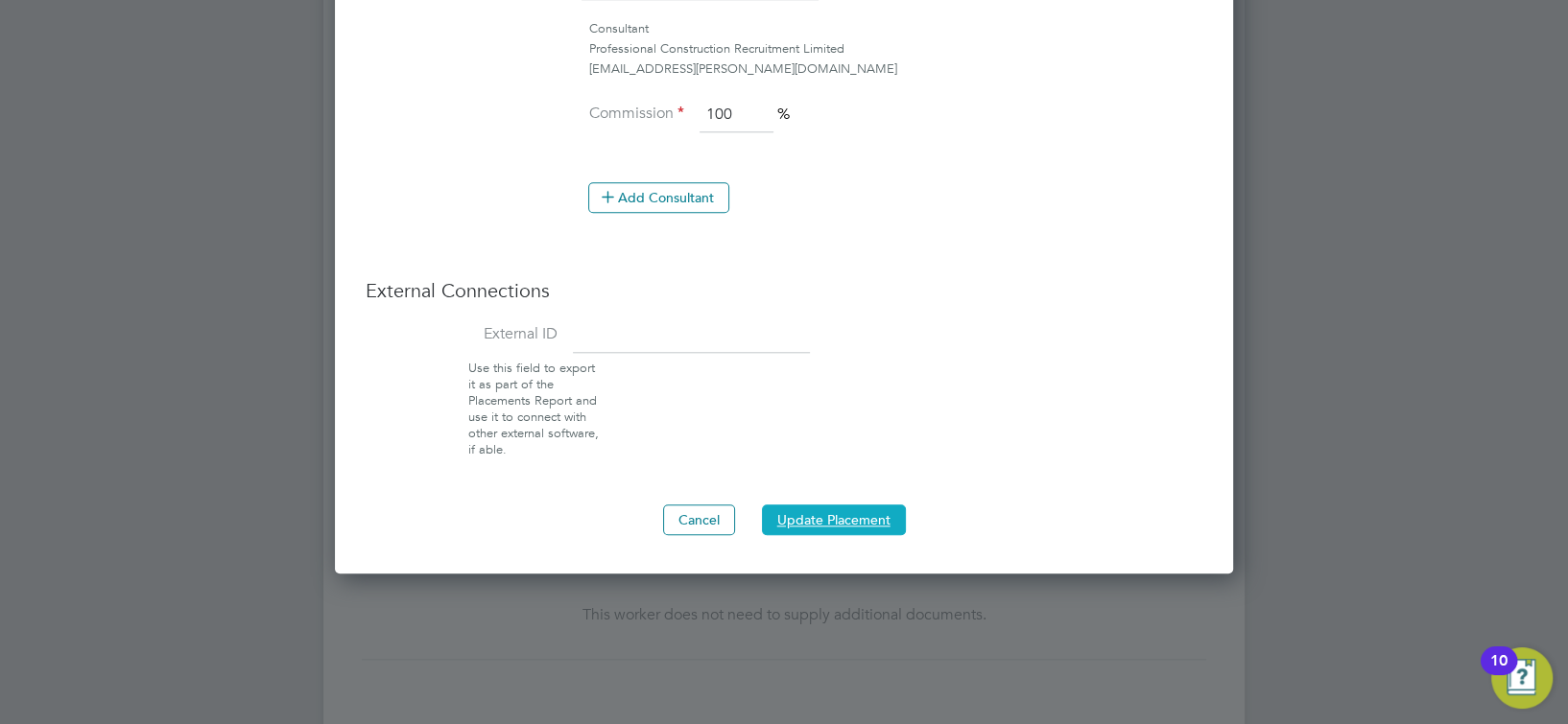
click at [836, 519] on button "Update Placement" at bounding box center [834, 519] width 144 height 31
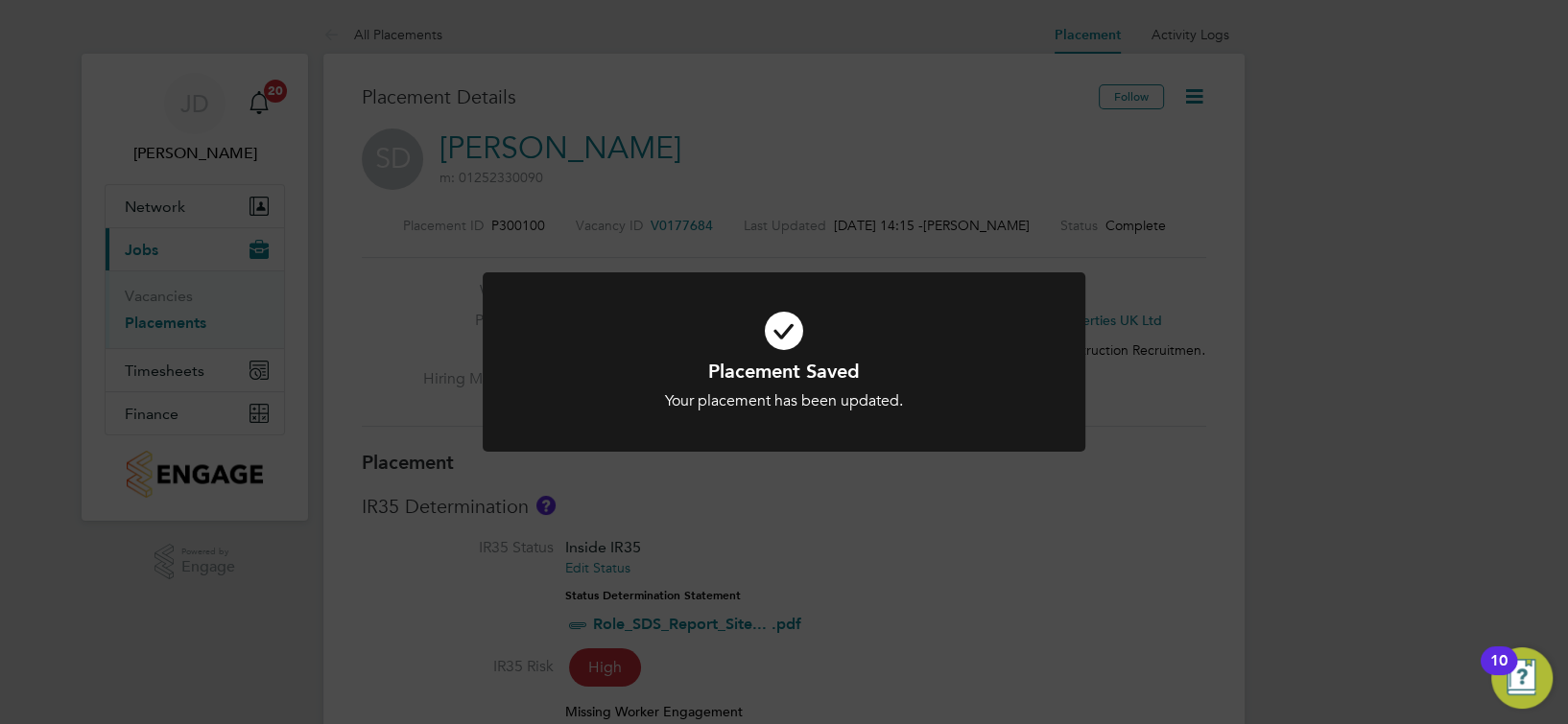
click at [1137, 472] on div "Placement Saved Your placement has been updated. Cancel Okay" at bounding box center [784, 362] width 1568 height 724
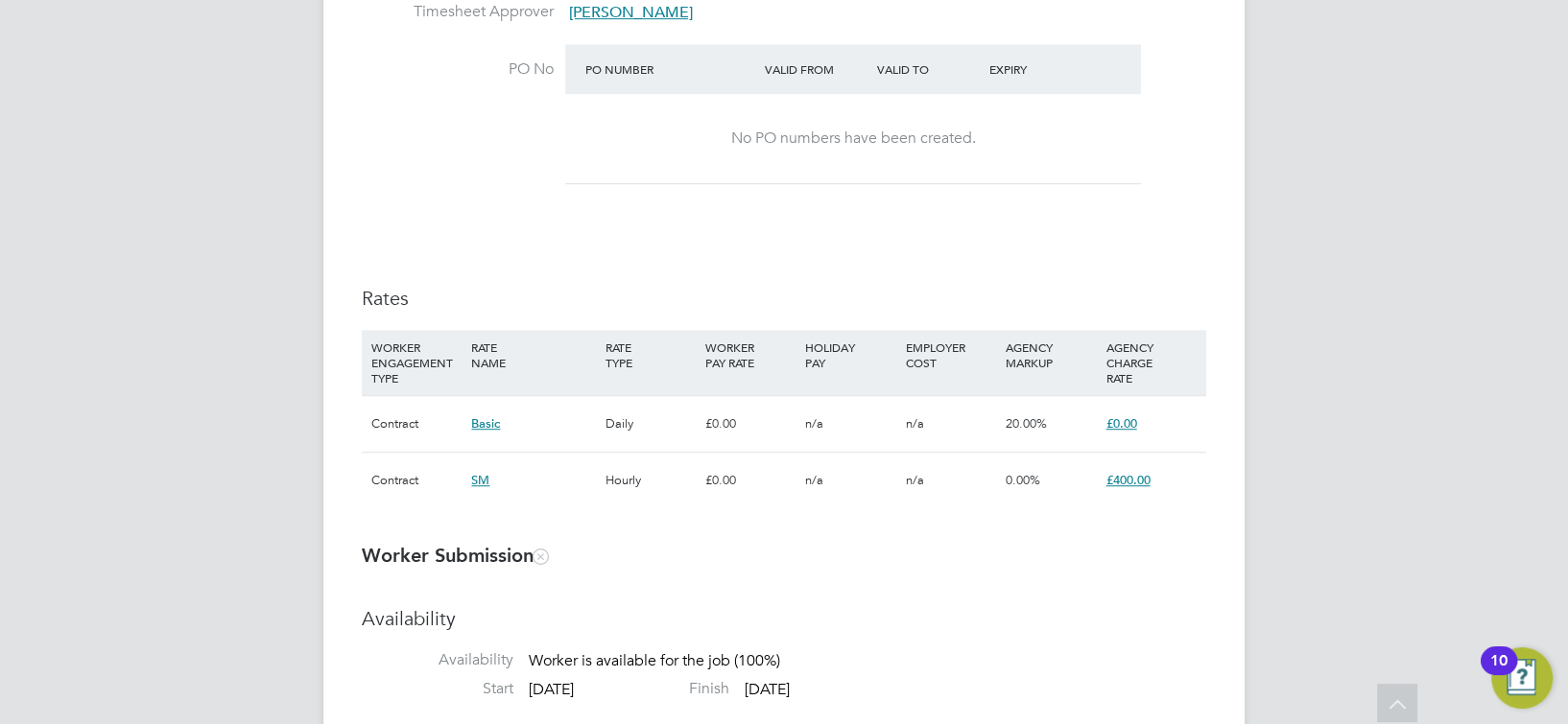
click at [1115, 485] on span "£400.00" at bounding box center [1129, 480] width 45 height 16
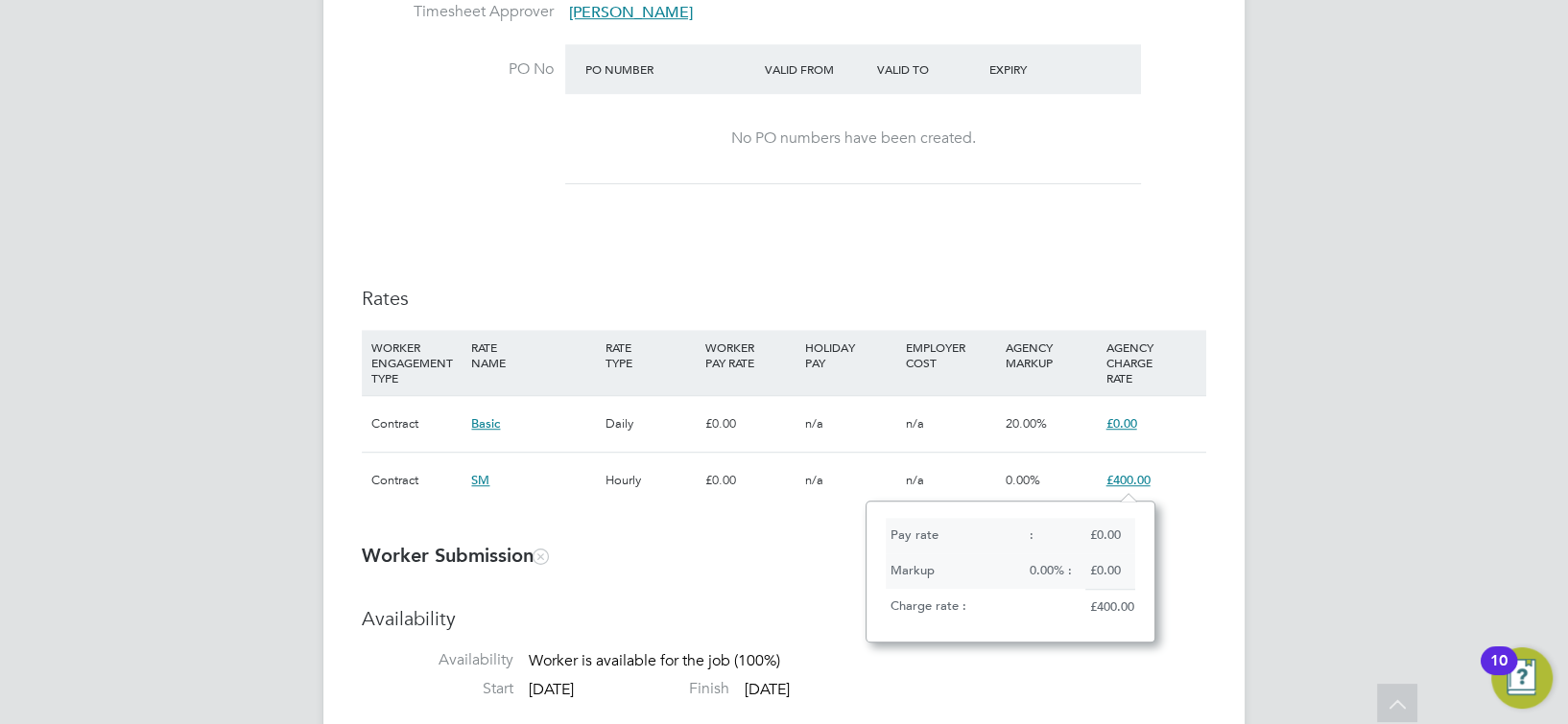
scroll to position [16, 46]
click at [1182, 469] on div "£400.00" at bounding box center [1151, 480] width 100 height 55
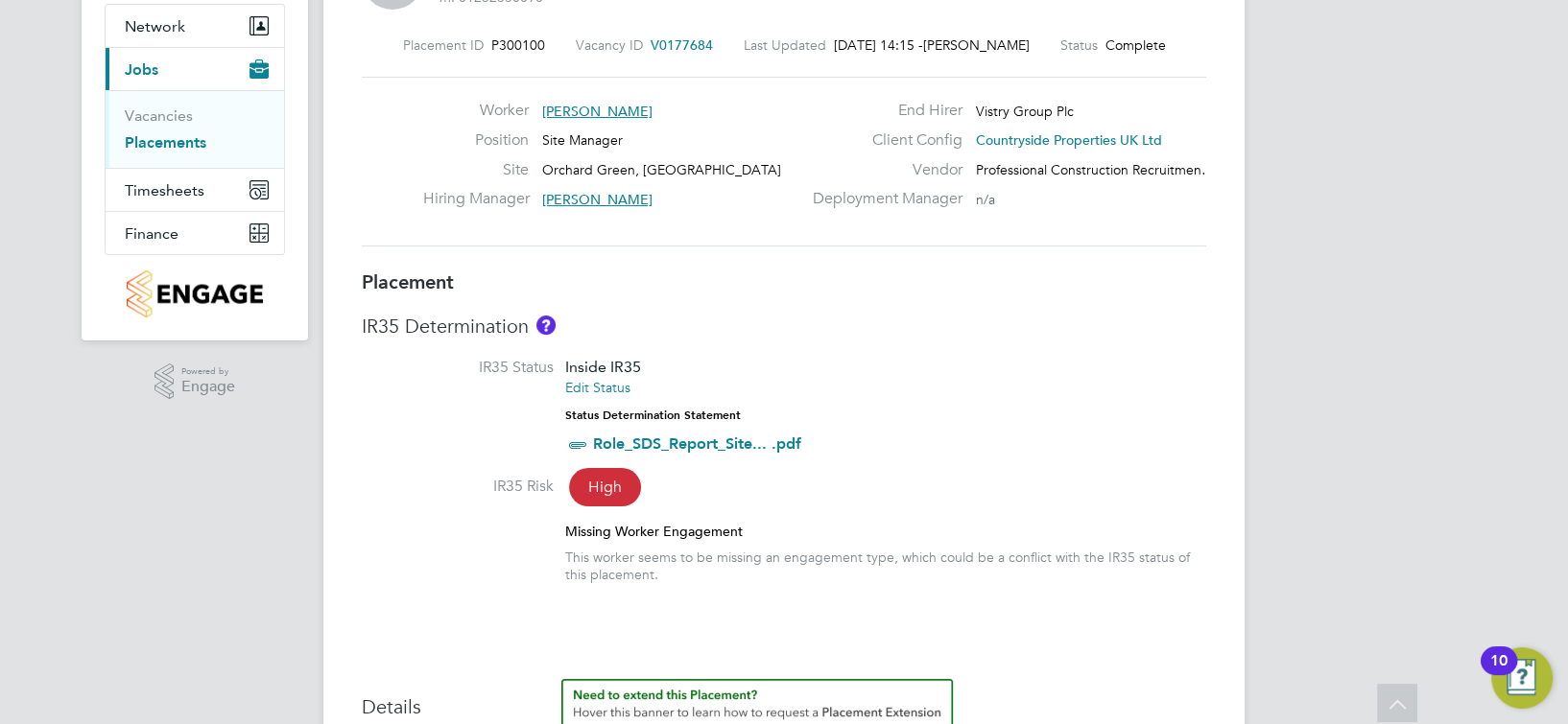
scroll to position [0, 0]
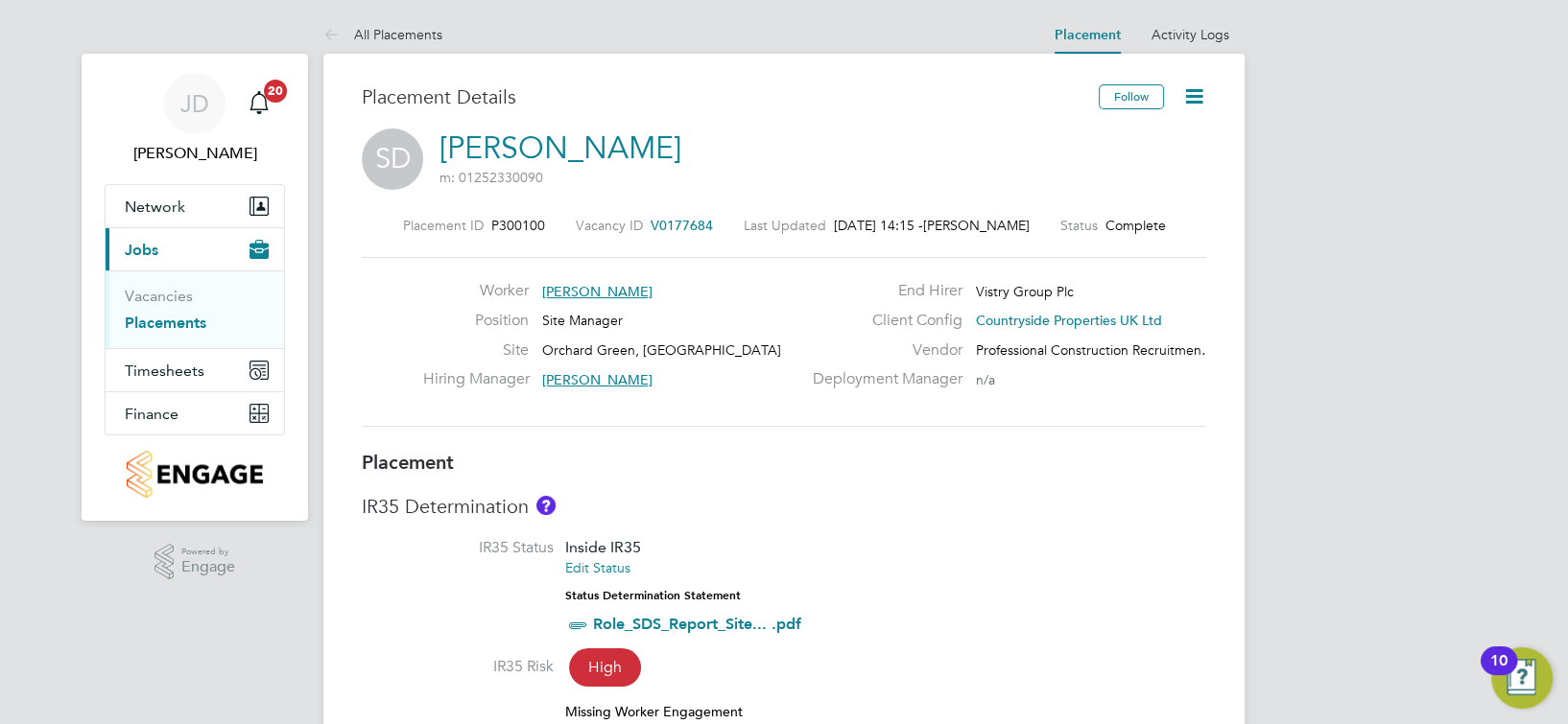
click at [1186, 100] on icon at bounding box center [1194, 96] width 24 height 24
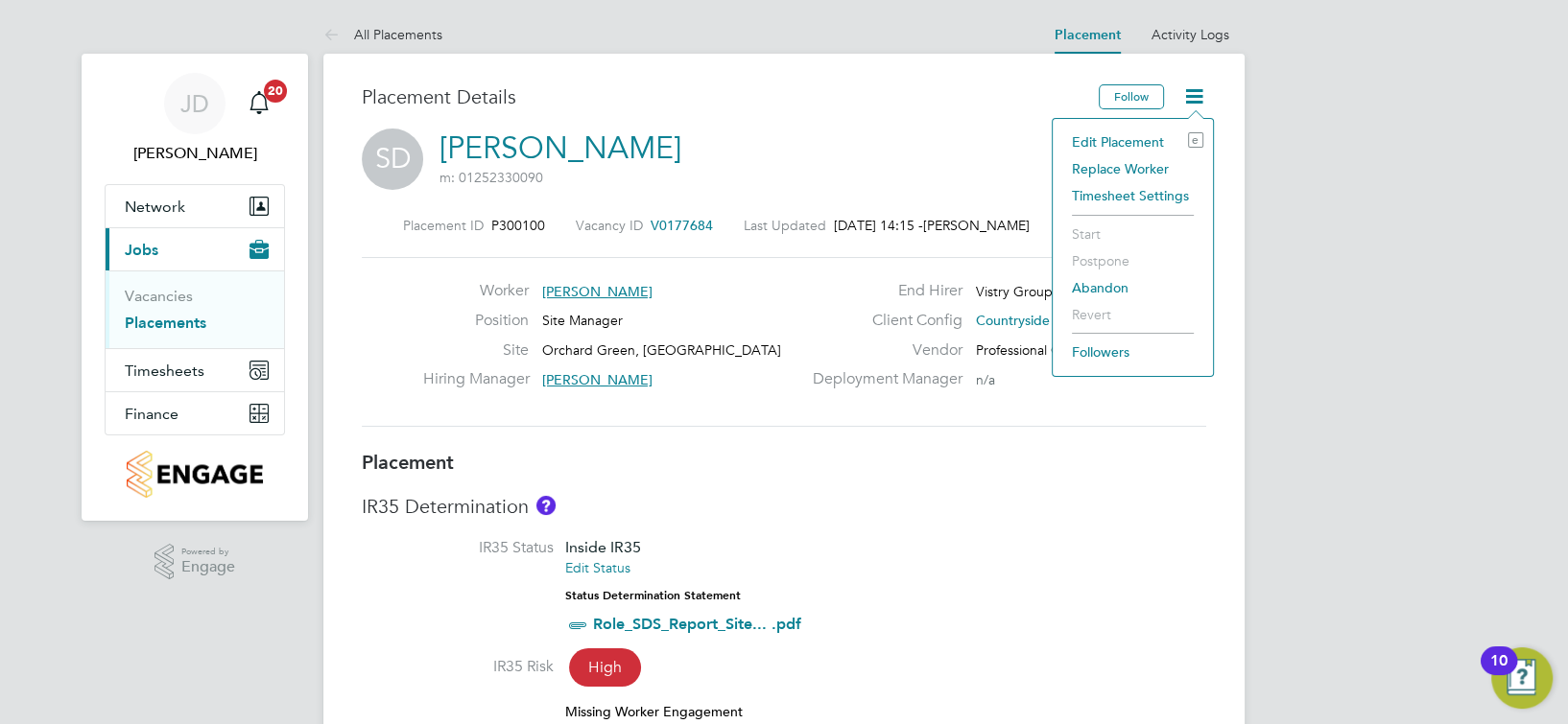
click at [1104, 143] on li "Edit Placement e" at bounding box center [1132, 142] width 141 height 27
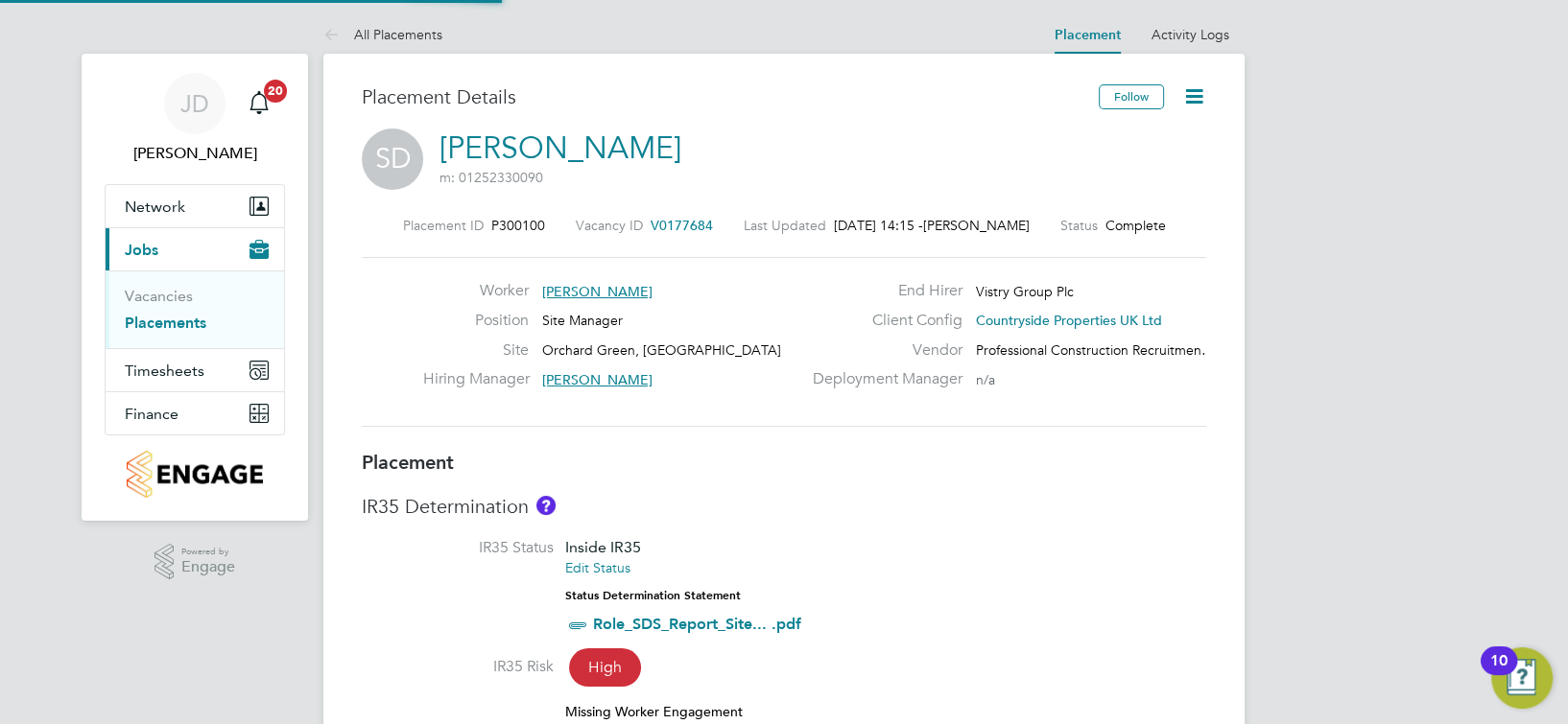
type input "[PERSON_NAME]"
type input "[DATE]"
type input "07:30"
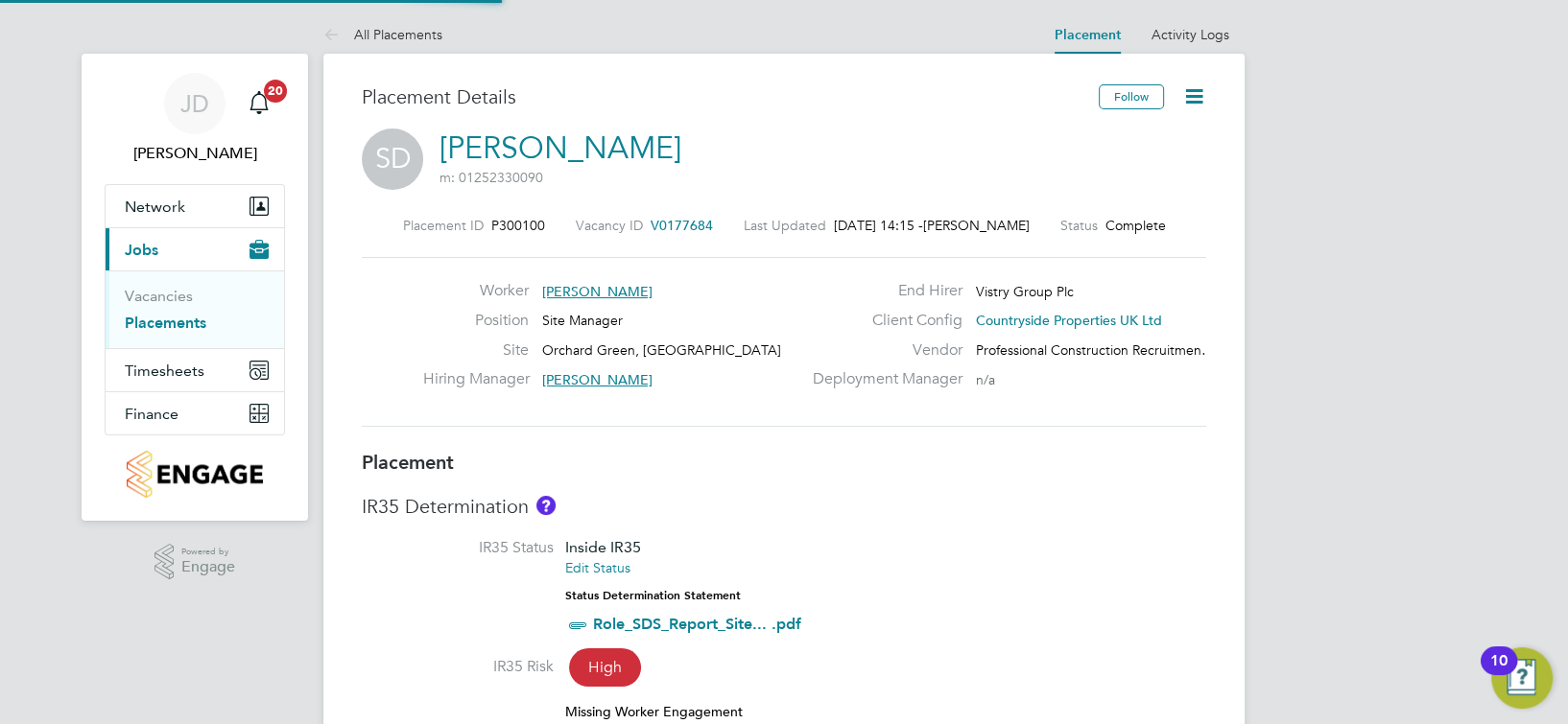
type input "16:30"
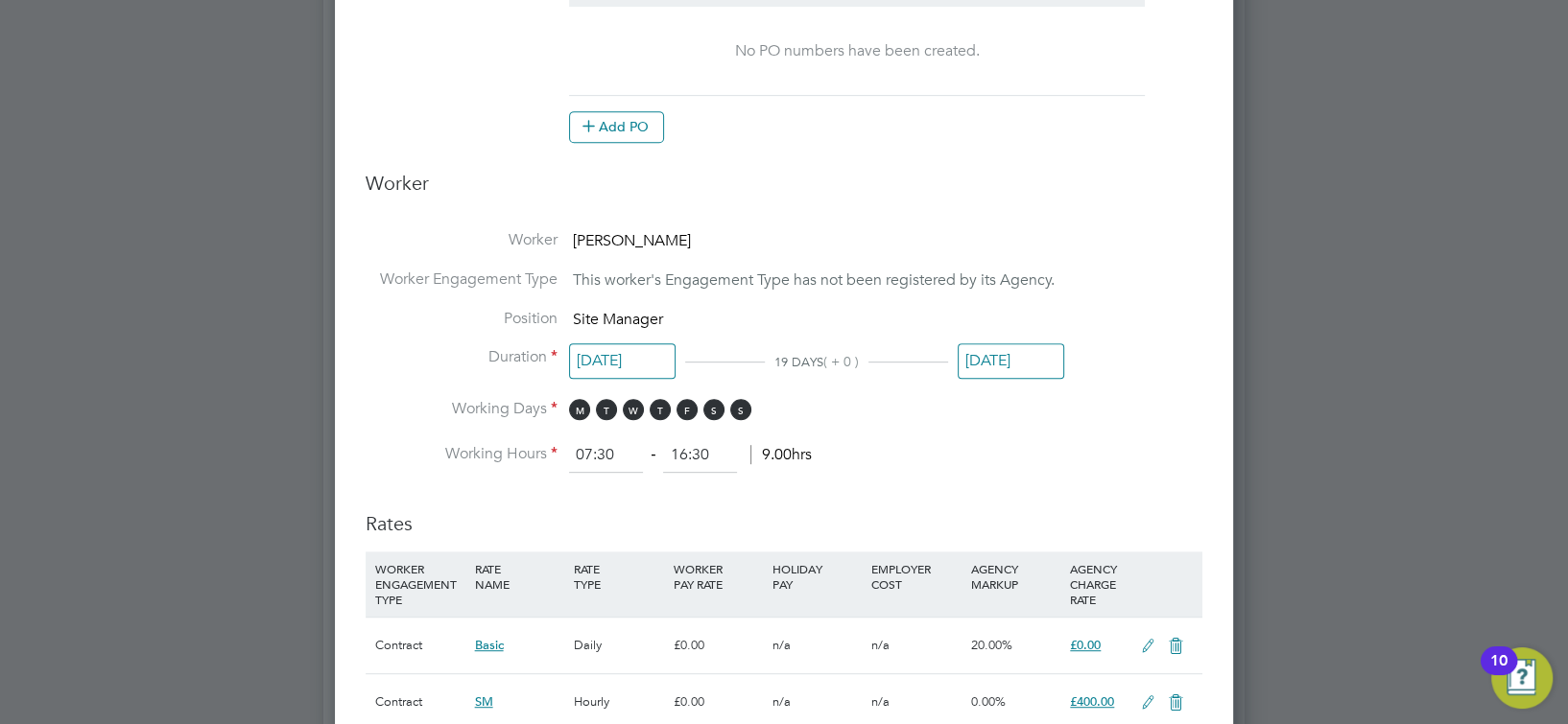
scroll to position [1023, 0]
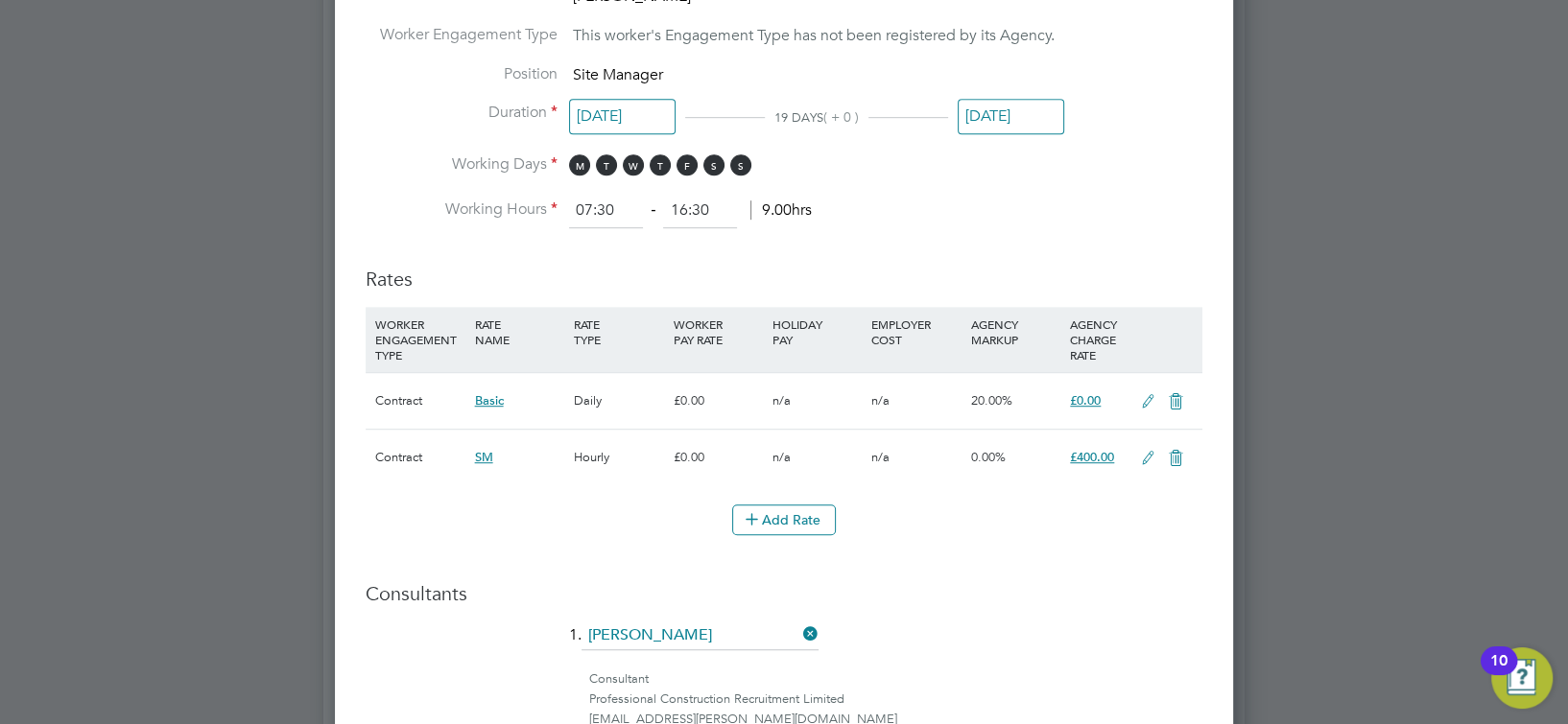
click at [1154, 455] on icon at bounding box center [1147, 458] width 24 height 16
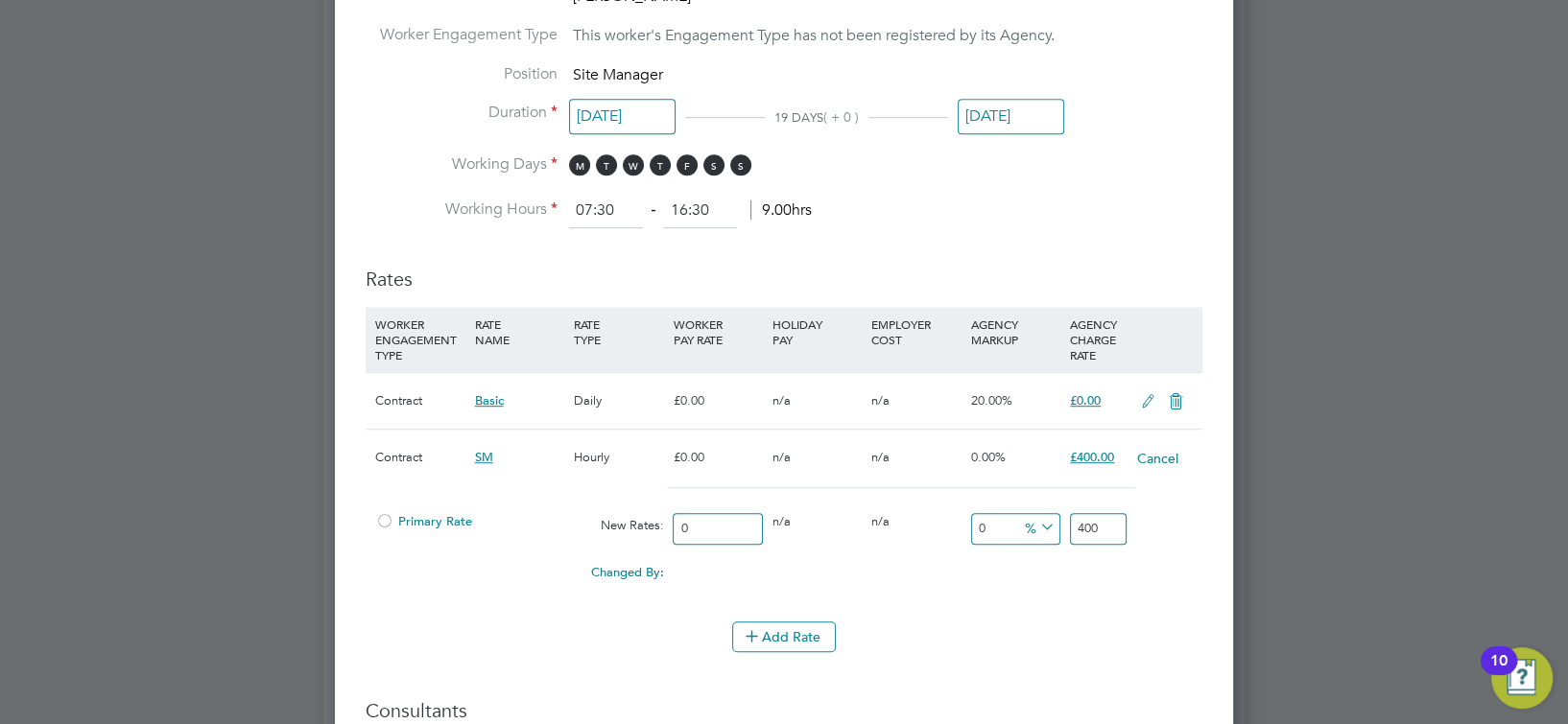
click at [1108, 521] on input "400" at bounding box center [1098, 528] width 56 height 32
type input "468"
click at [1202, 629] on div "Edit Placement of [PERSON_NAME] Mandatory Fields Deployment End Hirer Vistry Gr…" at bounding box center [784, 195] width 898 height 2290
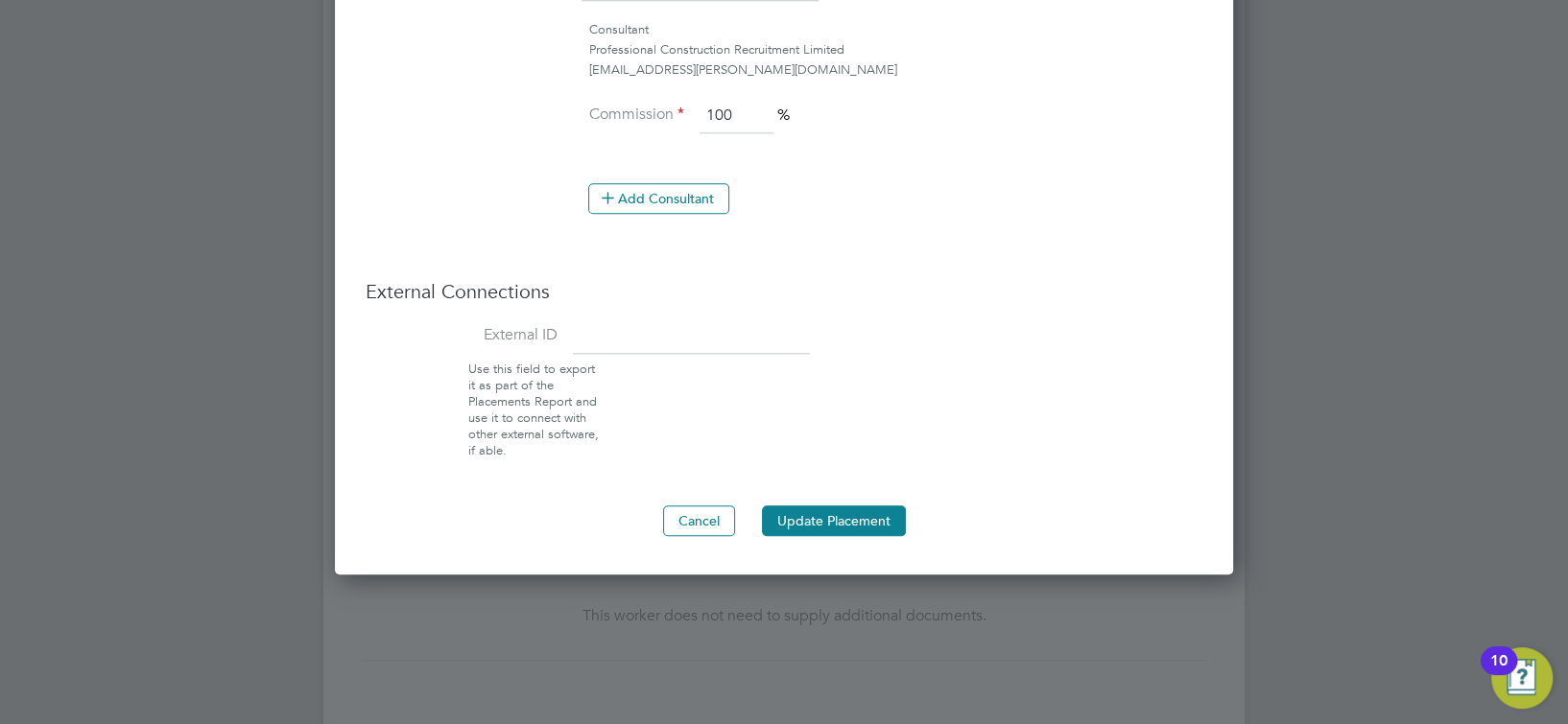
scroll to position [1789, 0]
click at [886, 510] on button "Update Placement" at bounding box center [834, 519] width 144 height 31
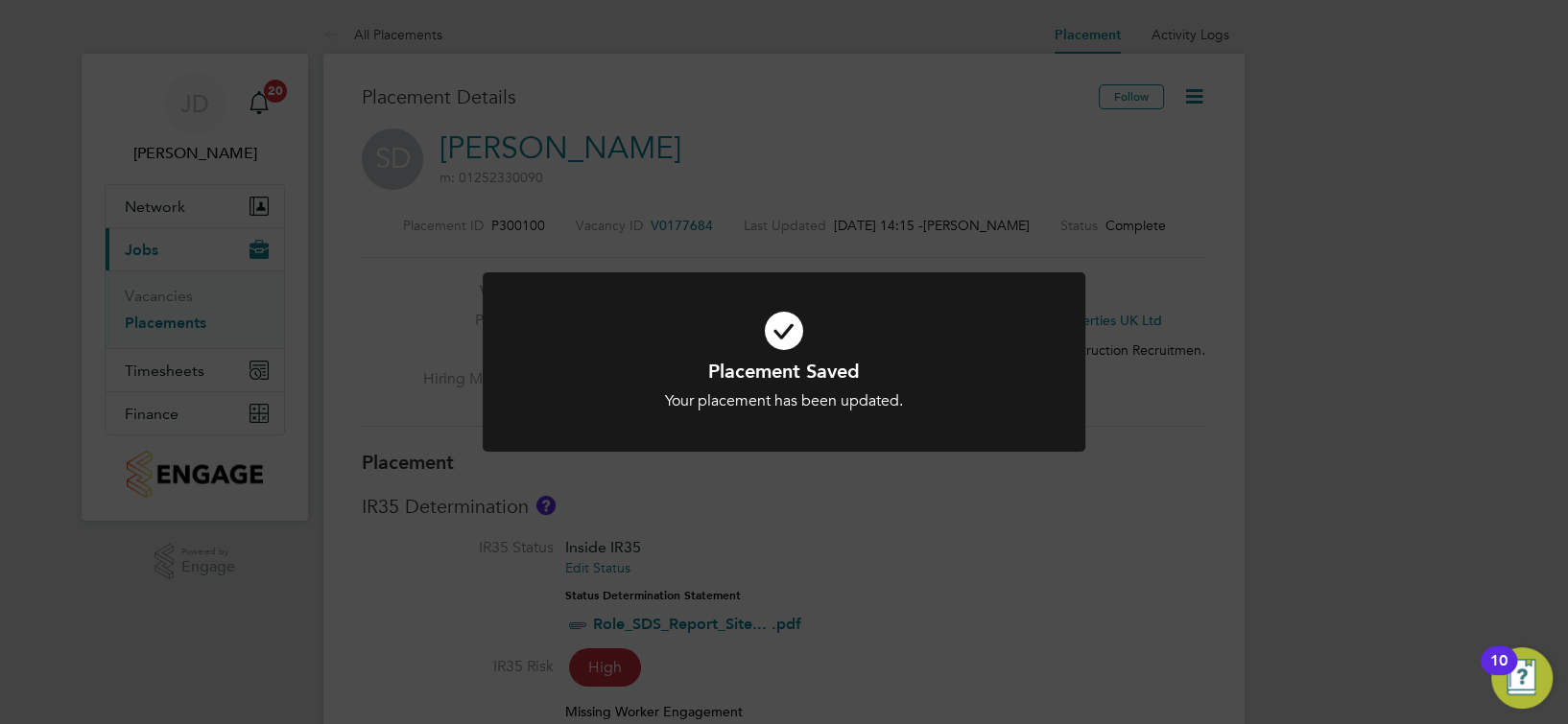
click at [1131, 432] on div "Placement Saved Your placement has been updated. Cancel Okay" at bounding box center [784, 362] width 1568 height 724
